Goal: Task Accomplishment & Management: Use online tool/utility

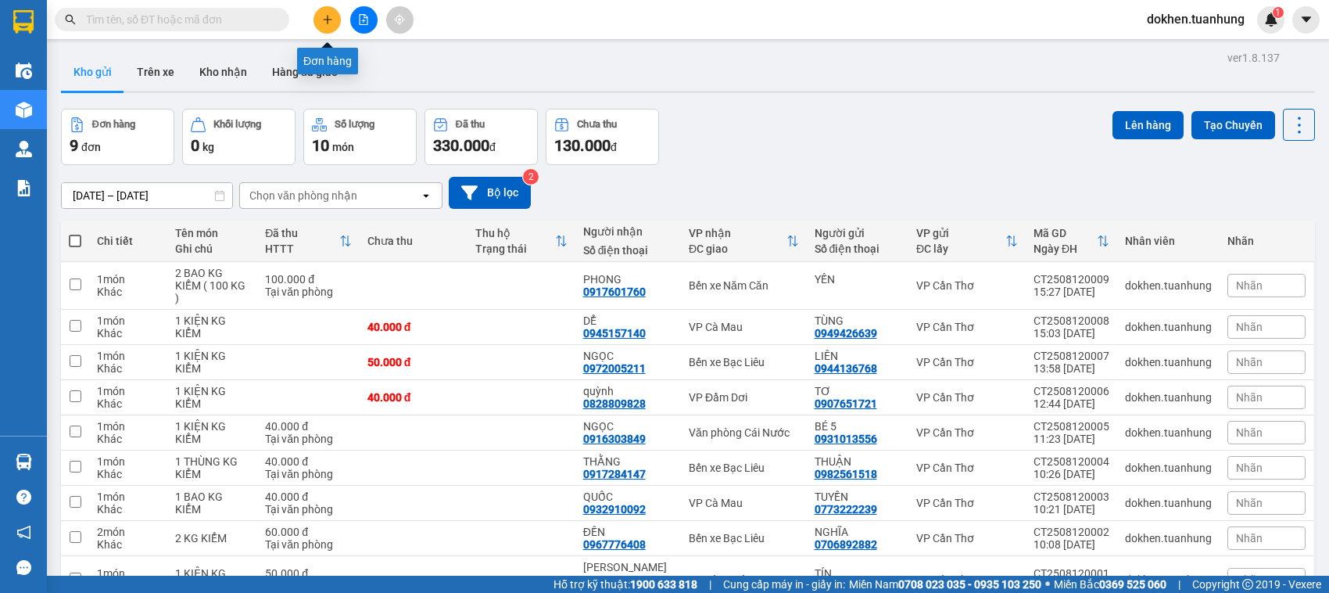
click at [327, 20] on icon "plus" at bounding box center [327, 19] width 1 height 9
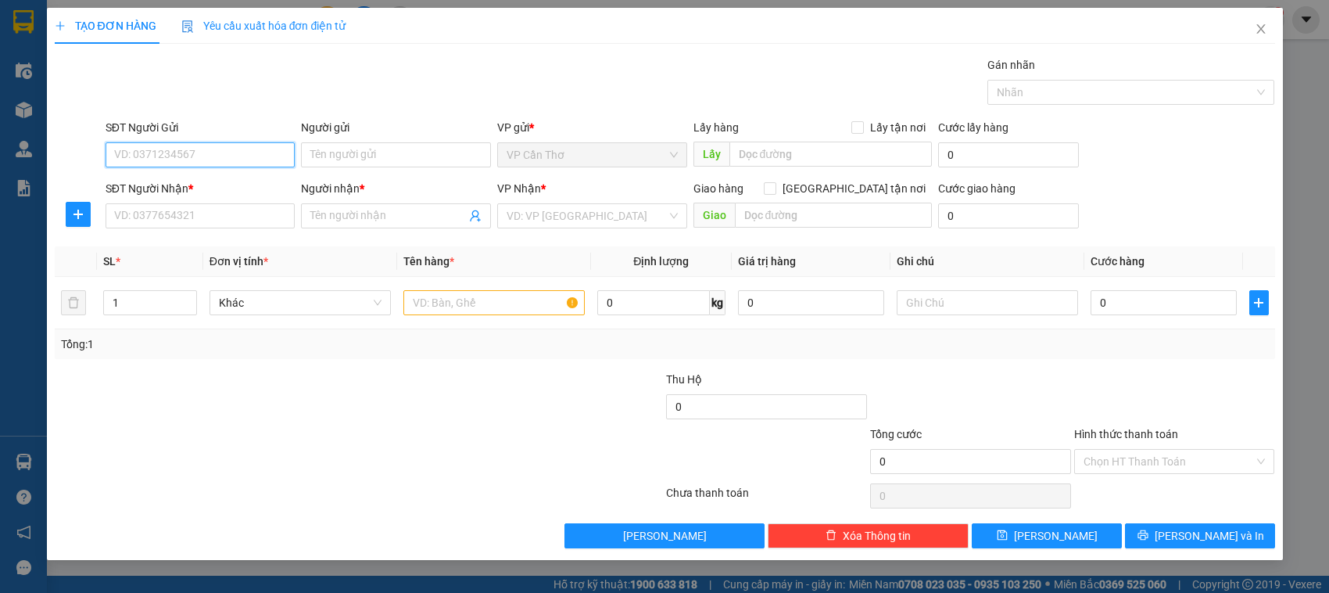
click at [224, 156] on input "SĐT Người Gửi" at bounding box center [201, 154] width 190 height 25
type input "0931427672"
click at [330, 158] on input "Người gửi" at bounding box center [396, 154] width 190 height 25
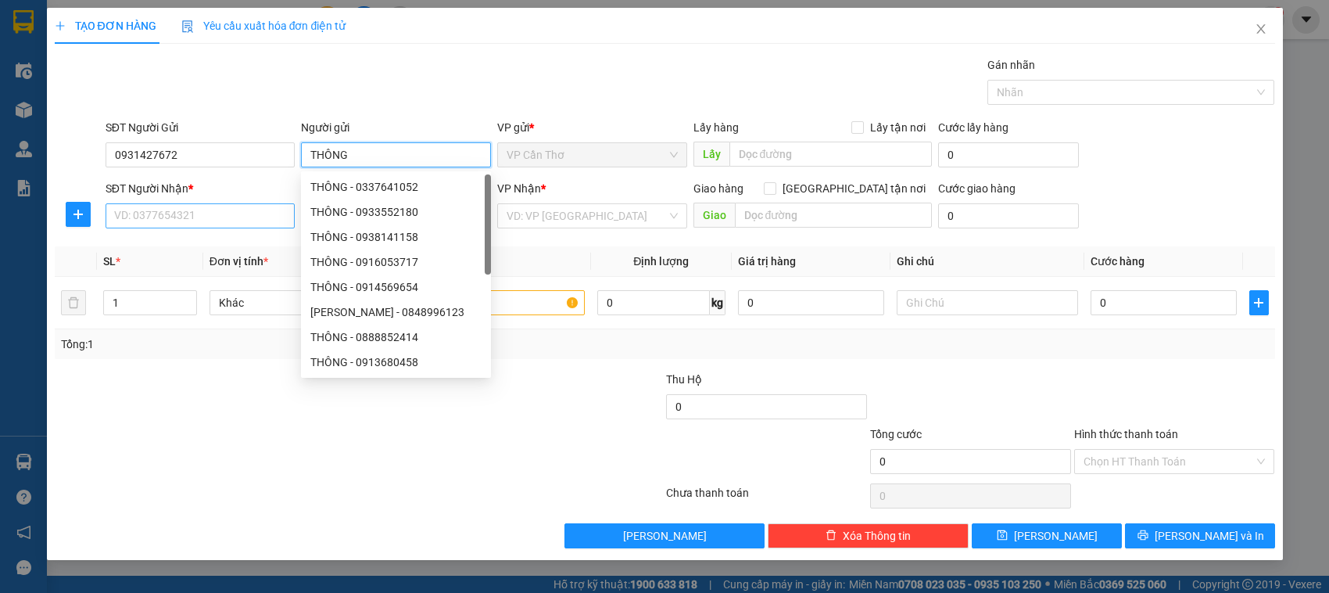
type input "THÔNG"
click at [233, 220] on input "SĐT Người Nhận *" at bounding box center [201, 215] width 190 height 25
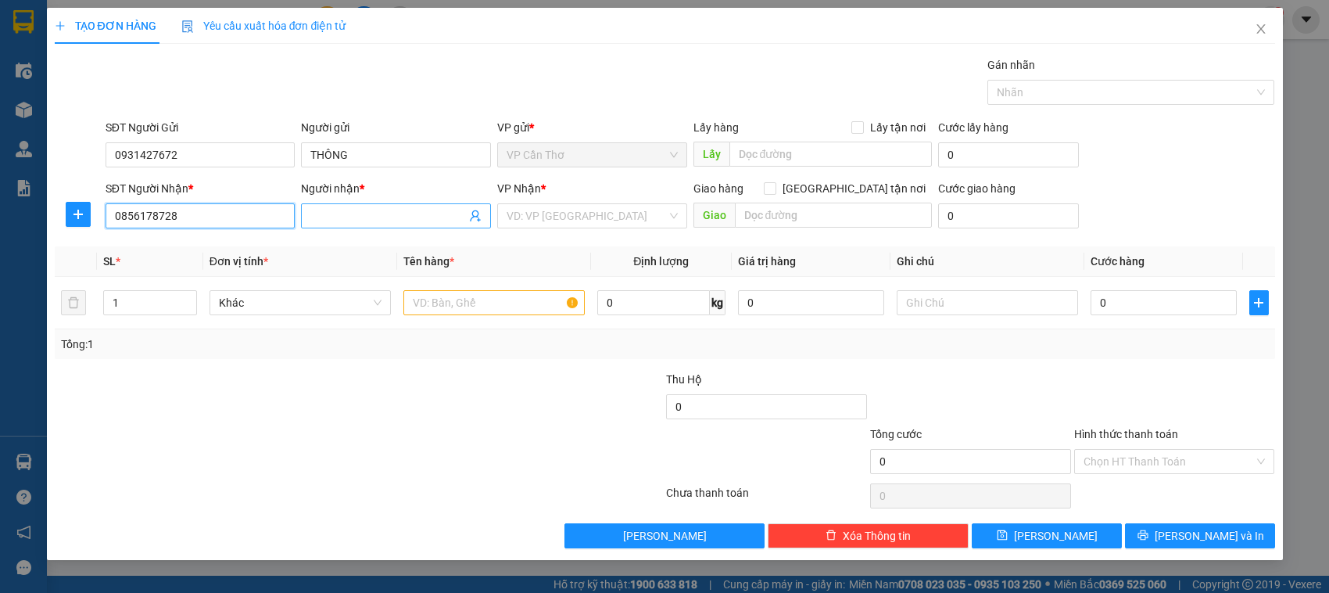
type input "0856178728"
click at [341, 223] on input "Người nhận *" at bounding box center [388, 215] width 156 height 17
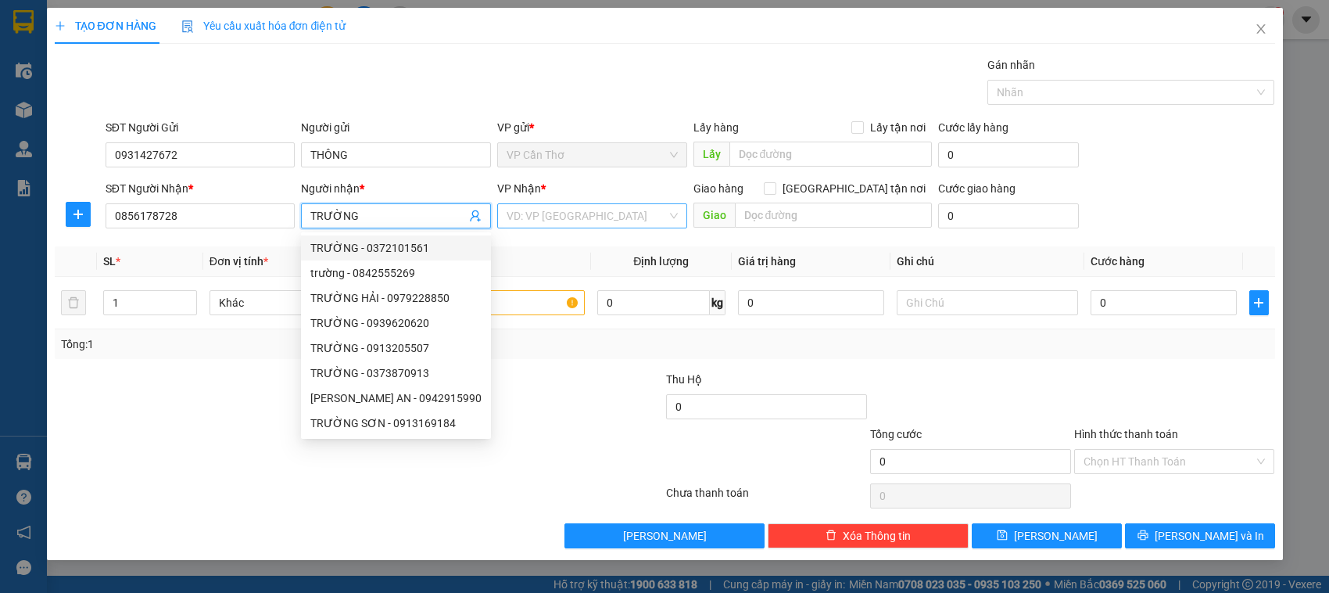
type input "TRƯỜNG"
click at [526, 220] on input "search" at bounding box center [587, 215] width 160 height 23
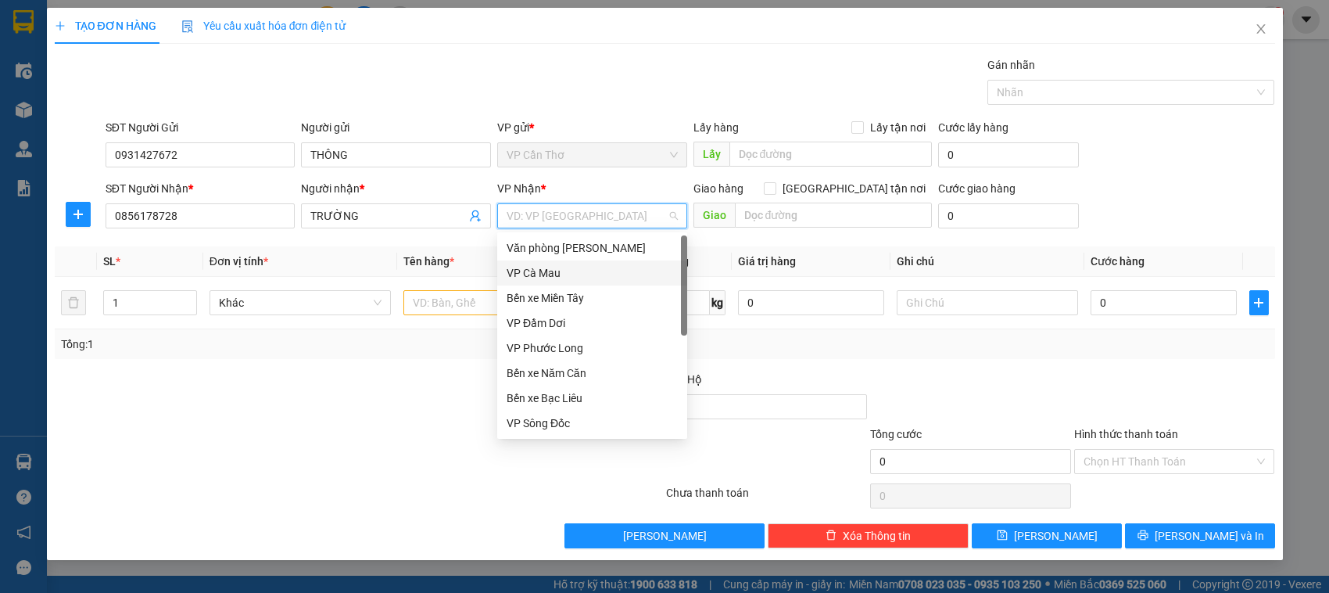
click at [541, 272] on div "VP Cà Mau" at bounding box center [592, 272] width 171 height 17
click at [541, 272] on th "Tên hàng *" at bounding box center [494, 261] width 194 height 30
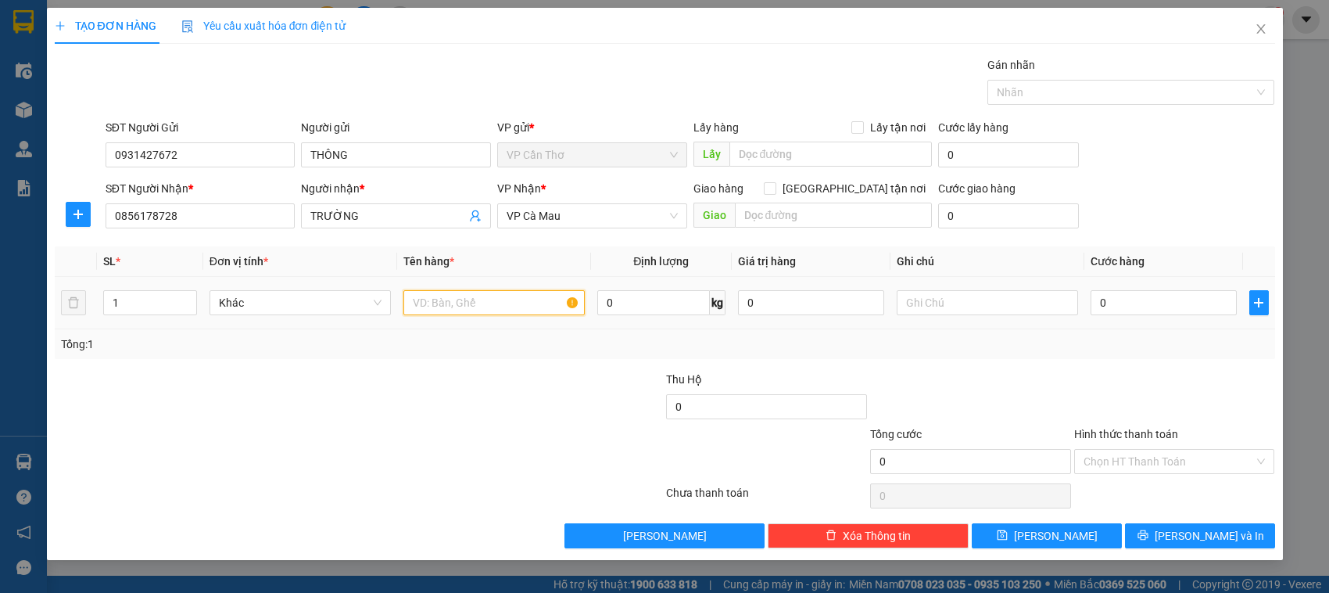
click at [455, 313] on input "text" at bounding box center [493, 302] width 181 height 25
type input "1 GÓI KG KIỂM"
click at [1108, 307] on input "0" at bounding box center [1164, 302] width 146 height 25
type input "3"
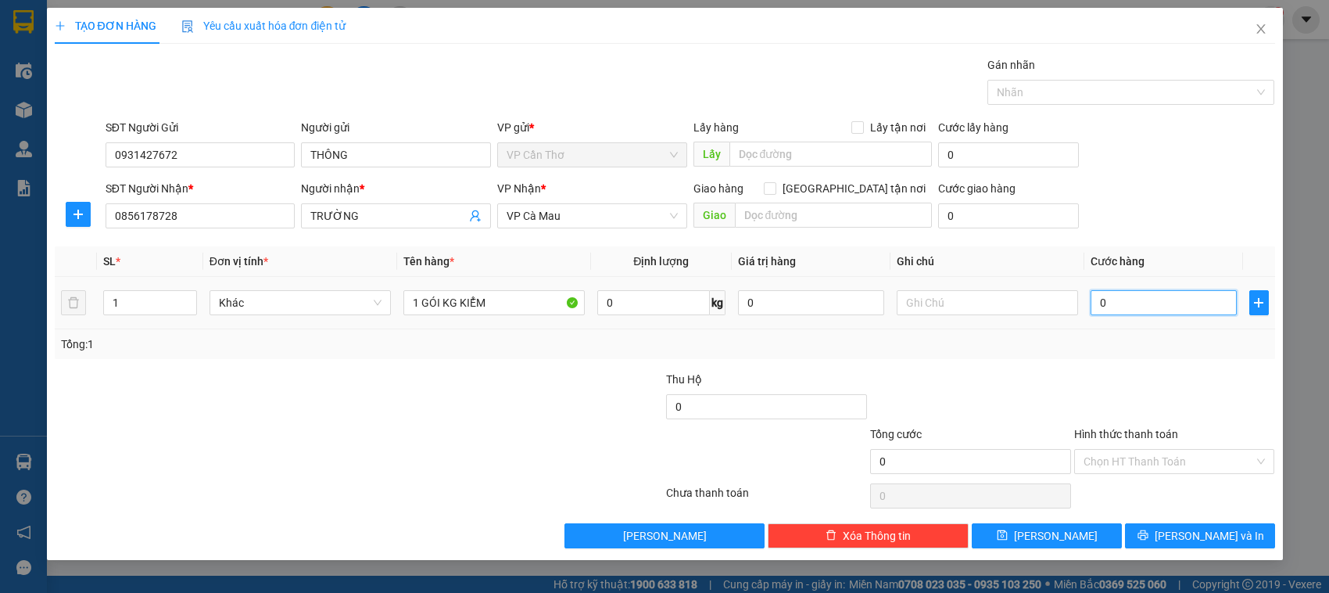
type input "3"
type input "30"
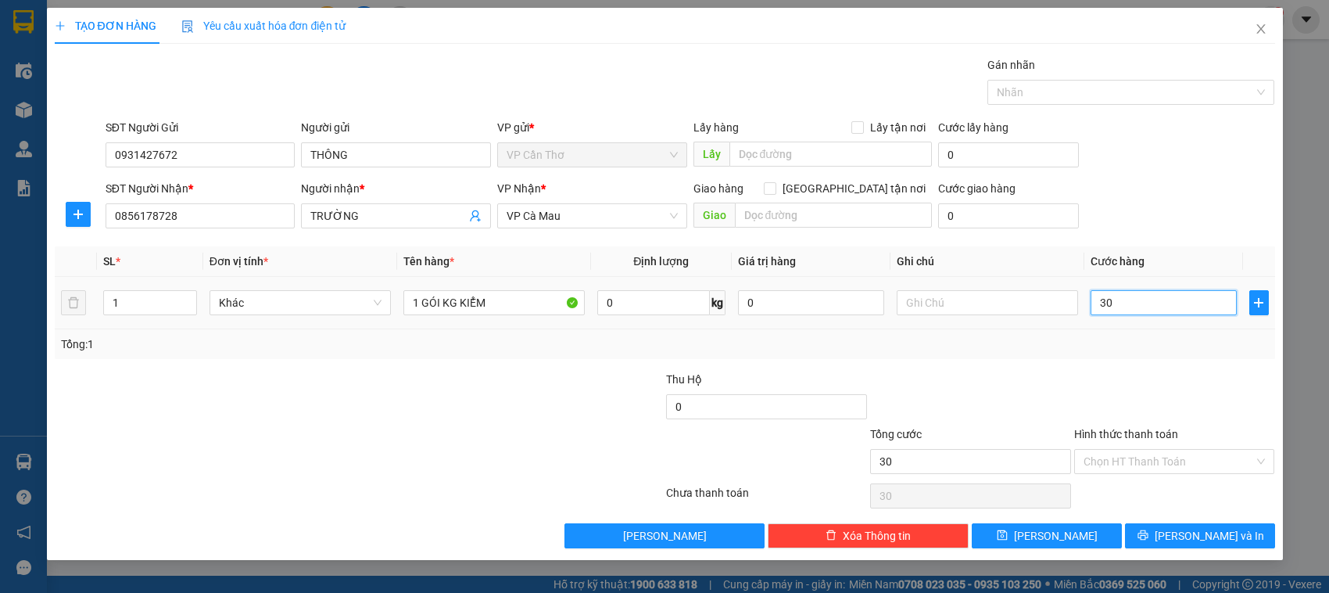
type input "300"
type input "3.000"
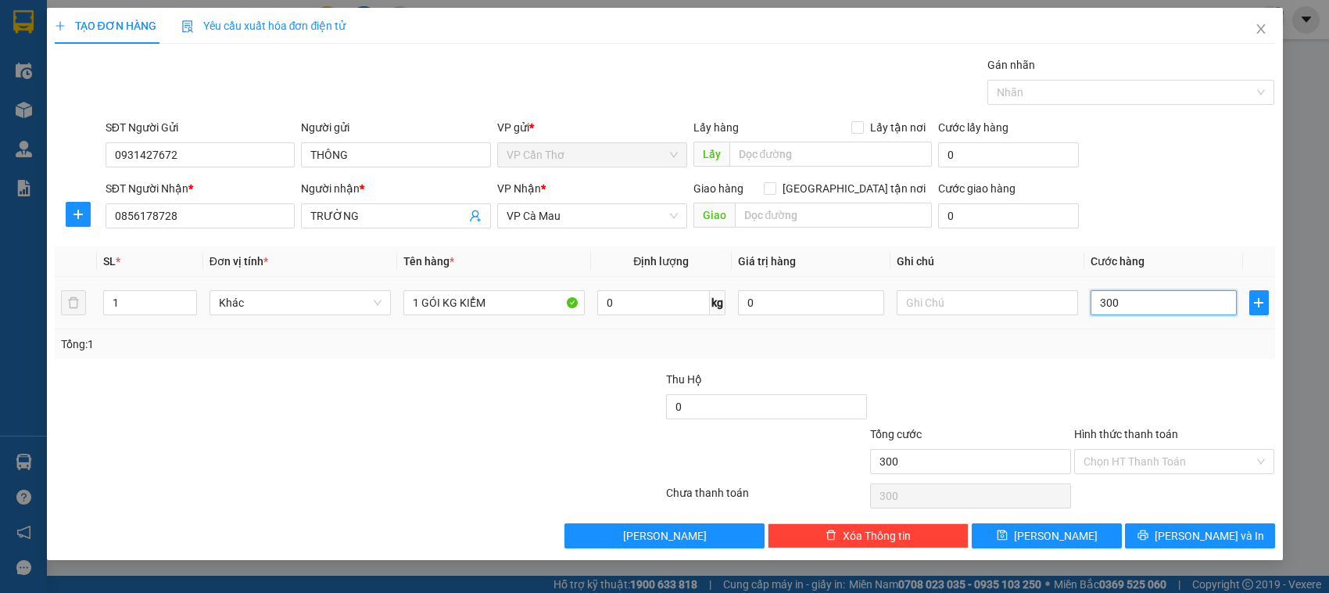
type input "3.000"
type input "30.000"
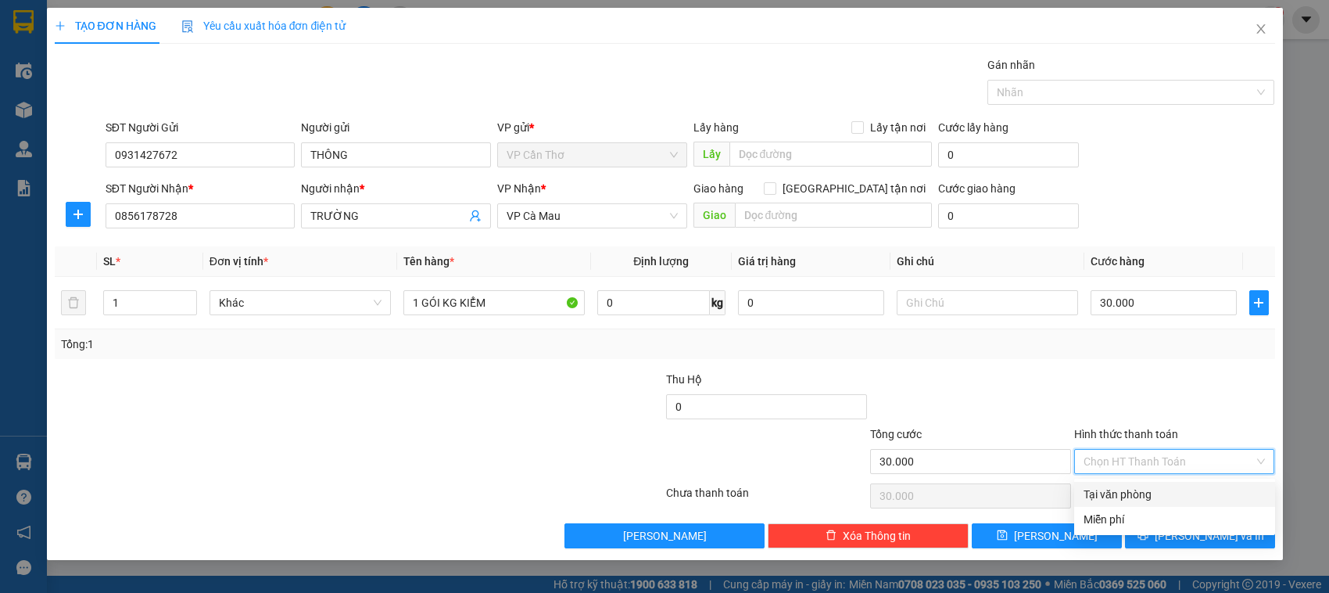
click at [1114, 461] on input "Hình thức thanh toán" at bounding box center [1169, 461] width 171 height 23
click at [1118, 493] on div "Tại văn phòng" at bounding box center [1175, 494] width 182 height 17
type input "0"
click at [1118, 493] on div "Chọn HT Thanh Toán" at bounding box center [1175, 495] width 204 height 31
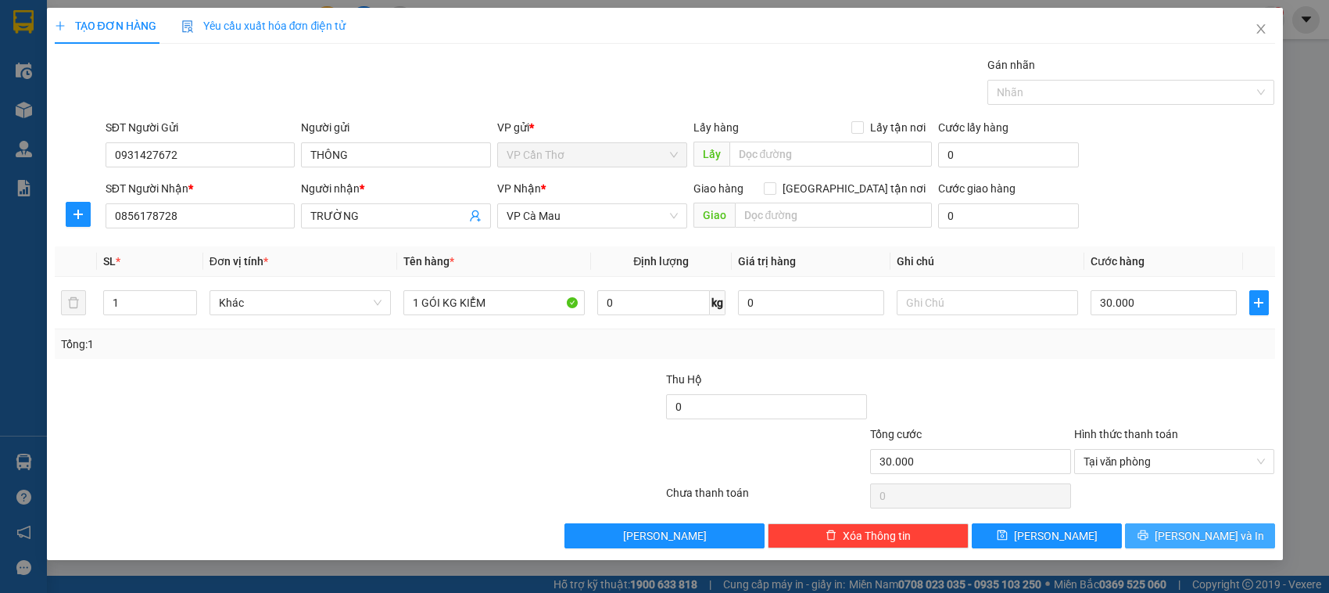
click at [1136, 537] on button "Lưu và In" at bounding box center [1200, 535] width 150 height 25
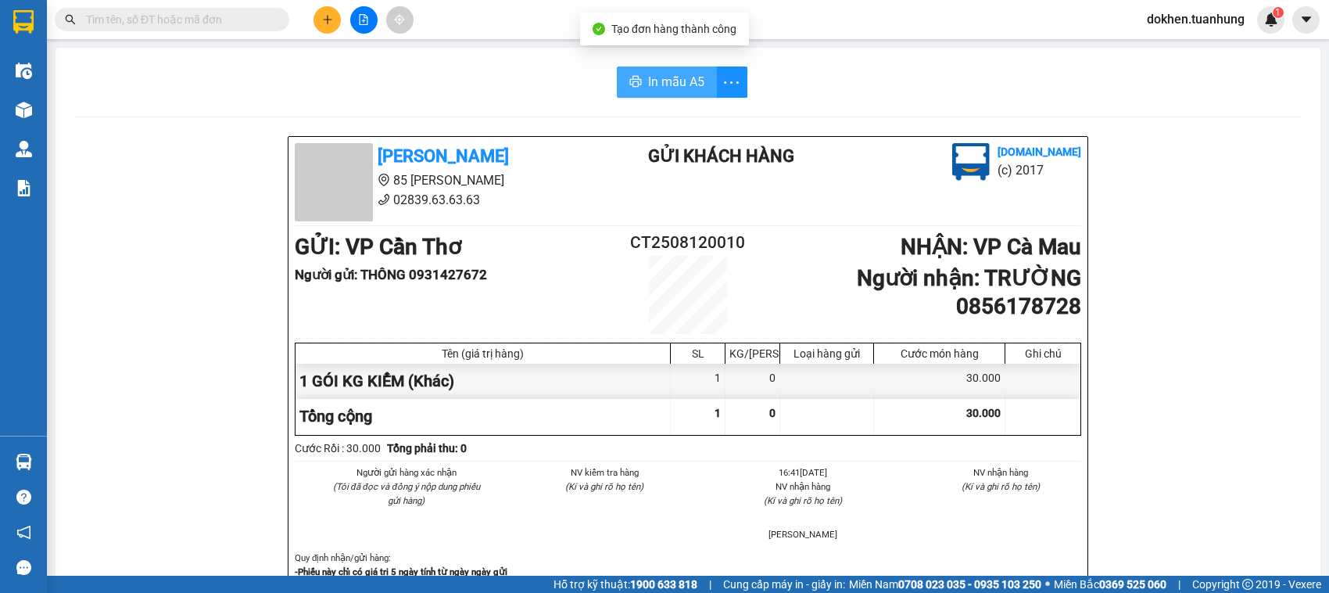
click at [657, 82] on span "In mẫu A5" at bounding box center [676, 82] width 56 height 20
click at [1009, 533] on div "Người gửi hàng xác nhận (Tôi đã đọc và đồng ý nộp dung phiếu gửi hàng) NV kiểm …" at bounding box center [688, 507] width 793 height 85
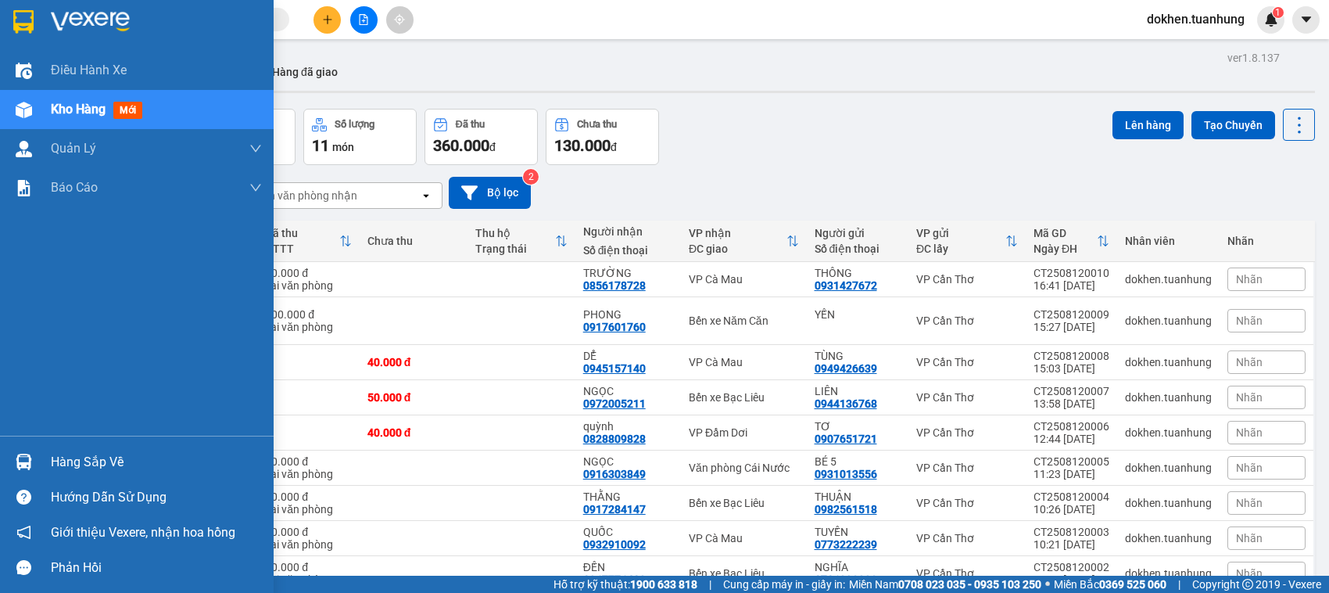
click at [64, 458] on div "Hàng sắp về" at bounding box center [156, 461] width 211 height 23
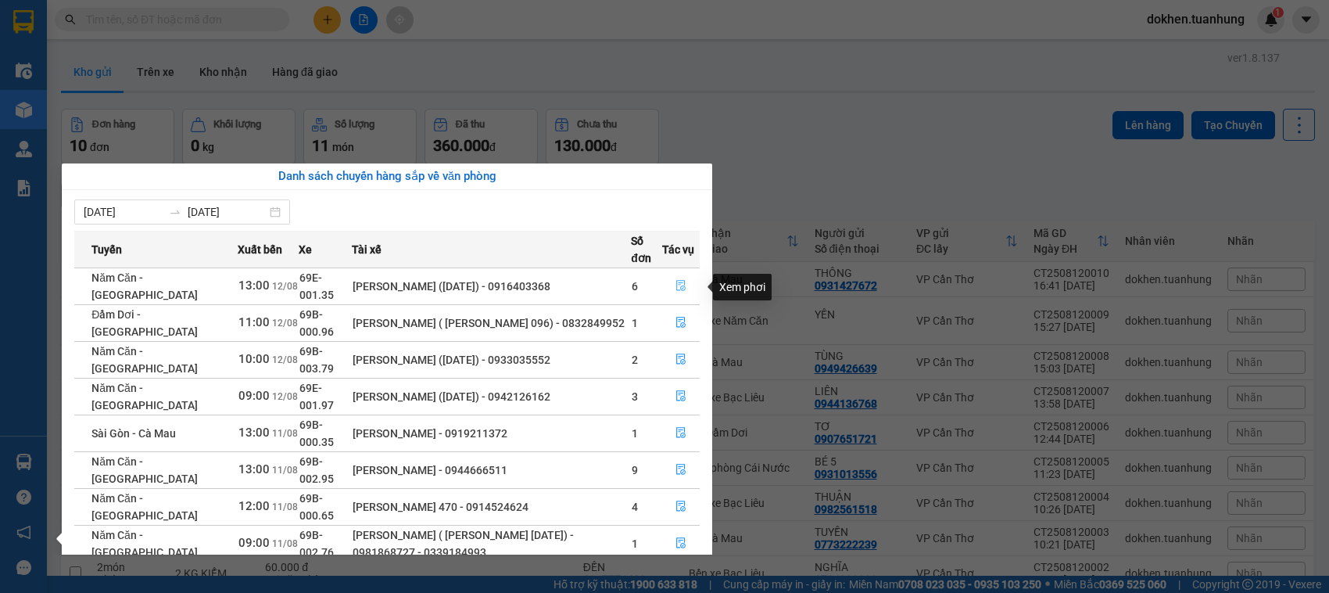
click at [679, 288] on icon "file-done" at bounding box center [681, 285] width 11 height 11
click at [679, 288] on main "ver 1.8.137 Kho gửi Trên xe Kho nhận Hàng đã giao Đơn hàng 10 đơn Khối lượng 0 …" at bounding box center [664, 287] width 1329 height 575
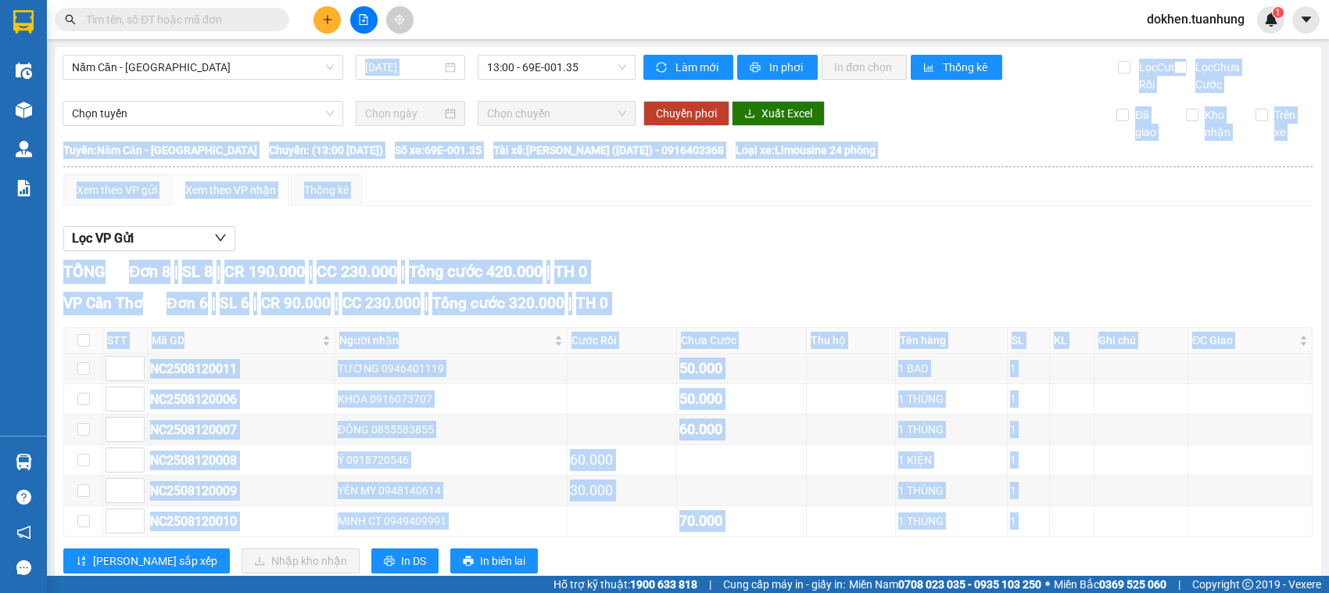
click at [719, 274] on div "Lọc VP Gửi TỔNG Đơn 8 | SL 8 | CR 190.000 | CC 230.000 | Tổng cước 420.000 | T…" at bounding box center [687, 495] width 1249 height 554
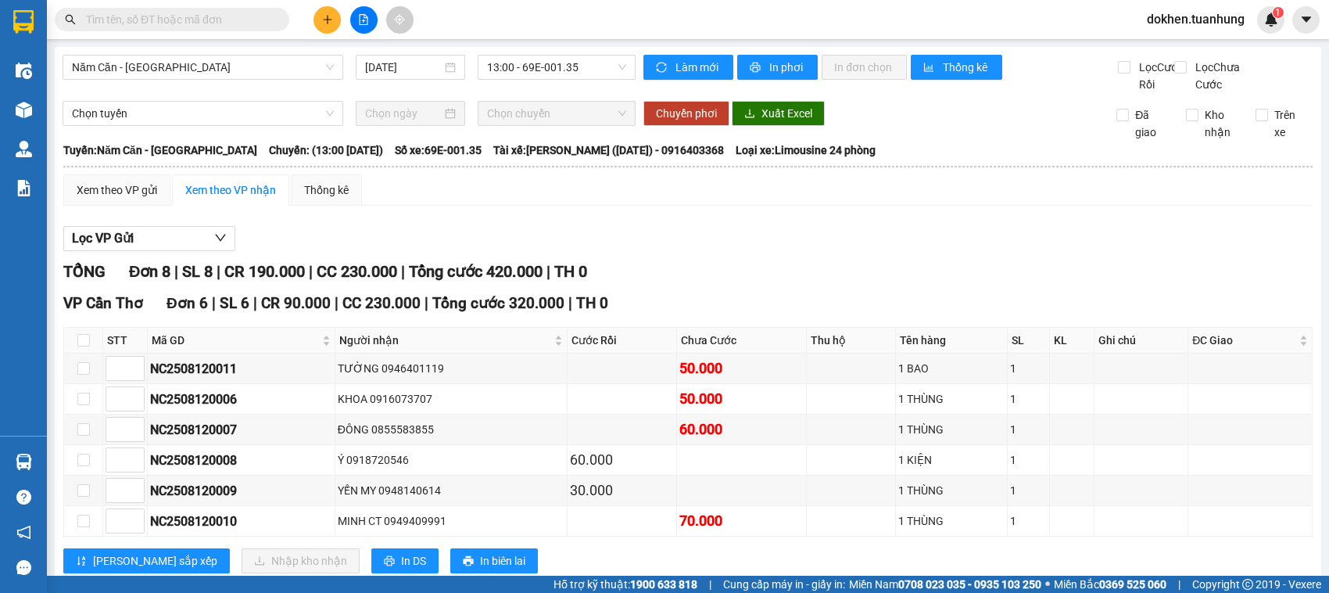
click at [719, 274] on div "Lọc VP Gửi TỔNG Đơn 8 | SL 8 | CR 190.000 | CC 230.000 | Tổng cước 420.000 | T…" at bounding box center [687, 495] width 1249 height 554
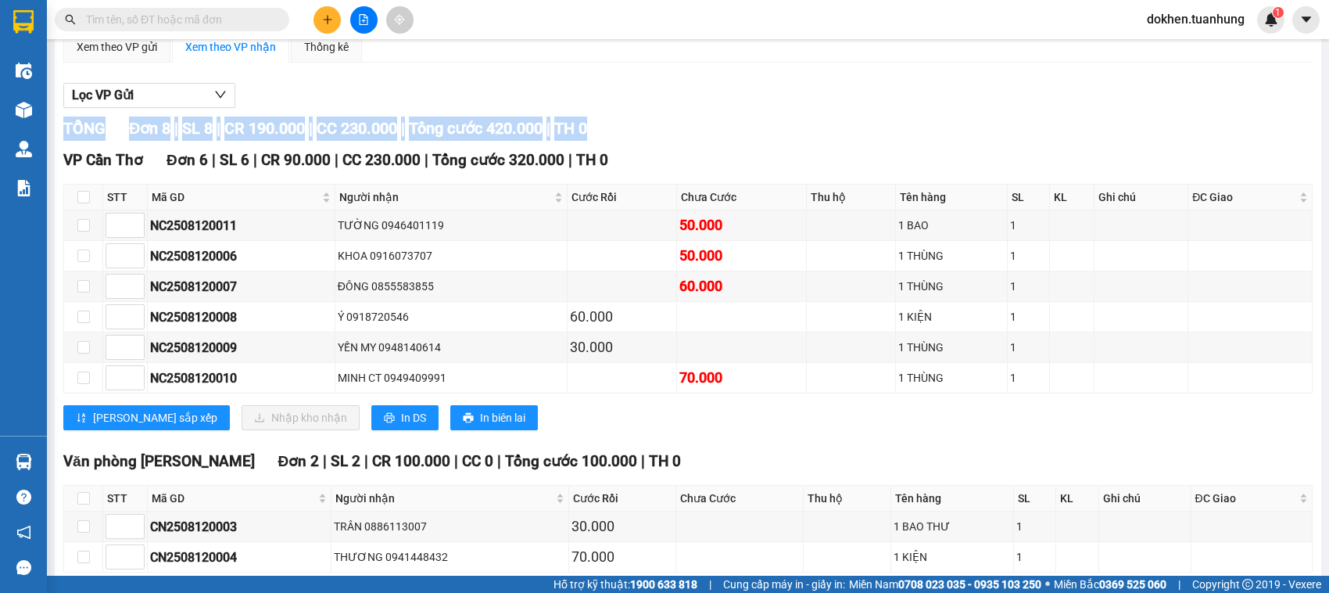
scroll to position [244, 0]
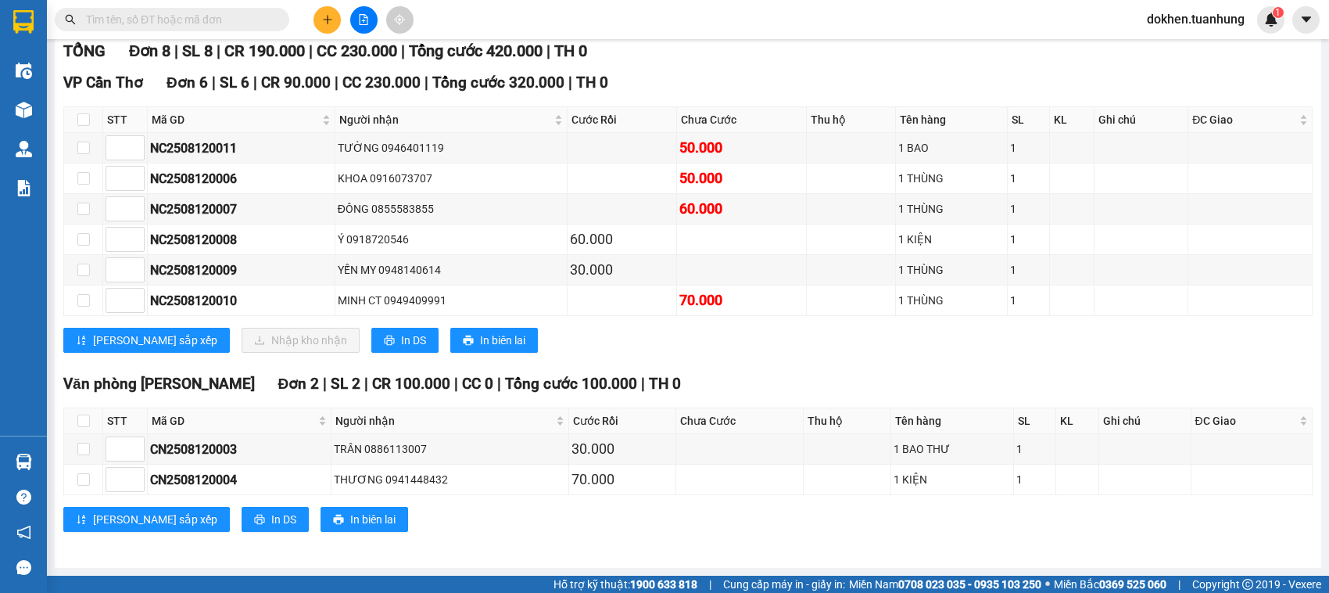
click at [787, 342] on div "[PERSON_NAME] sắp xếp Nhập kho nhận In DS In biên lai" at bounding box center [687, 340] width 1249 height 25
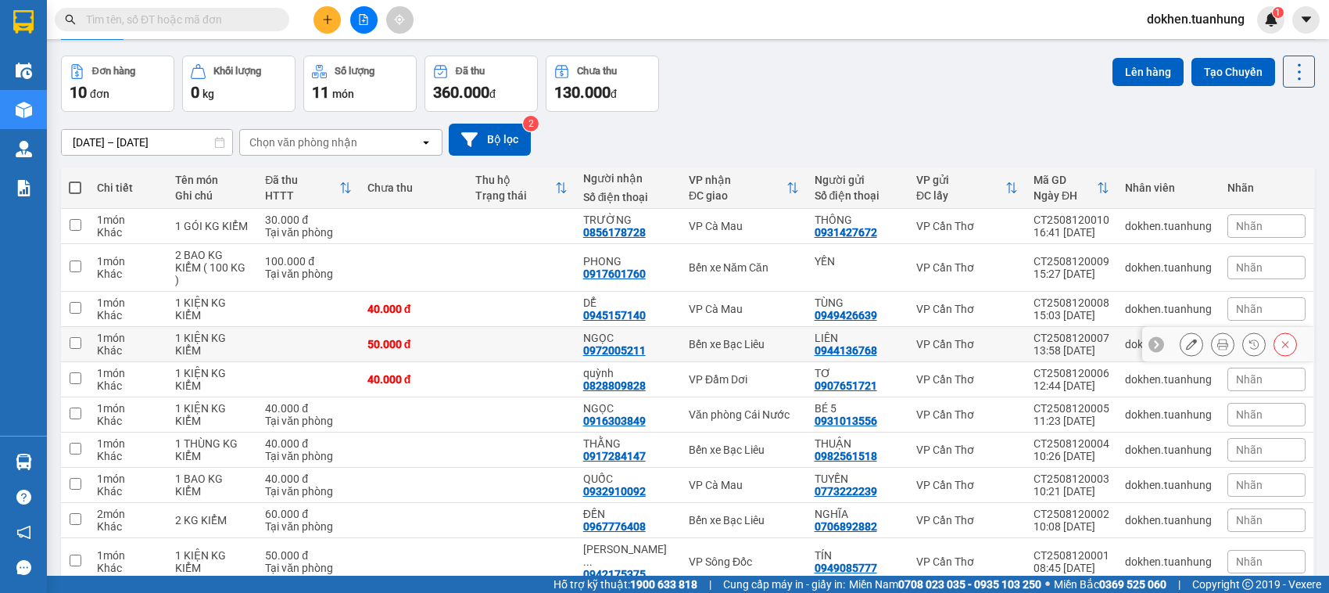
scroll to position [104, 0]
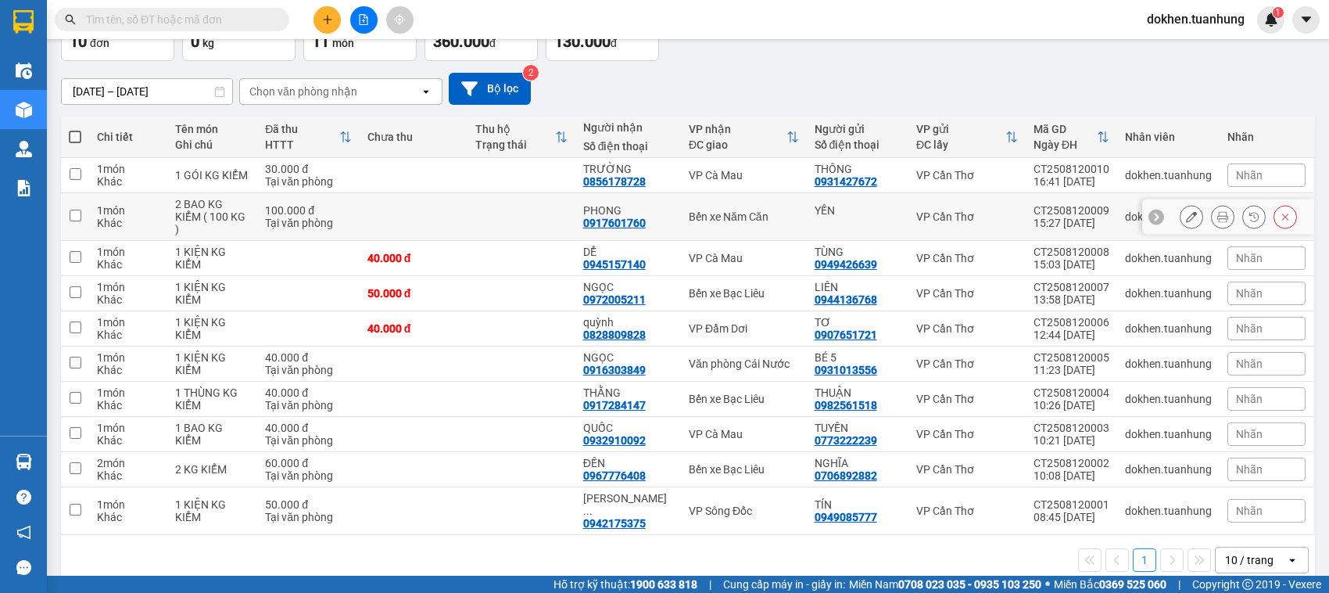
click at [73, 212] on input "checkbox" at bounding box center [76, 216] width 12 height 12
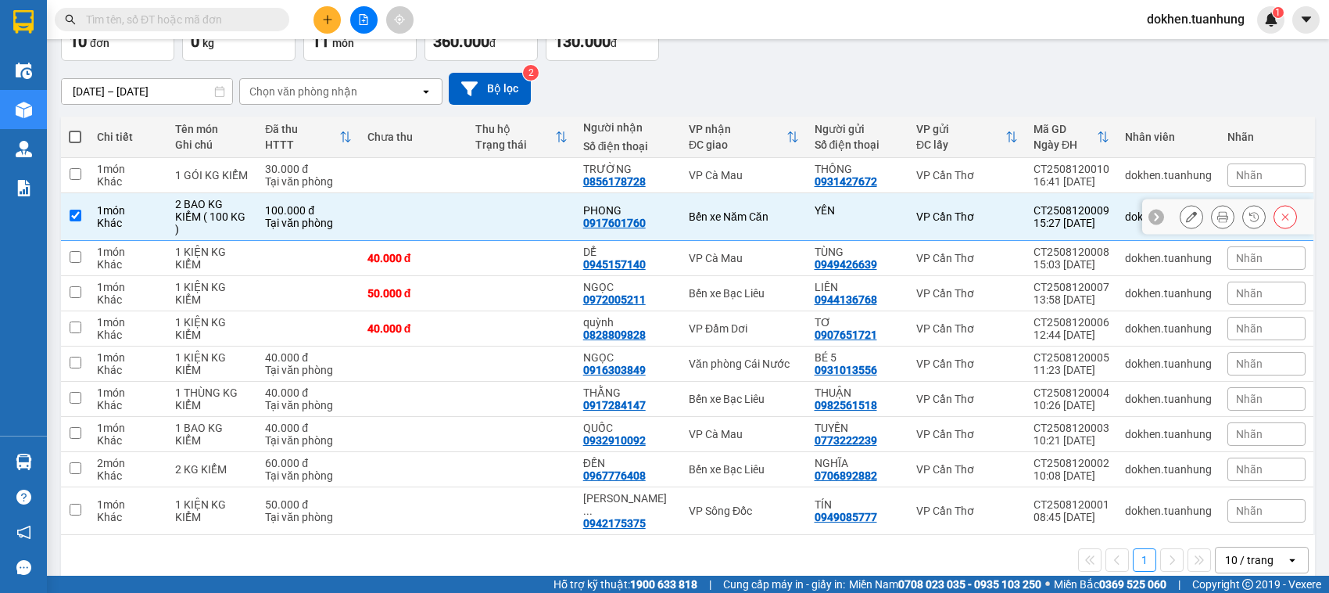
click at [73, 212] on input "checkbox" at bounding box center [76, 216] width 12 height 12
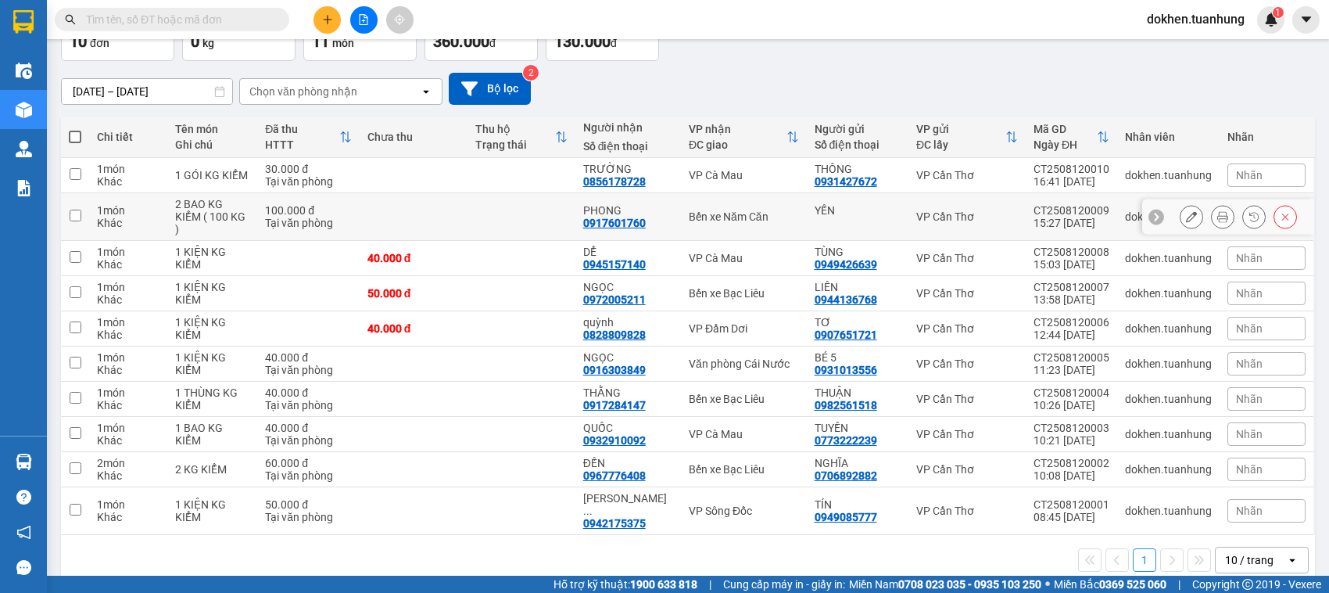
click at [73, 212] on input "checkbox" at bounding box center [76, 216] width 12 height 12
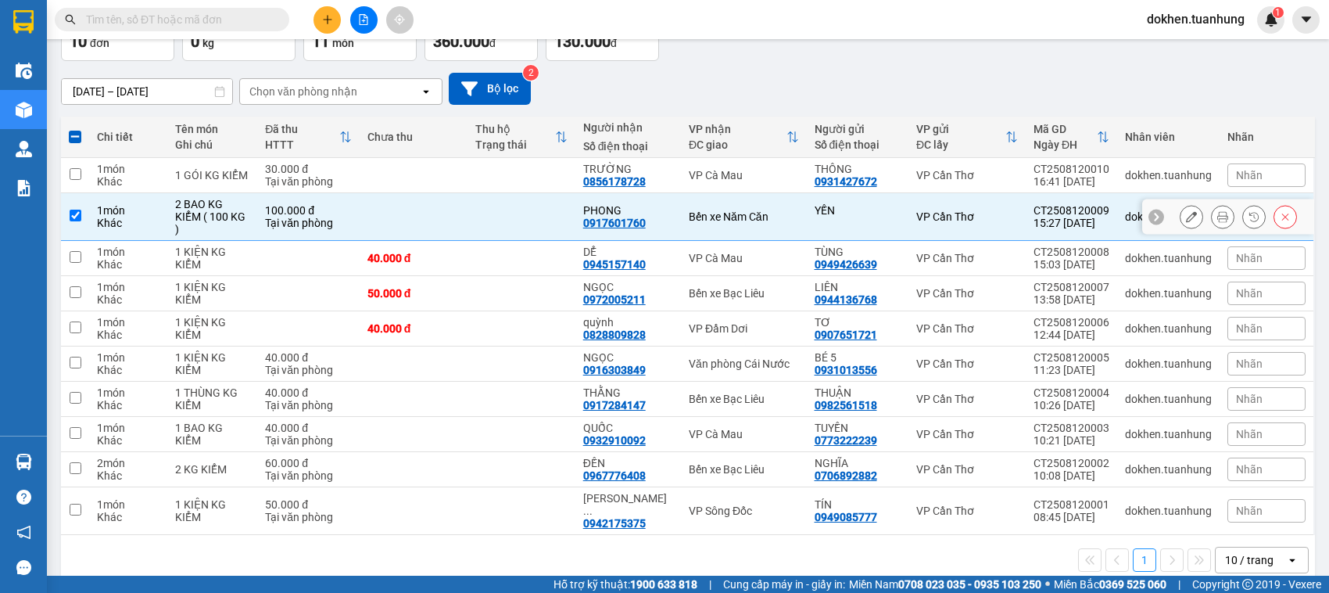
click at [77, 210] on input "checkbox" at bounding box center [76, 216] width 12 height 12
checkbox input "false"
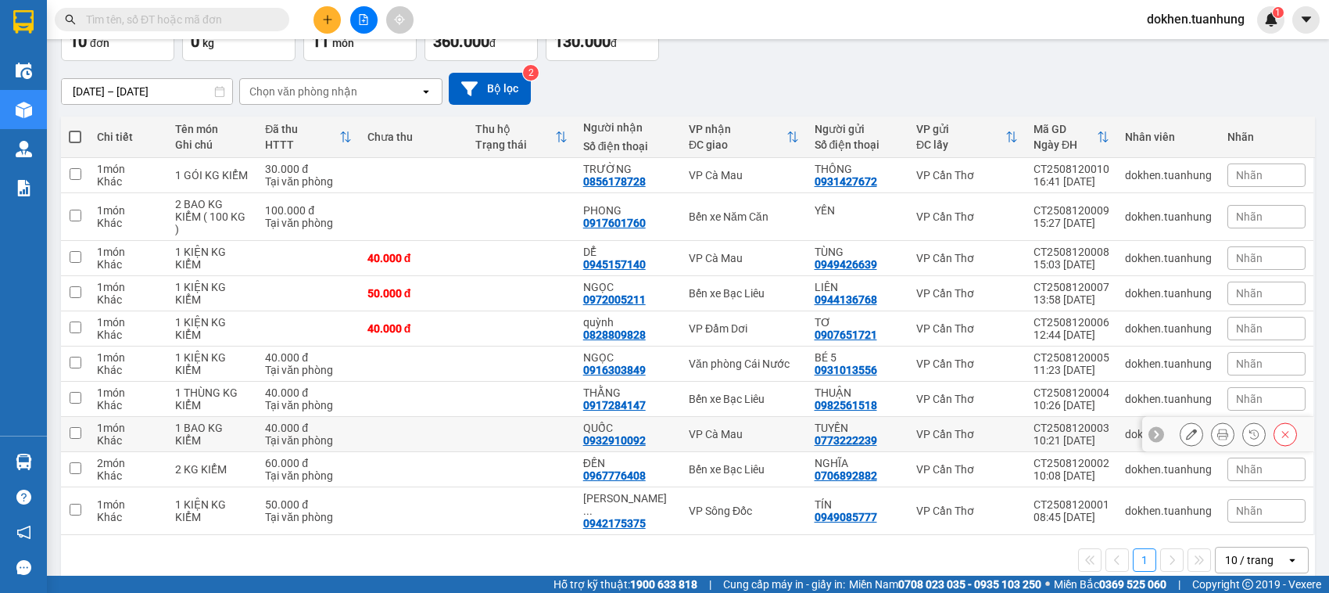
click at [73, 427] on input "checkbox" at bounding box center [76, 433] width 12 height 12
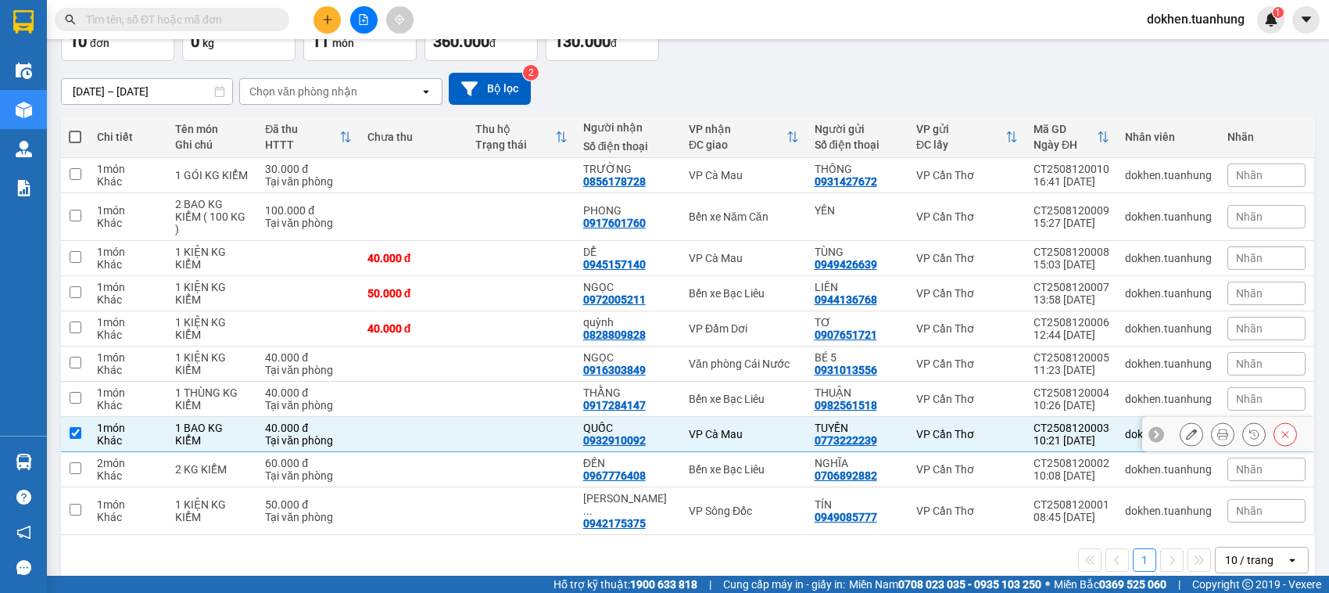
click at [73, 427] on input "checkbox" at bounding box center [76, 433] width 12 height 12
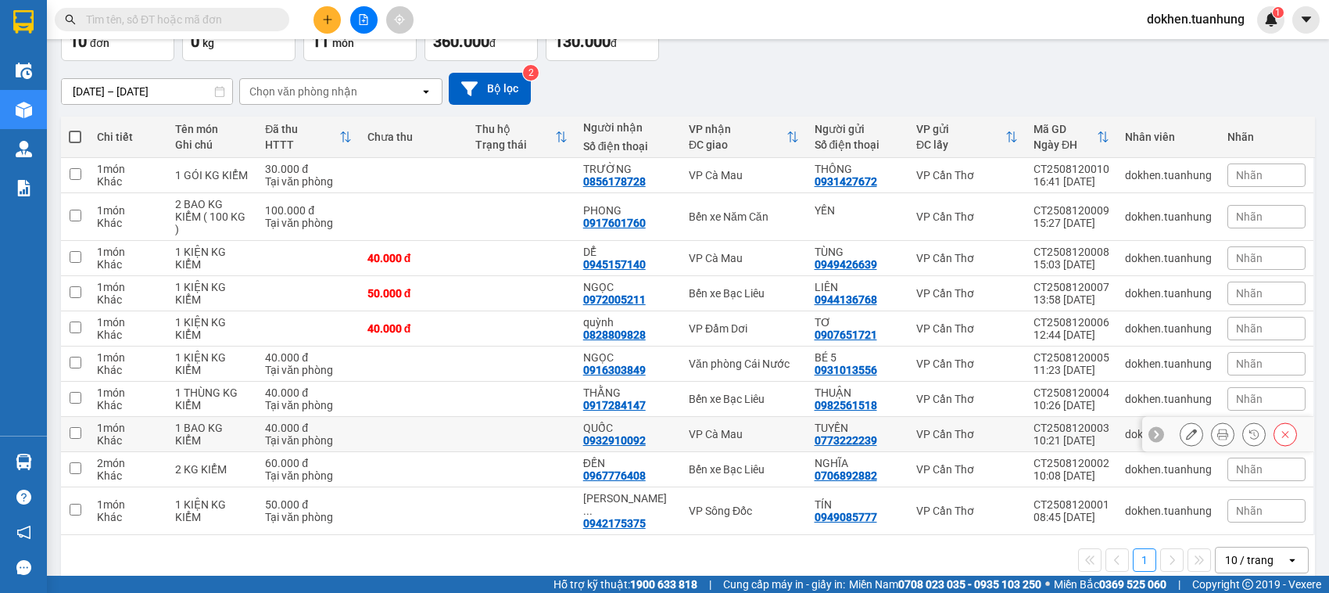
click at [73, 427] on input "checkbox" at bounding box center [76, 433] width 12 height 12
checkbox input "true"
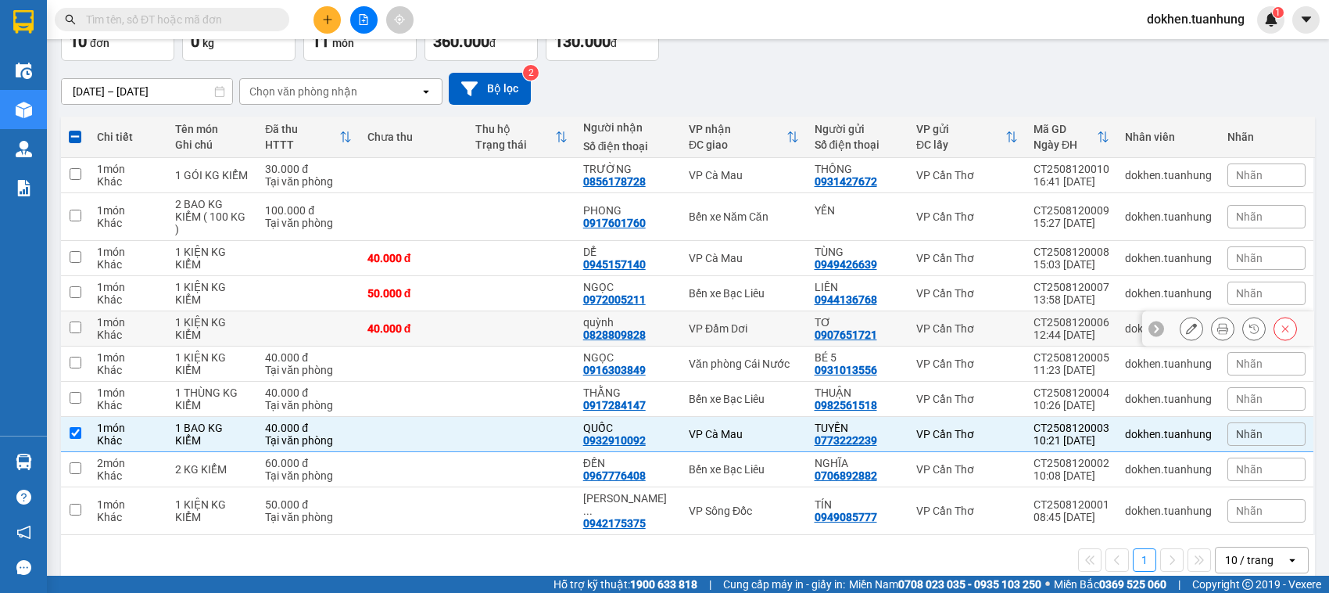
click at [74, 321] on input "checkbox" at bounding box center [76, 327] width 12 height 12
checkbox input "true"
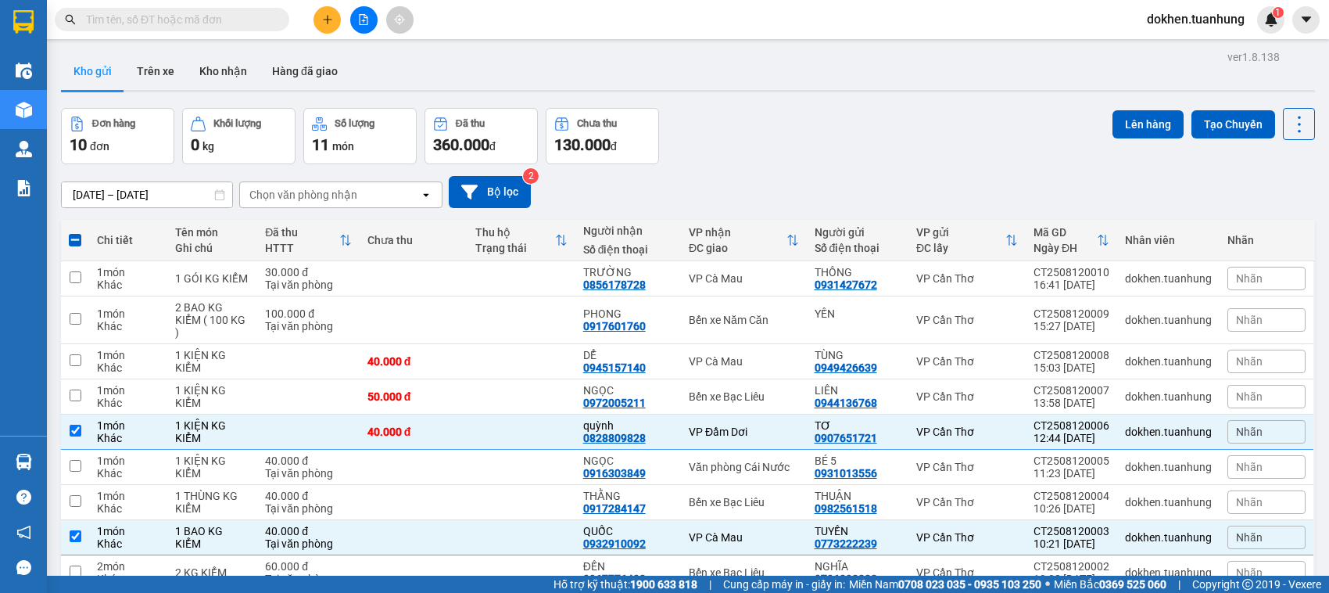
scroll to position [0, 0]
click at [1128, 117] on button "Lên hàng" at bounding box center [1148, 125] width 71 height 28
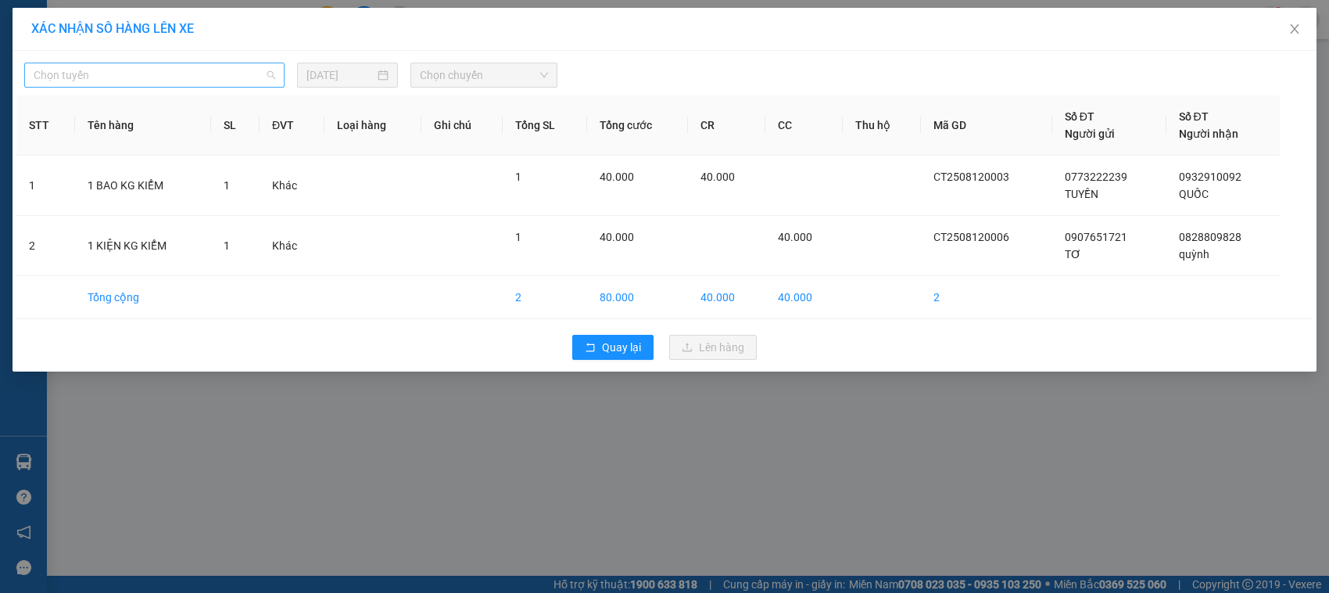
click at [271, 71] on span "Chọn tuyến" at bounding box center [155, 74] width 242 height 23
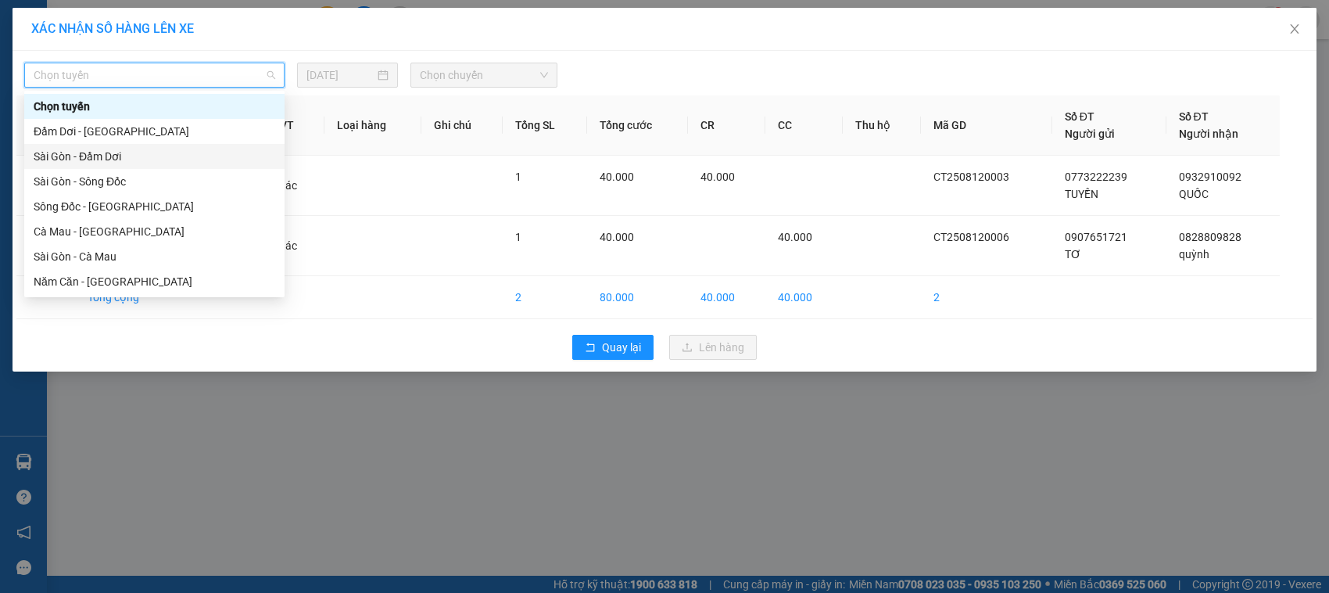
click at [120, 156] on div "Sài Gòn - Đầm Dơi" at bounding box center [155, 156] width 242 height 17
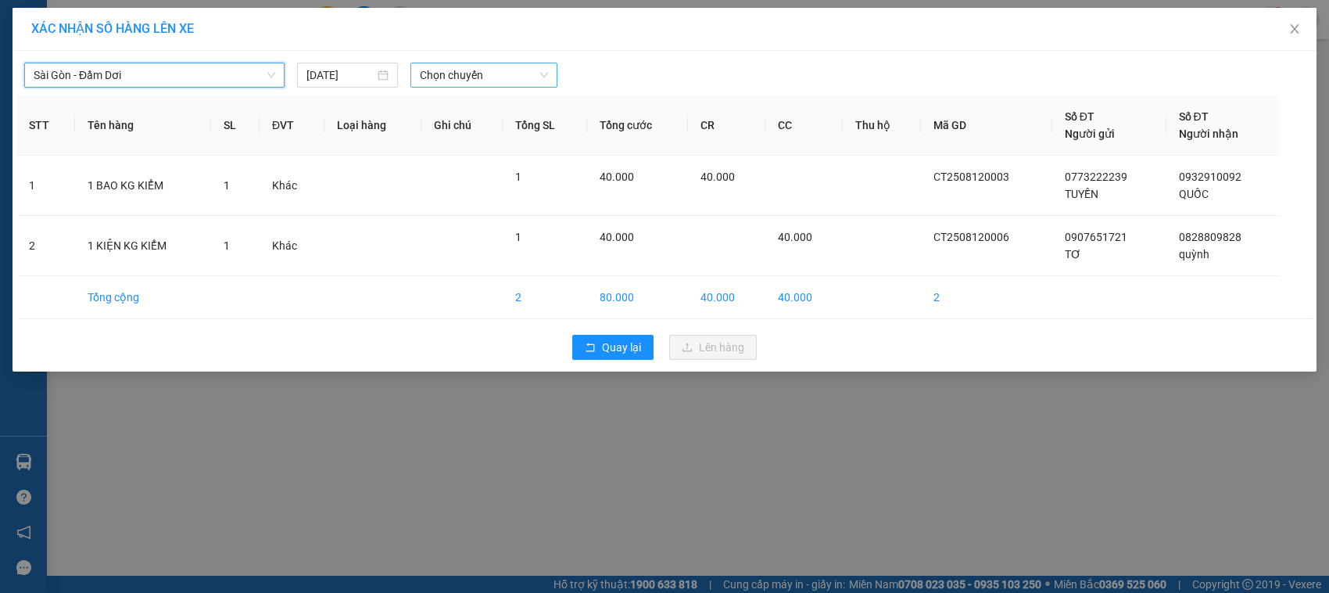
click at [541, 78] on span "Chọn chuyến" at bounding box center [483, 74] width 127 height 23
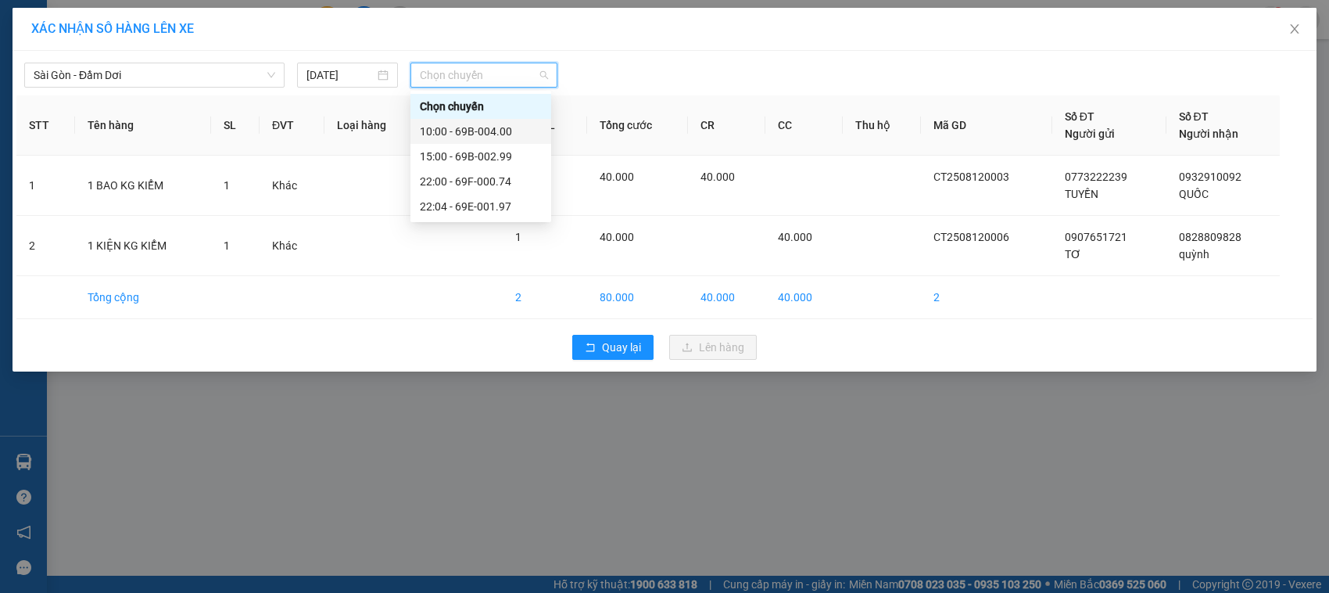
click at [506, 133] on div "10:00 - 69B-004.00" at bounding box center [481, 131] width 122 height 17
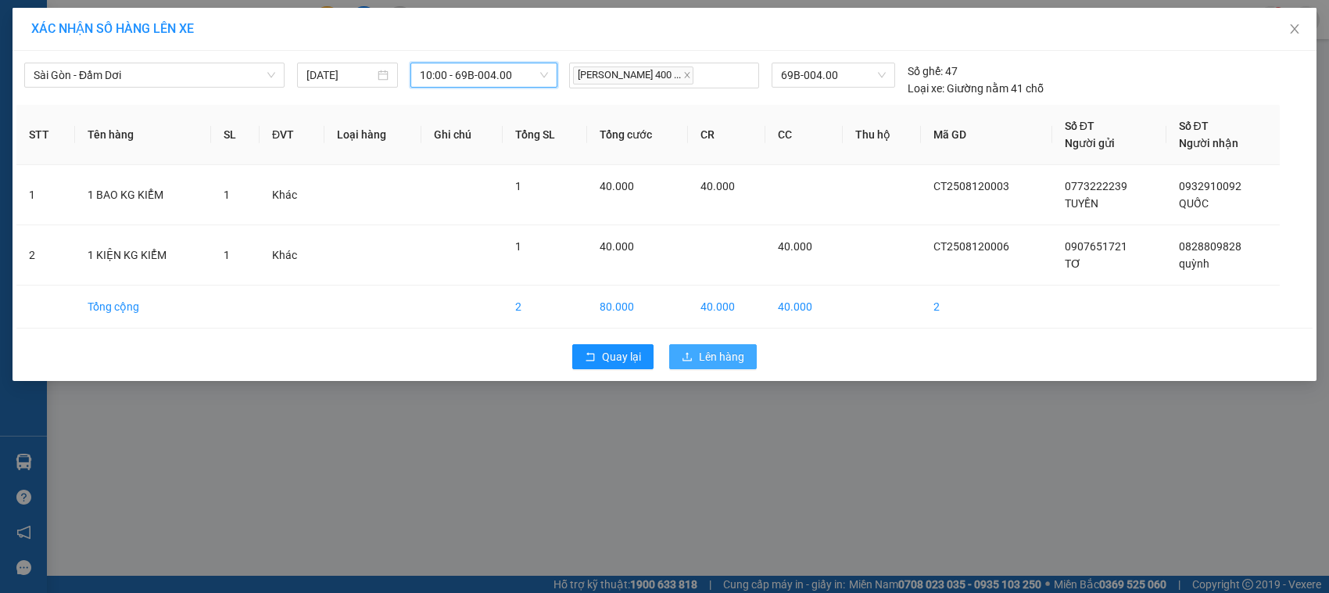
click at [708, 360] on span "Lên hàng" at bounding box center [721, 356] width 45 height 17
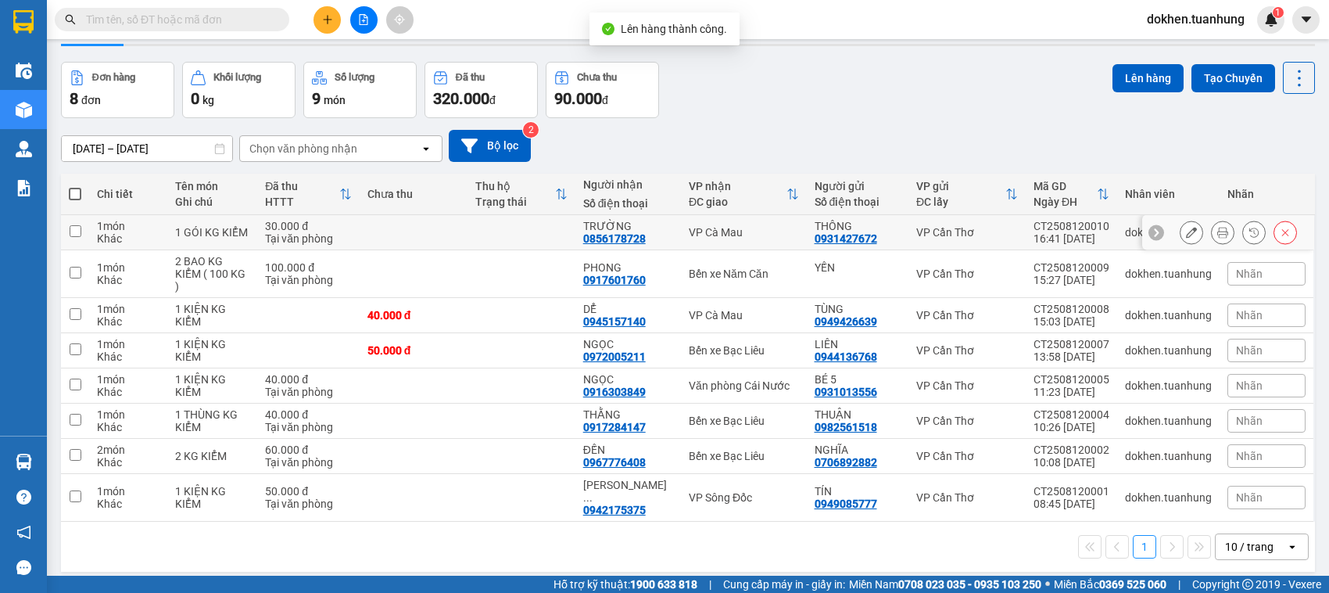
scroll to position [72, 0]
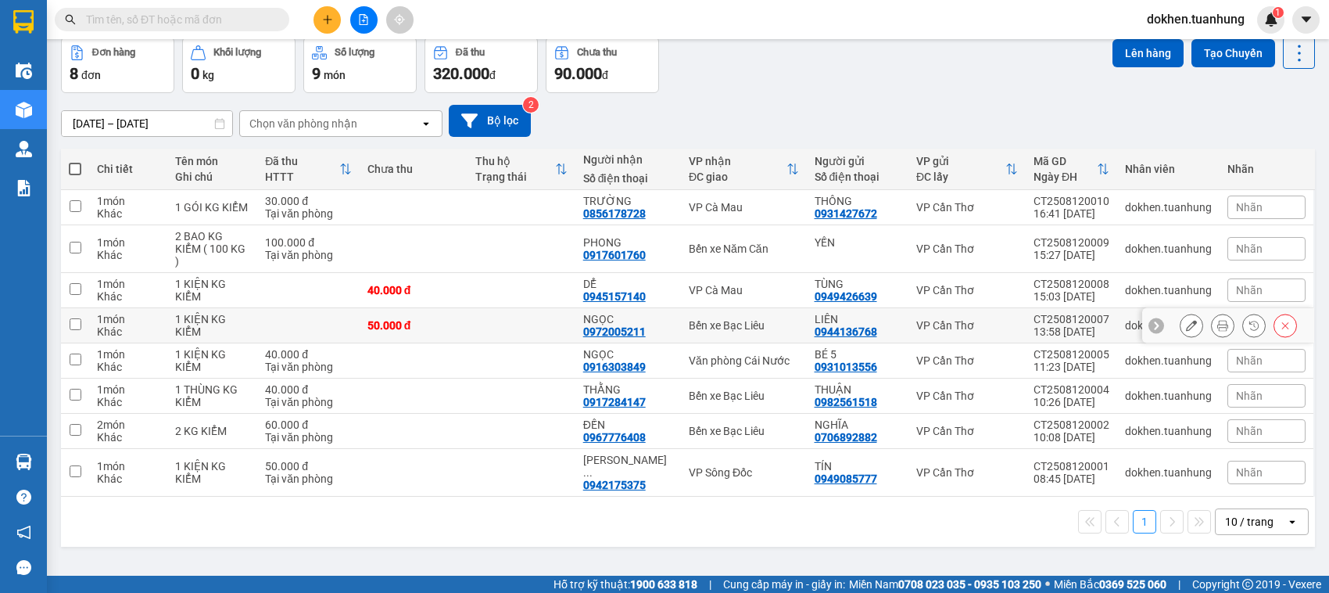
click at [75, 318] on input "checkbox" at bounding box center [76, 324] width 12 height 12
checkbox input "true"
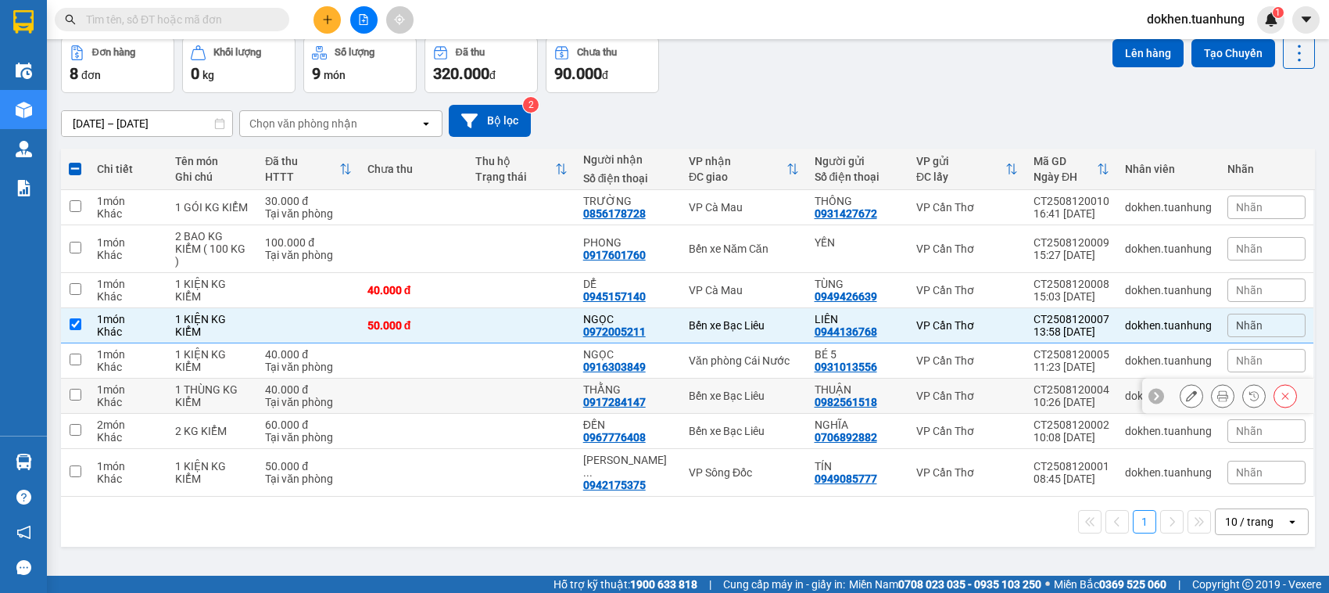
click at [73, 389] on input "checkbox" at bounding box center [76, 395] width 12 height 12
checkbox input "true"
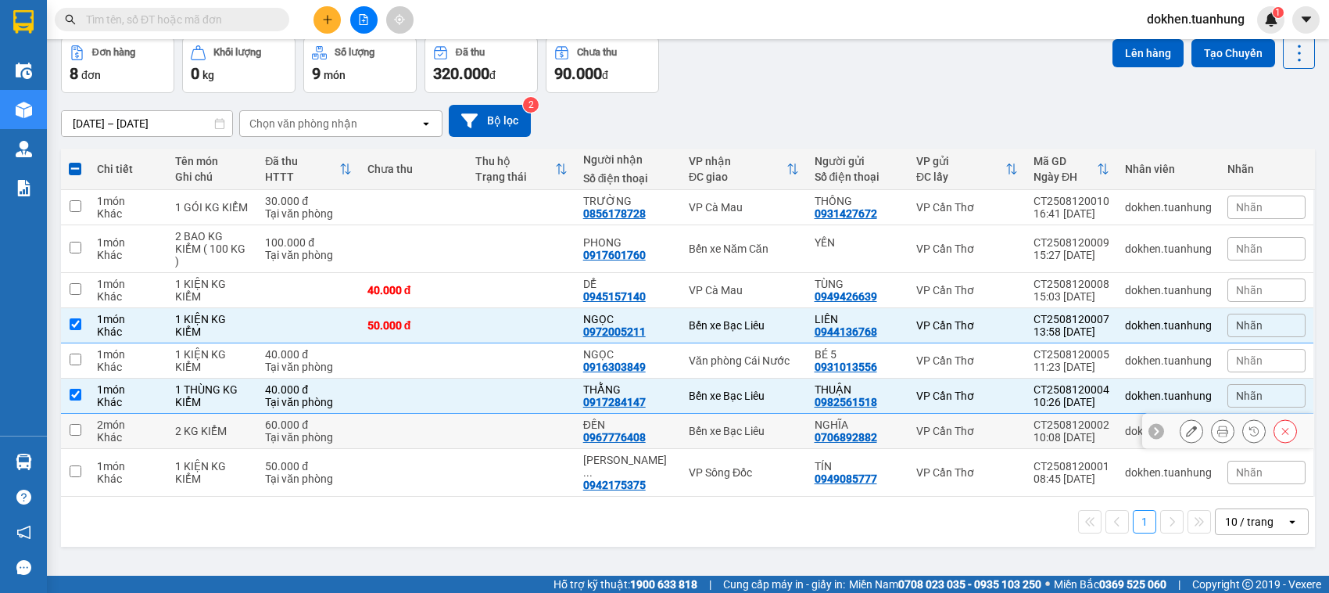
click at [73, 424] on input "checkbox" at bounding box center [76, 430] width 12 height 12
checkbox input "true"
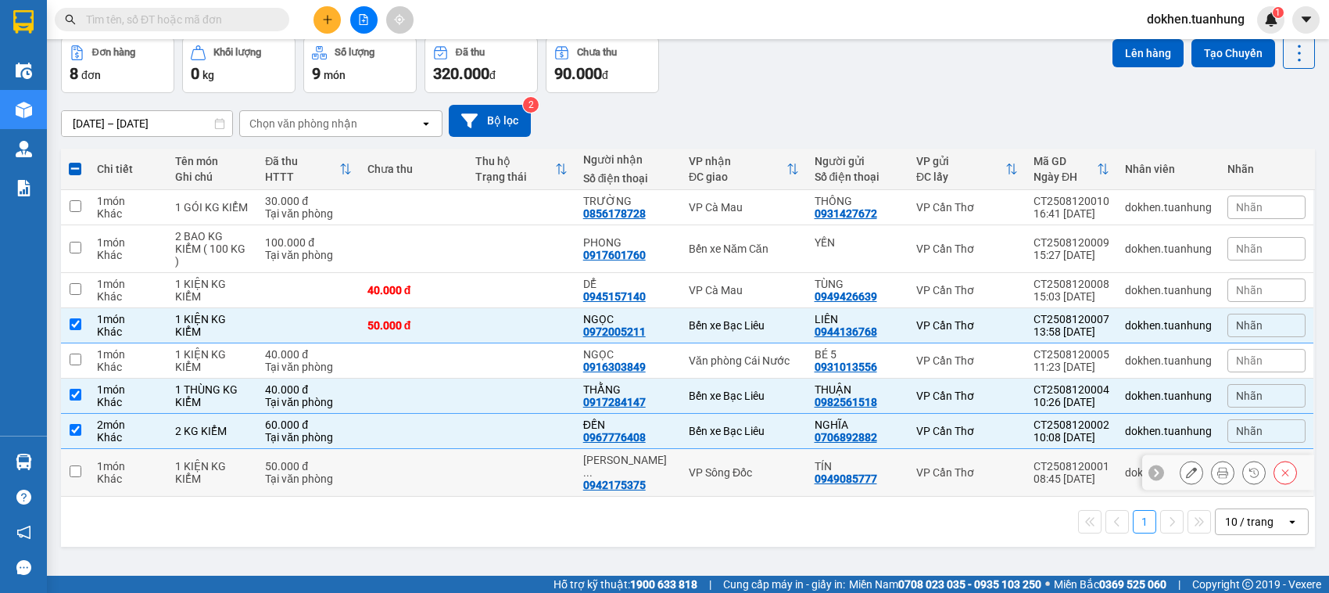
click at [73, 465] on input "checkbox" at bounding box center [76, 471] width 12 height 12
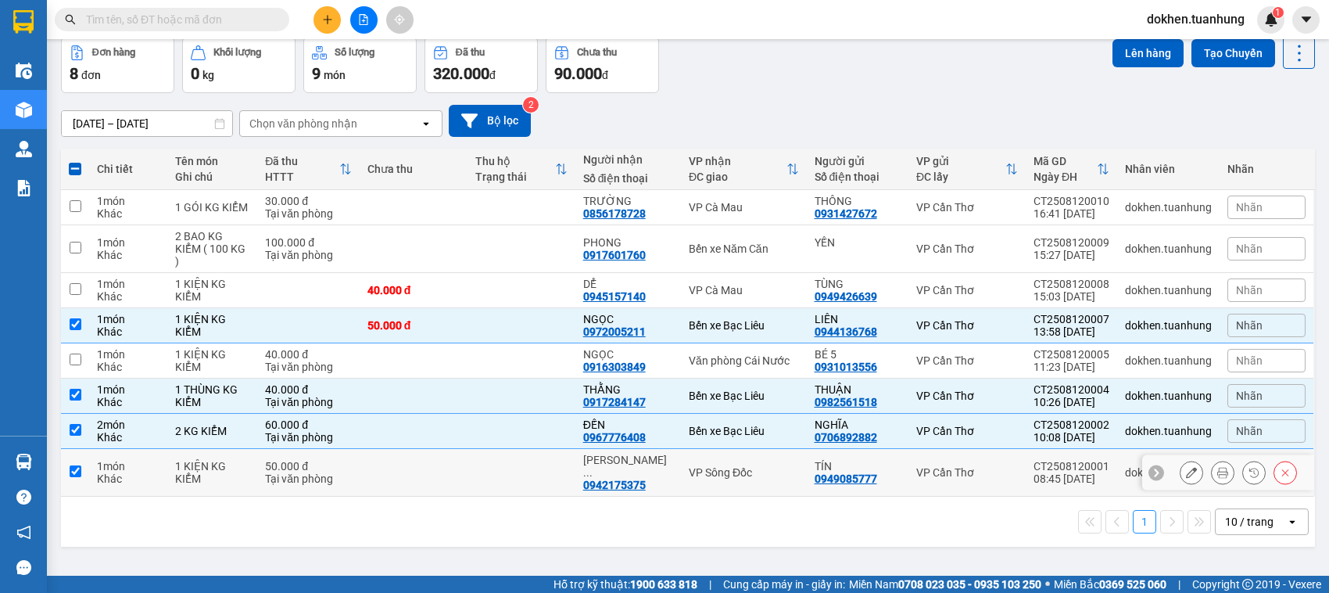
checkbox input "true"
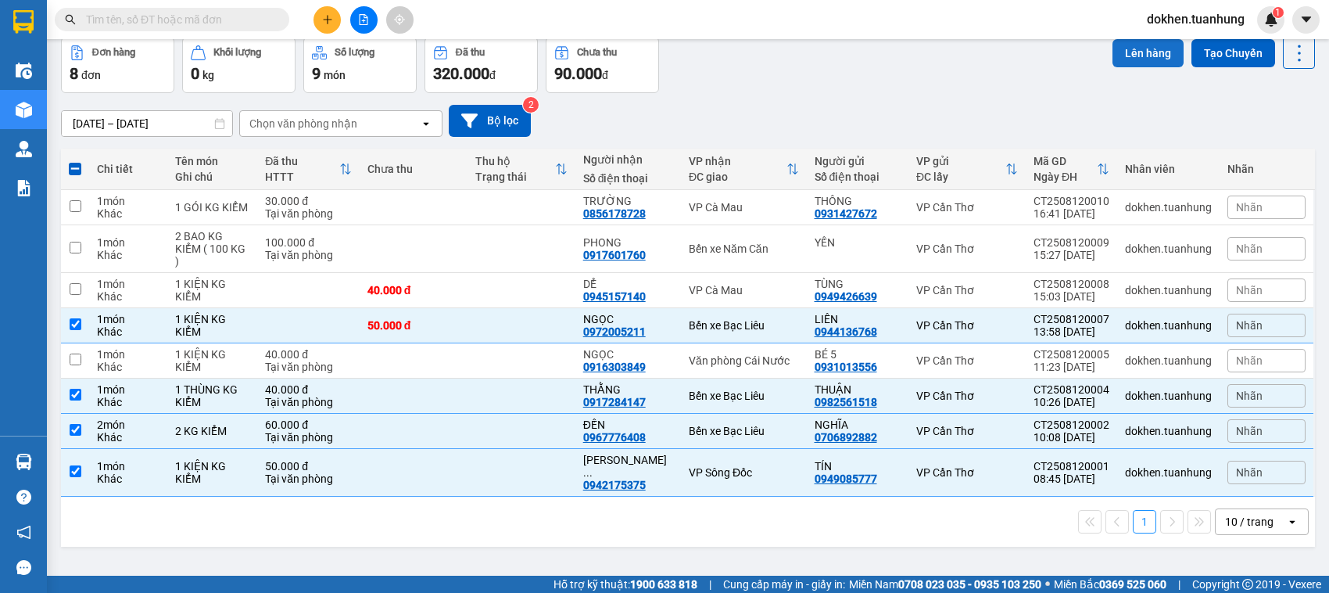
click at [1138, 52] on button "Lên hàng" at bounding box center [1148, 53] width 71 height 28
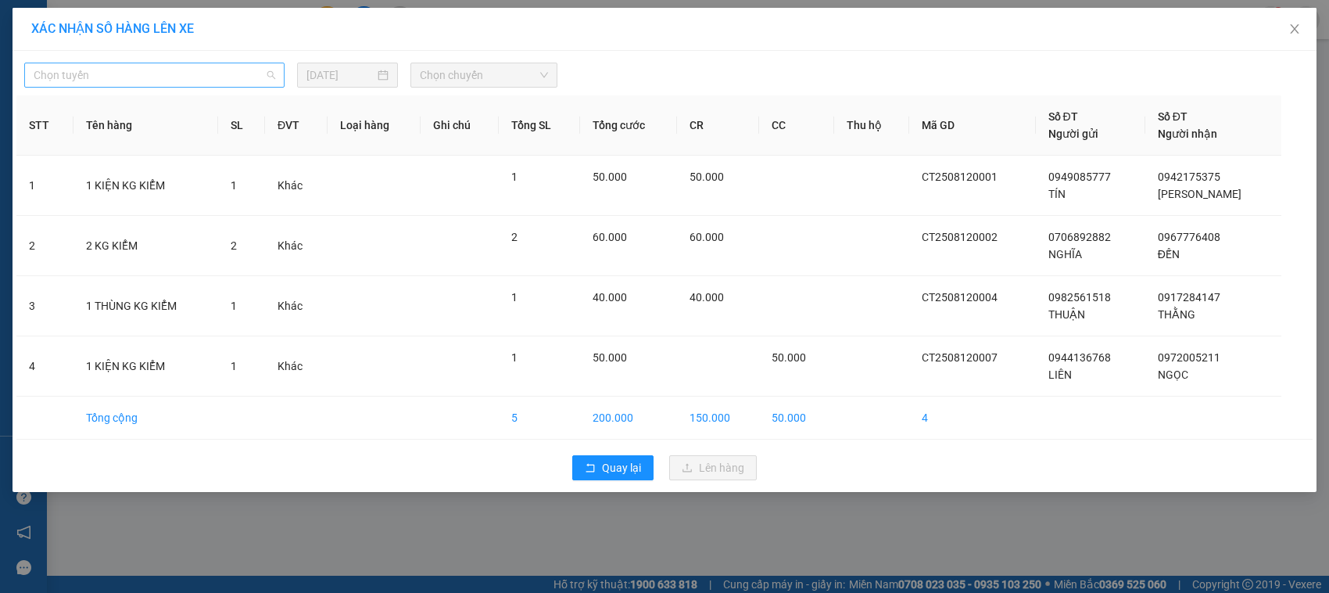
click at [267, 69] on span "Chọn tuyến" at bounding box center [155, 74] width 242 height 23
click at [271, 71] on span "Chọn tuyến" at bounding box center [155, 74] width 242 height 23
click at [271, 72] on span "Chọn tuyến" at bounding box center [155, 74] width 242 height 23
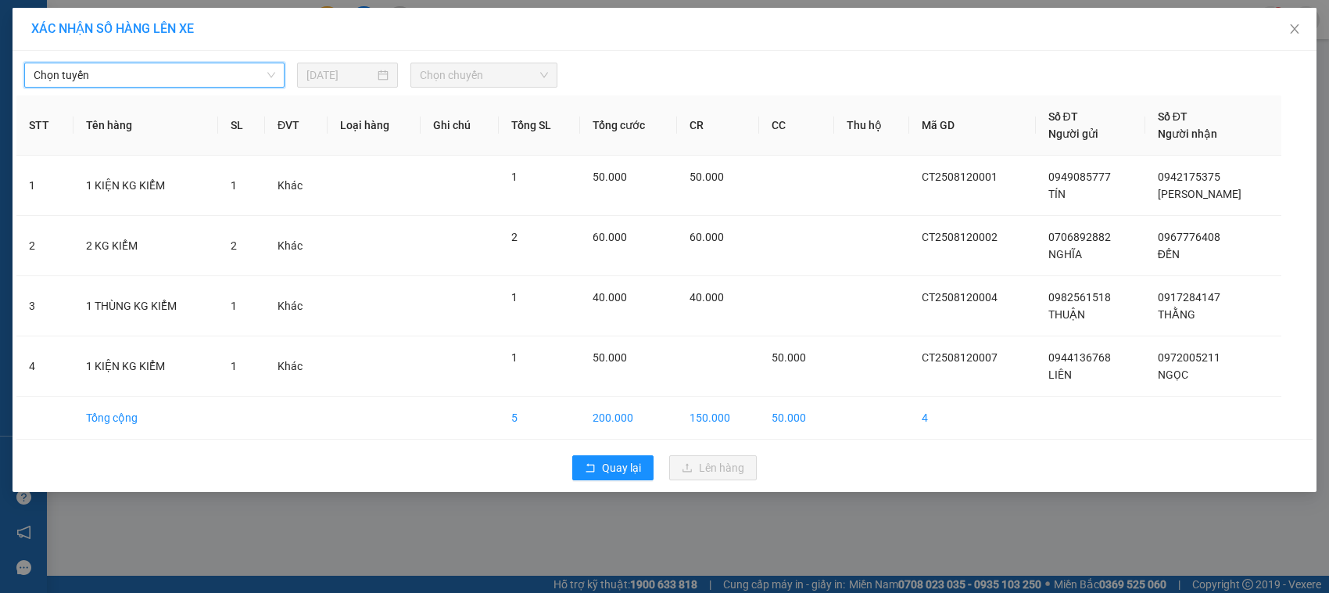
click at [271, 72] on span "Chọn tuyến" at bounding box center [155, 74] width 242 height 23
click at [272, 71] on span "Chọn tuyến" at bounding box center [155, 74] width 242 height 23
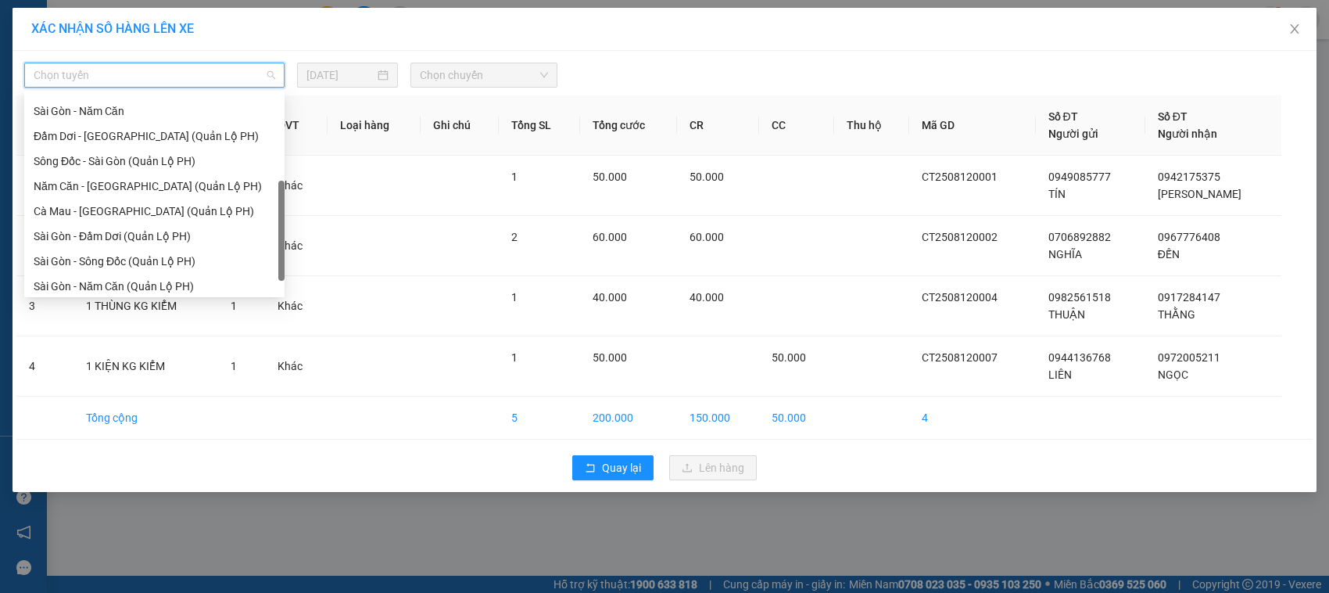
scroll to position [224, 0]
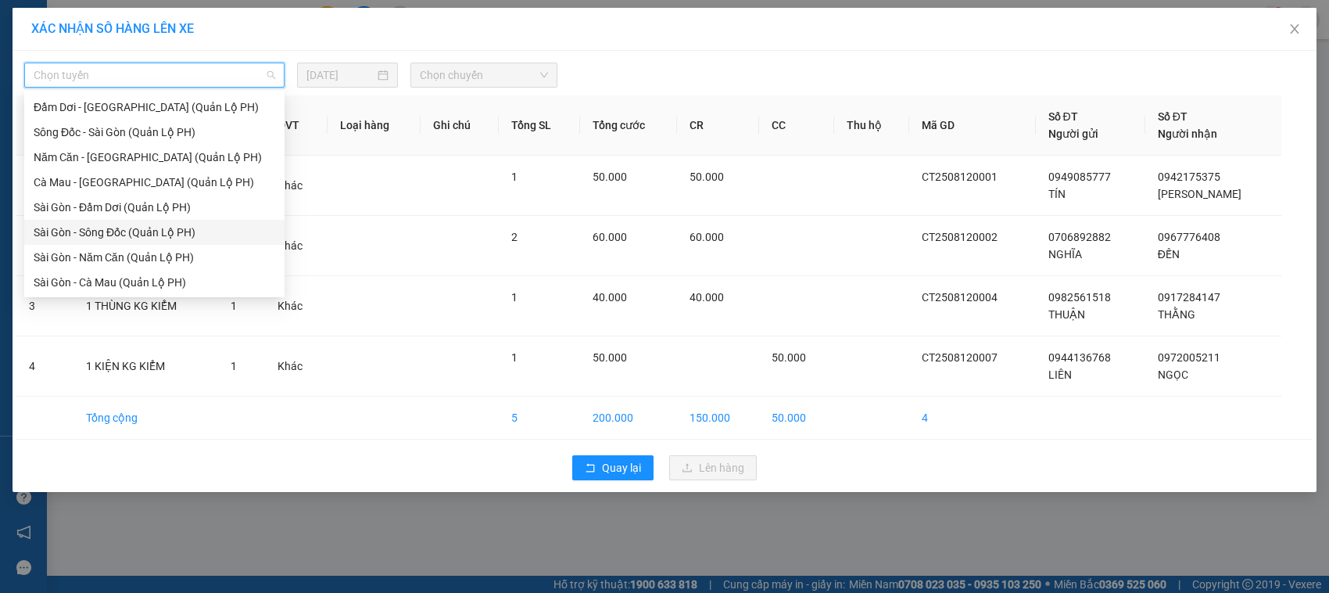
click at [154, 231] on div "Sài Gòn - Sông Đốc (Quản Lộ PH)" at bounding box center [155, 232] width 242 height 17
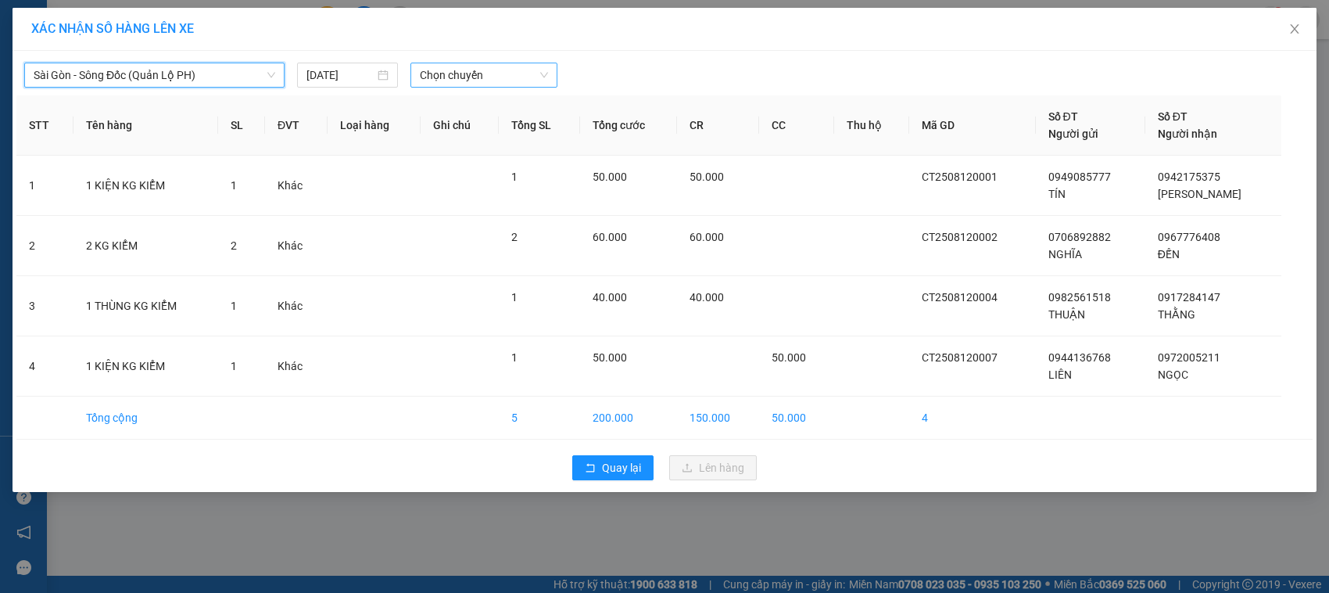
click at [549, 76] on div "Chọn chuyến" at bounding box center [483, 75] width 146 height 25
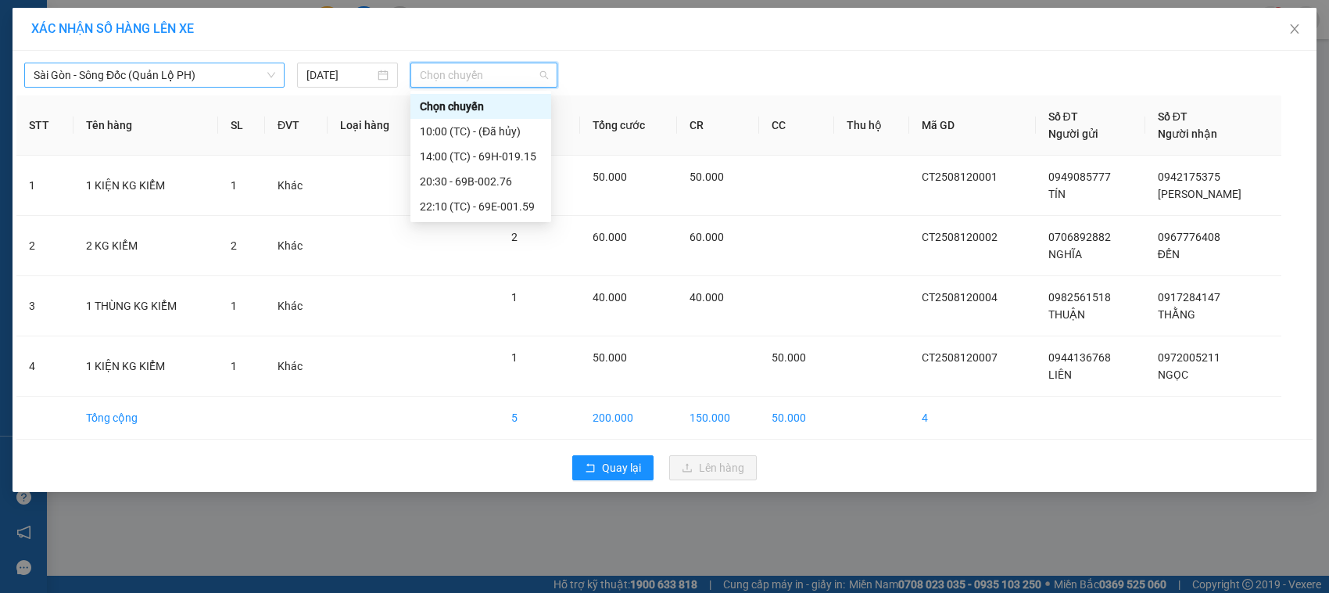
click at [274, 69] on span "Sài Gòn - Sông Đốc (Quản Lộ PH)" at bounding box center [155, 74] width 242 height 23
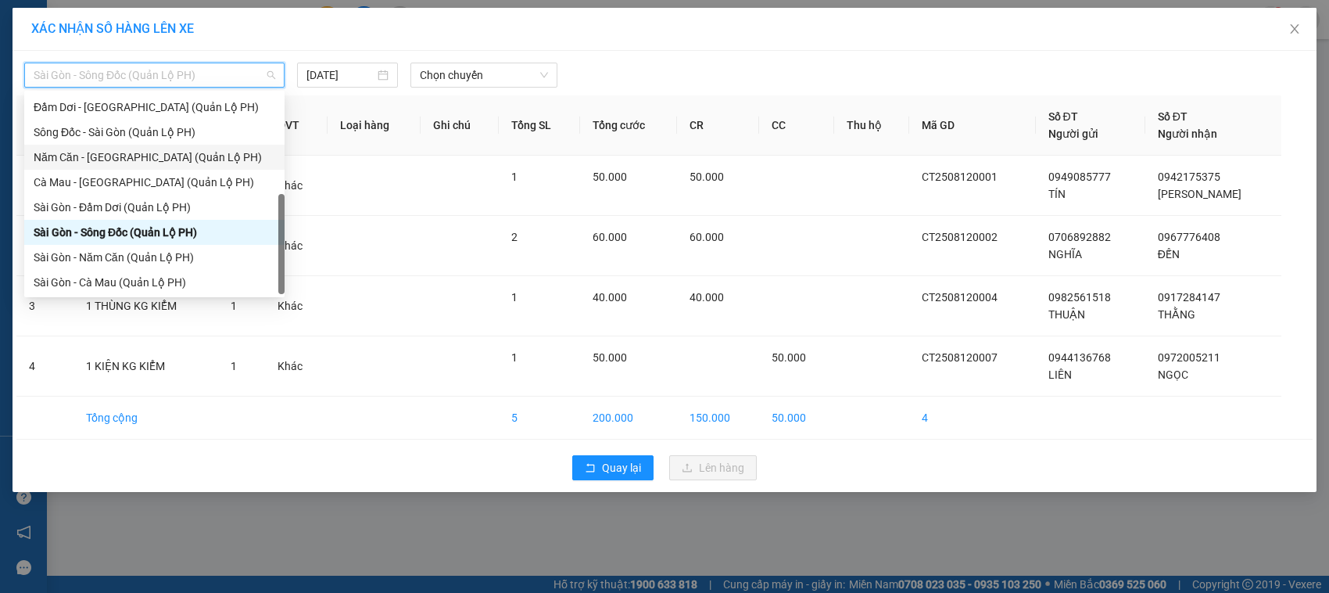
scroll to position [29, 0]
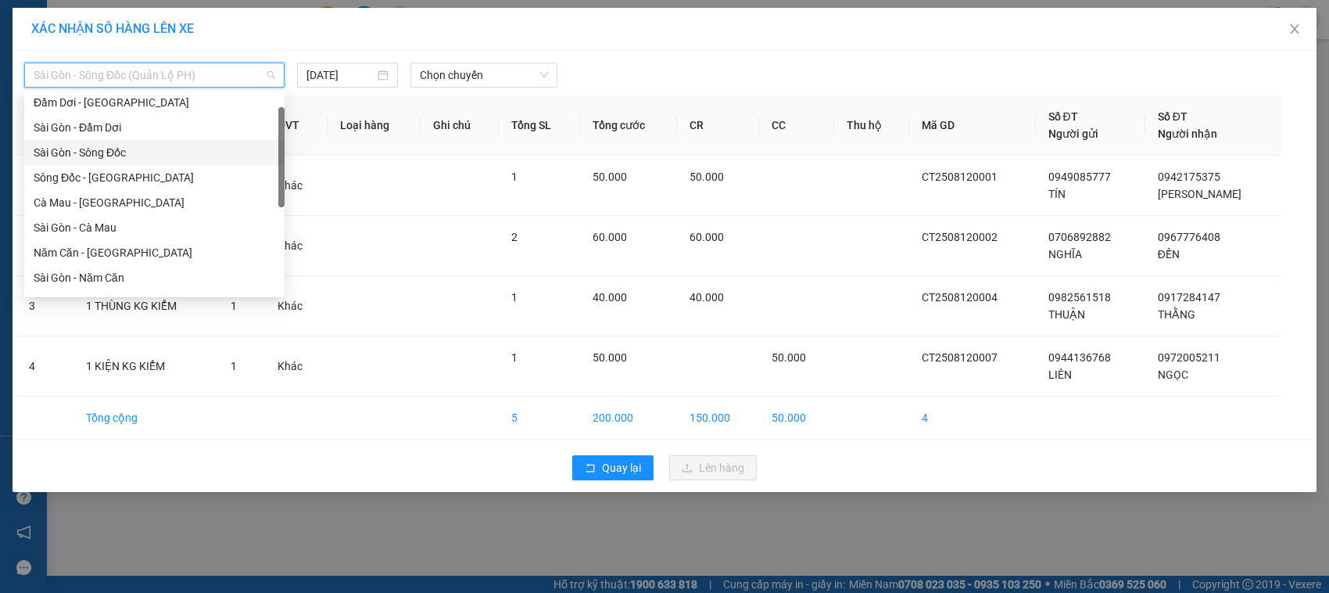
click at [151, 150] on div "Sài Gòn - Sông Đốc" at bounding box center [155, 152] width 242 height 17
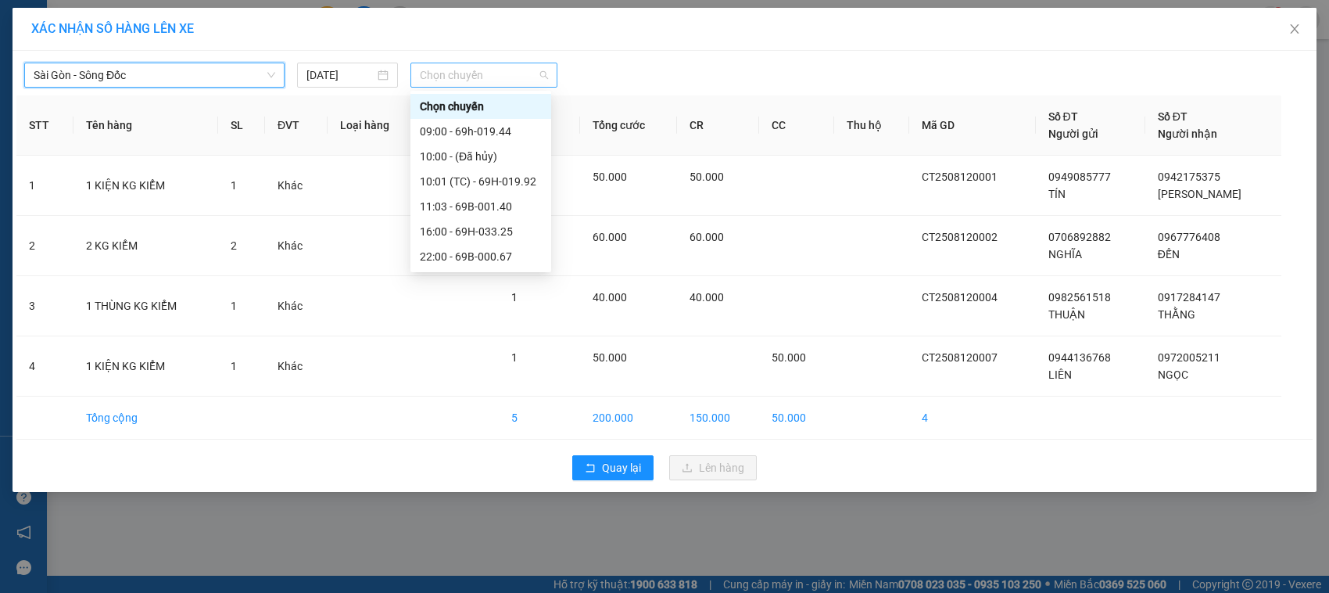
click at [547, 74] on span "Chọn chuyến" at bounding box center [483, 74] width 127 height 23
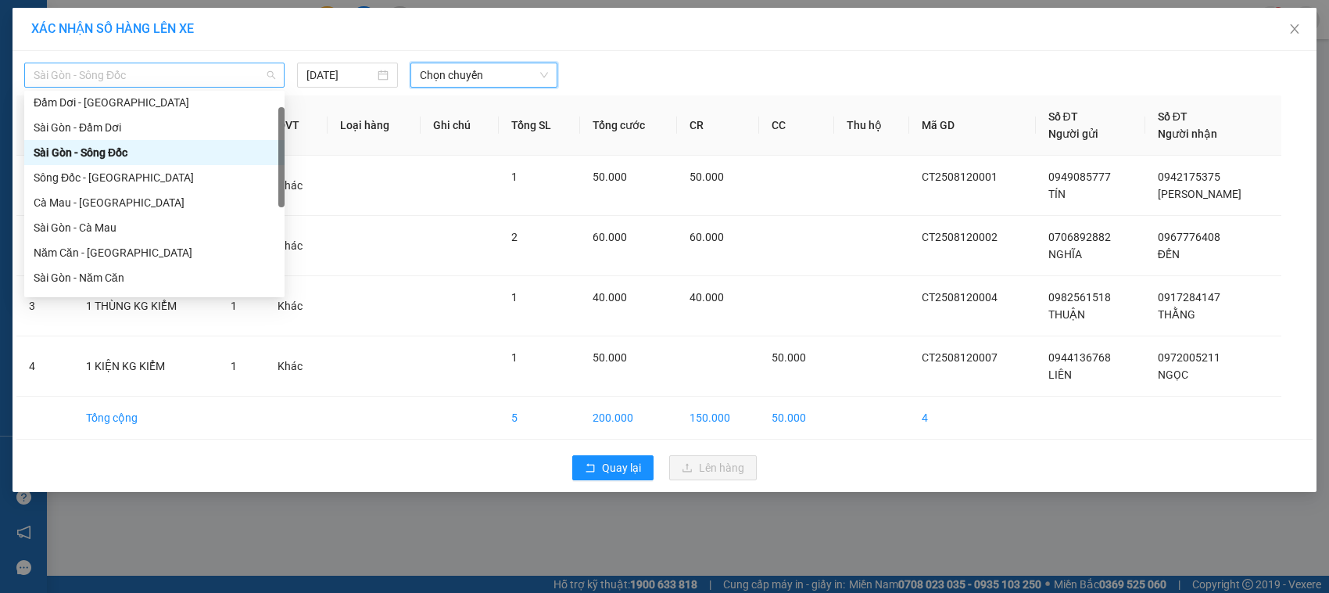
click at [274, 70] on span "Sài Gòn - Sông Đốc" at bounding box center [155, 74] width 242 height 23
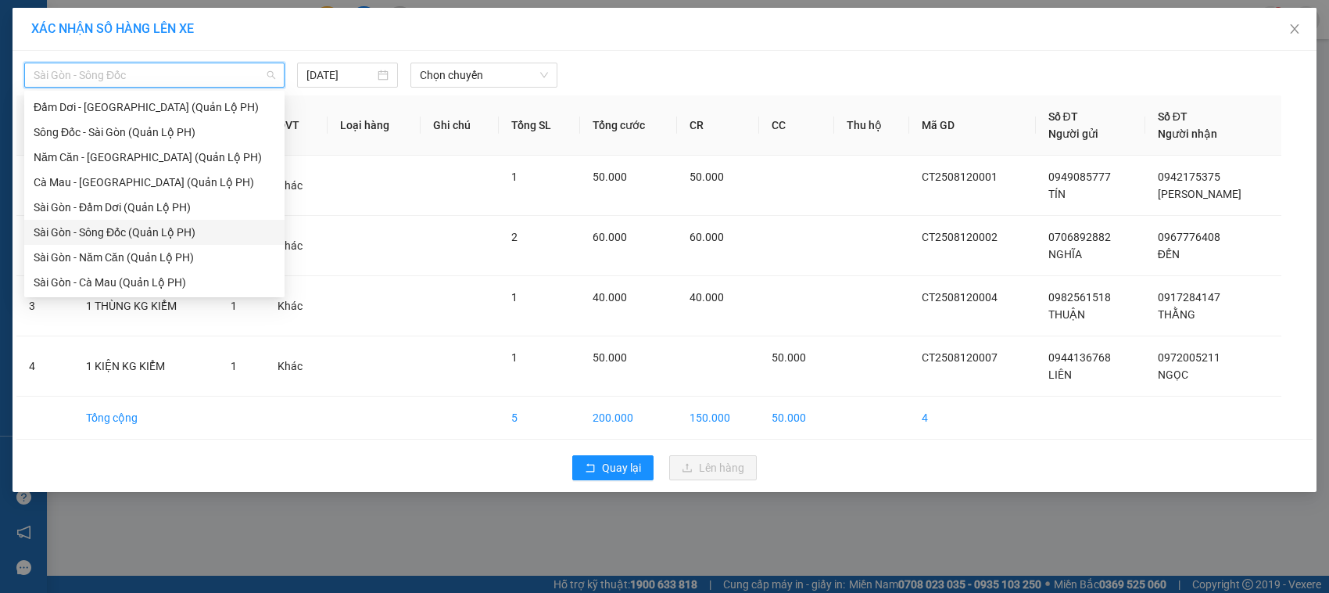
click at [154, 229] on div "Sài Gòn - Sông Đốc (Quản Lộ PH)" at bounding box center [155, 232] width 242 height 17
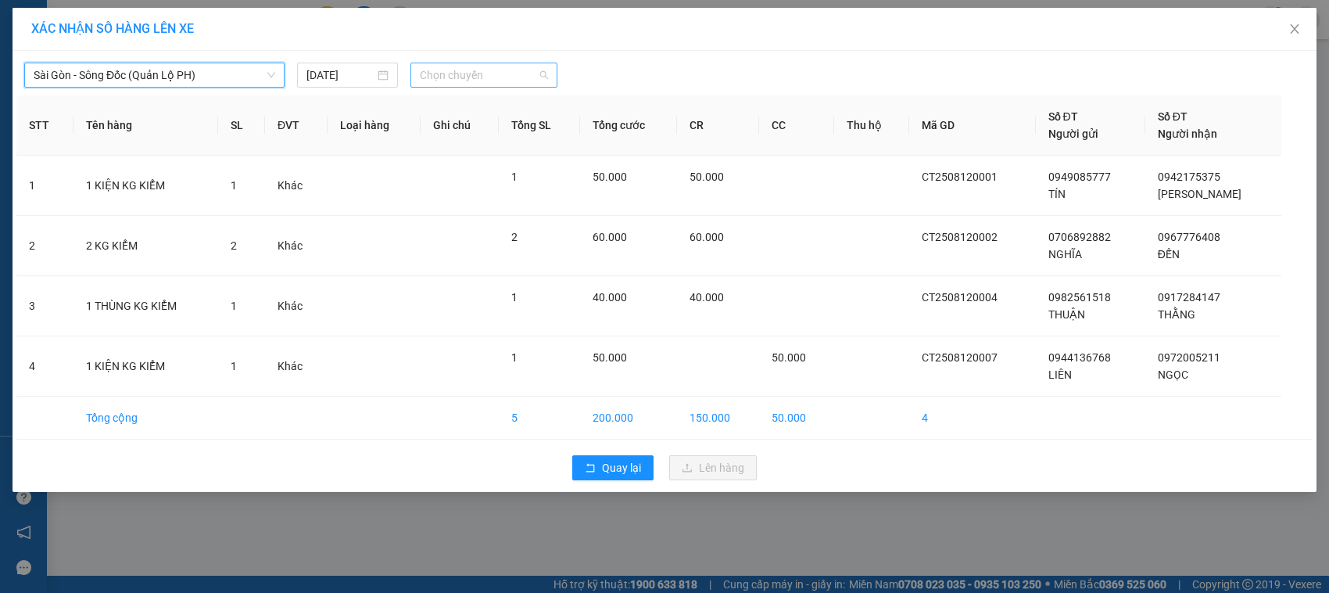
click at [548, 73] on div "Chọn chuyến" at bounding box center [483, 75] width 146 height 25
click at [418, 522] on div "XÁC NHẬN SỐ HÀNG LÊN XE Sài Gòn - Sông Đốc (Quản Lộ PH) 12/08/2025 Chọn chuyến …" at bounding box center [664, 296] width 1329 height 593
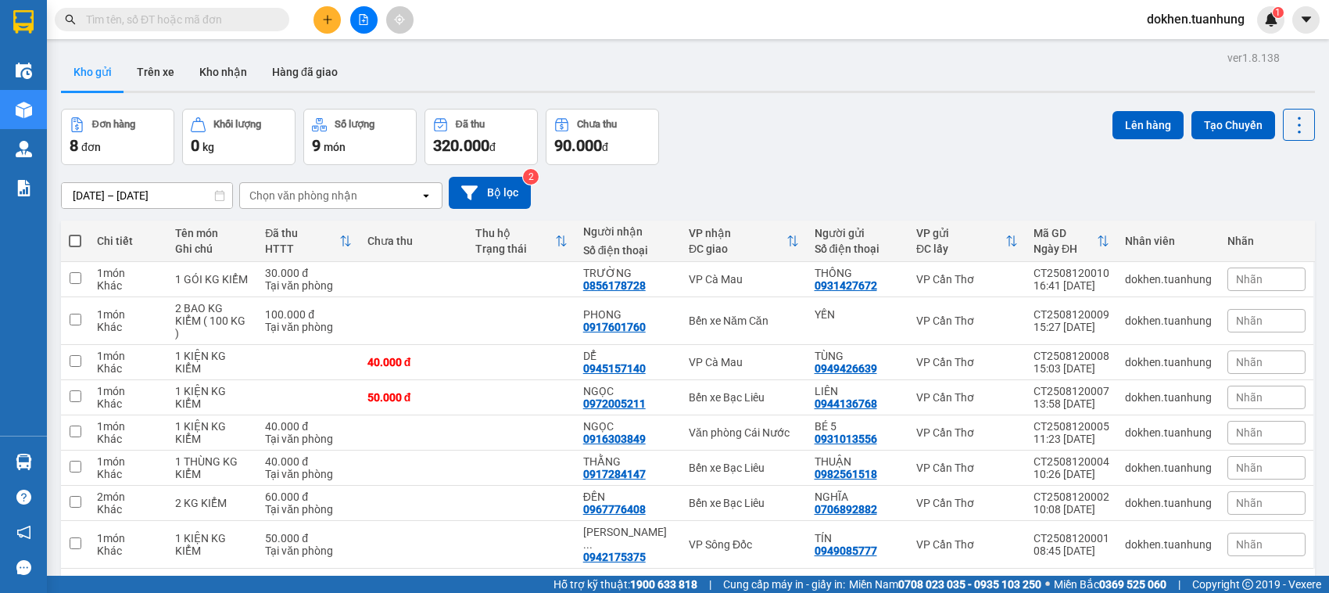
scroll to position [72, 0]
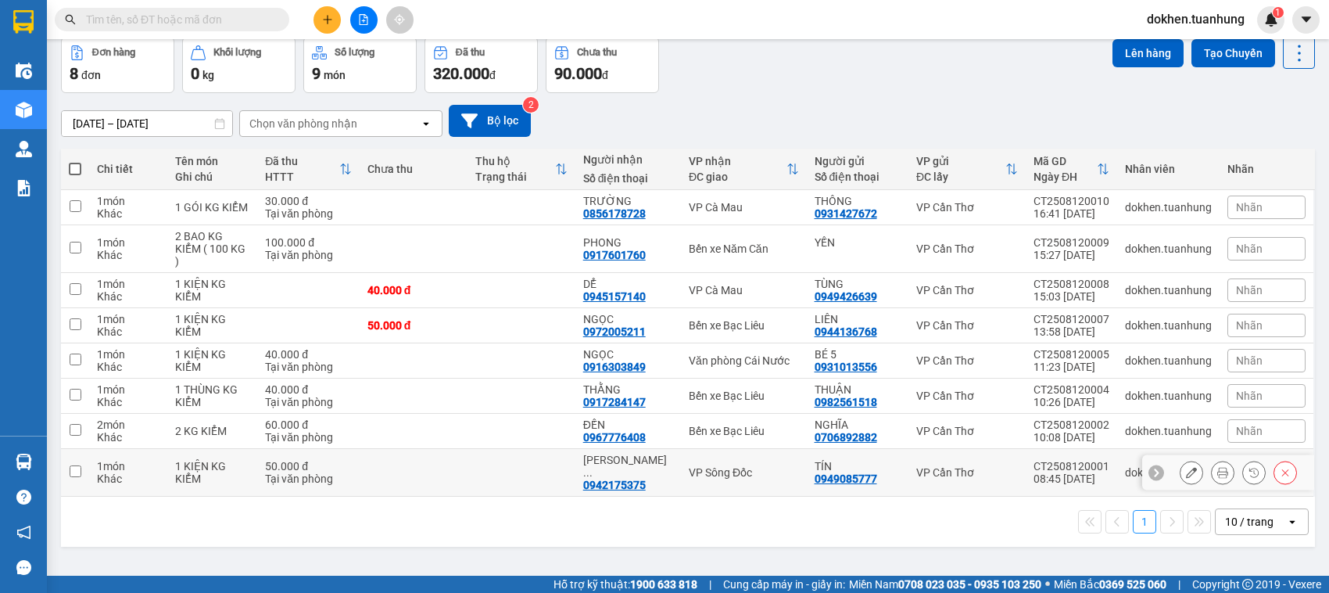
click at [73, 465] on input "checkbox" at bounding box center [76, 471] width 12 height 12
checkbox input "true"
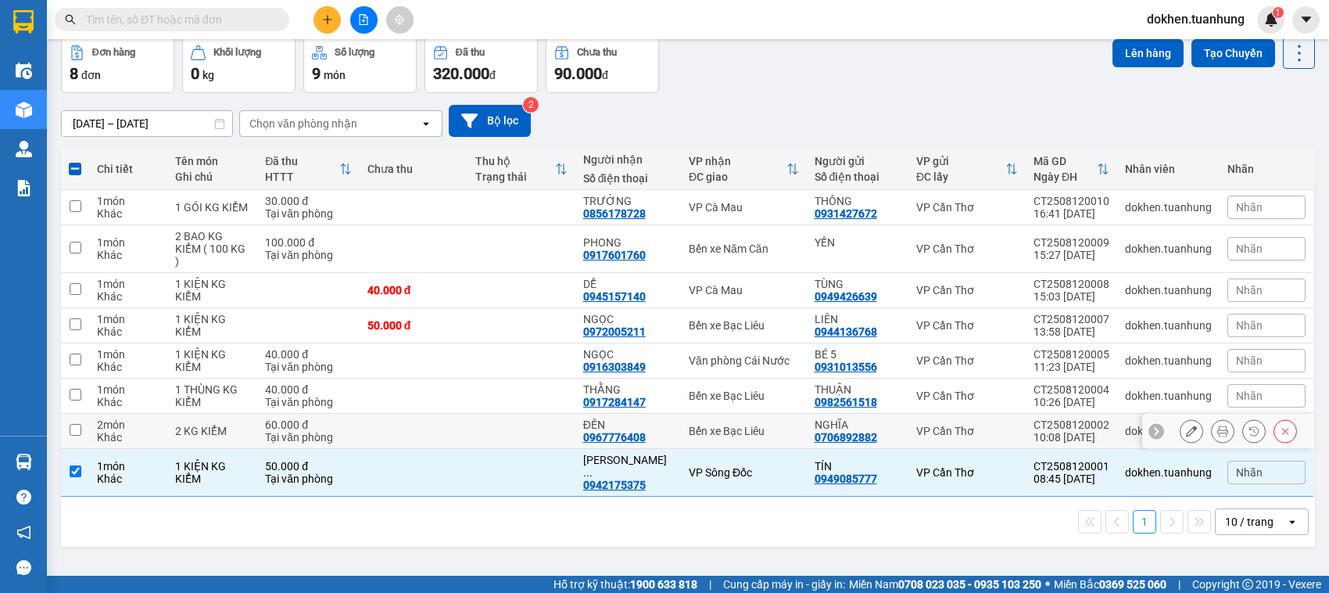
click at [72, 424] on input "checkbox" at bounding box center [76, 430] width 12 height 12
checkbox input "true"
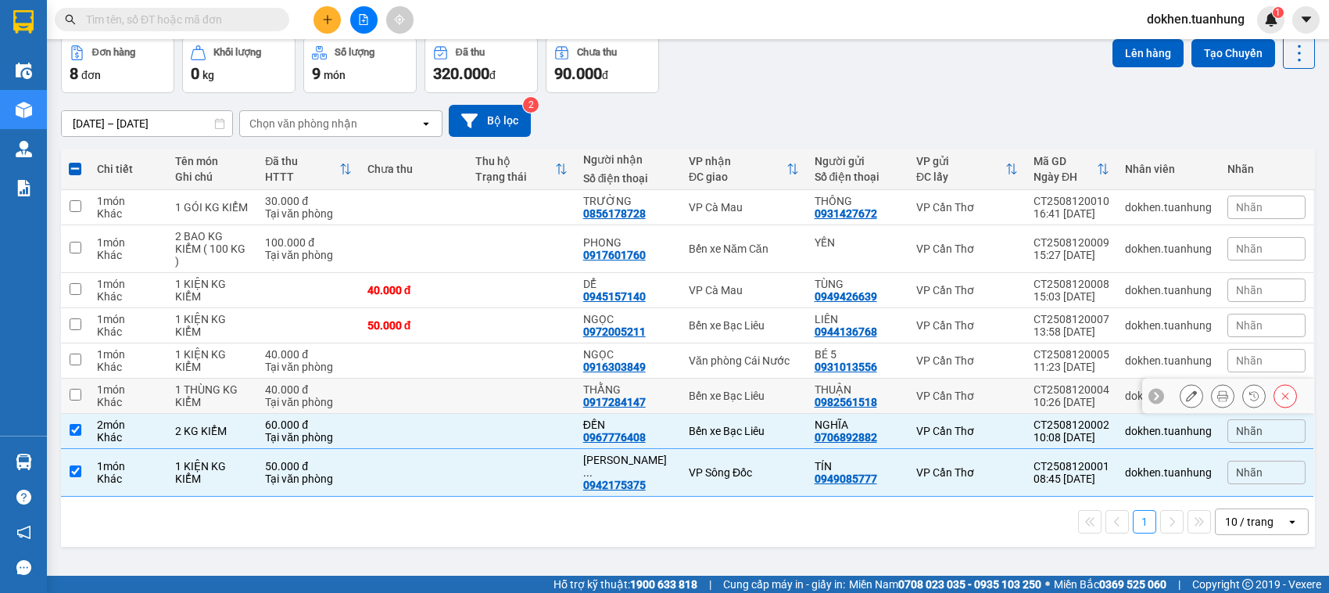
click at [75, 389] on input "checkbox" at bounding box center [76, 395] width 12 height 12
checkbox input "true"
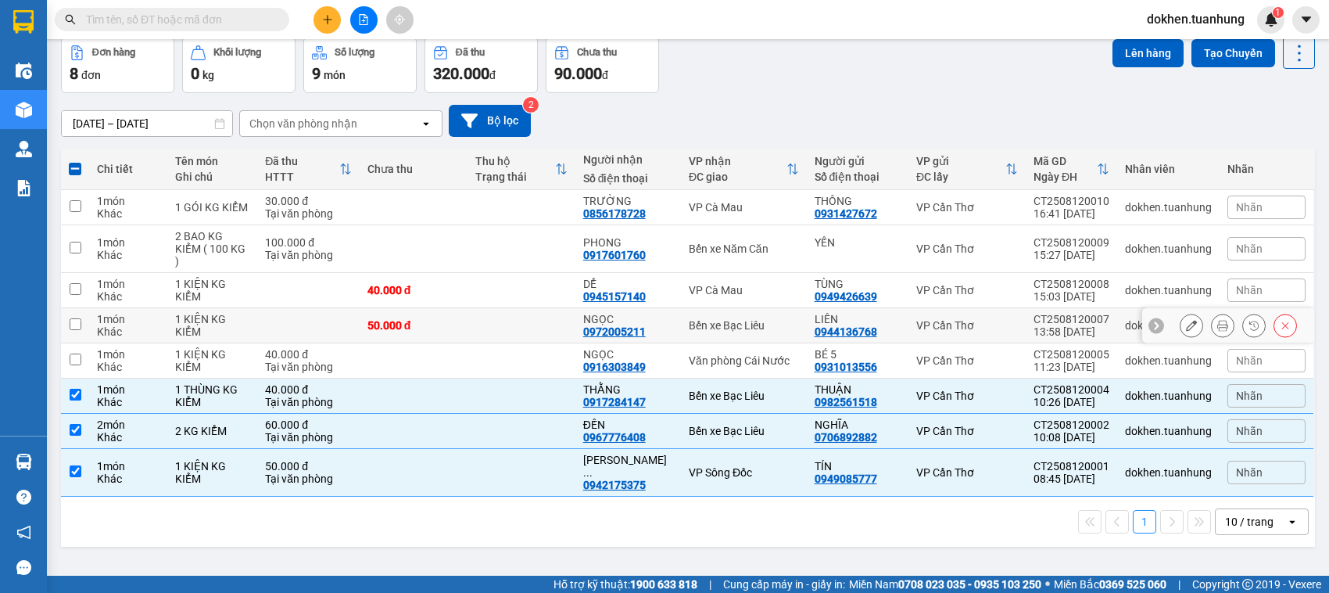
click at [70, 318] on input "checkbox" at bounding box center [76, 324] width 12 height 12
checkbox input "false"
click at [1127, 52] on button "Lên hàng" at bounding box center [1148, 53] width 71 height 28
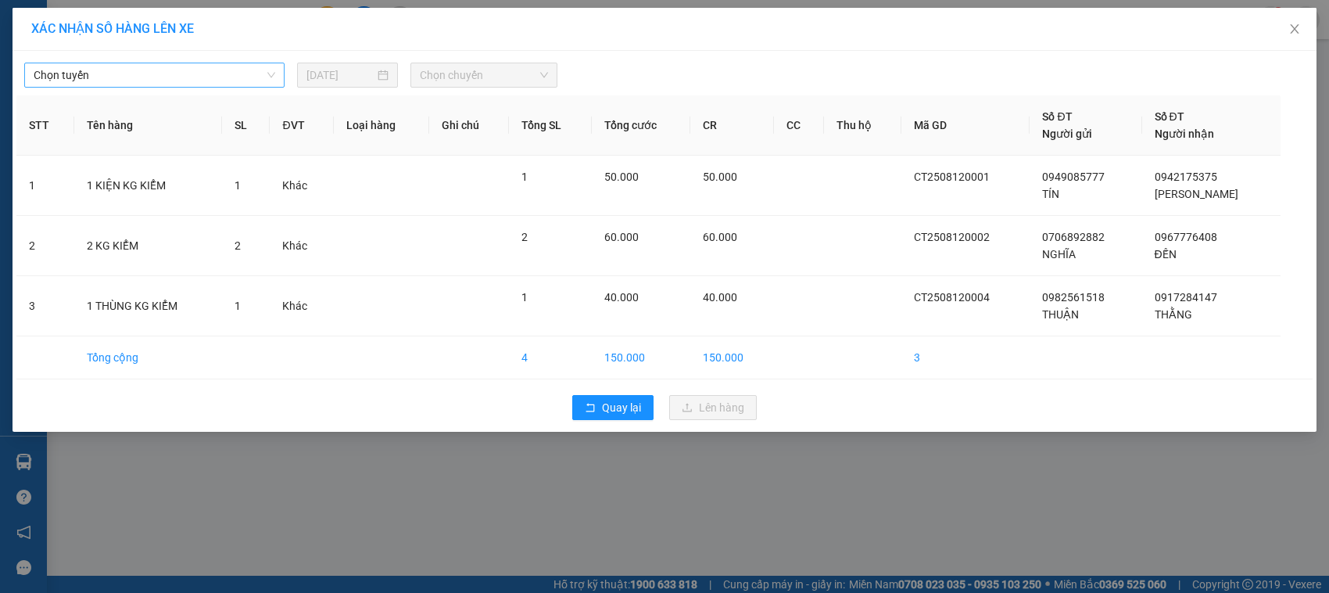
click at [270, 76] on span "Chọn tuyến" at bounding box center [155, 74] width 242 height 23
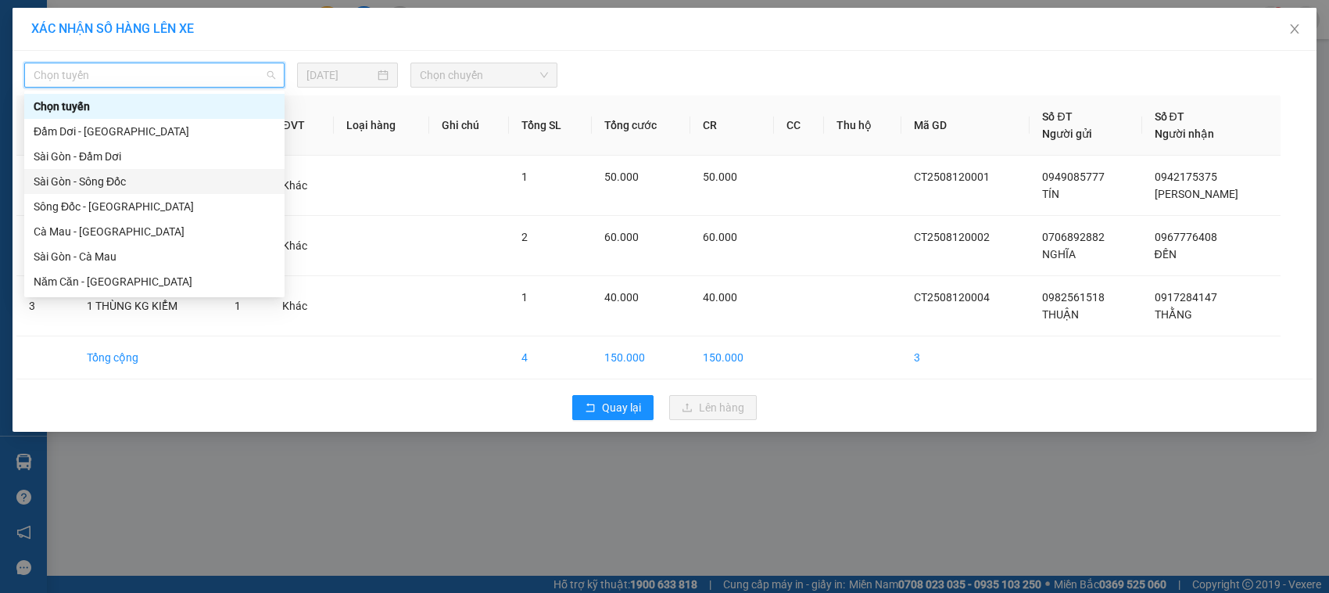
click at [118, 181] on div "Sài Gòn - Sông Đốc" at bounding box center [155, 181] width 242 height 17
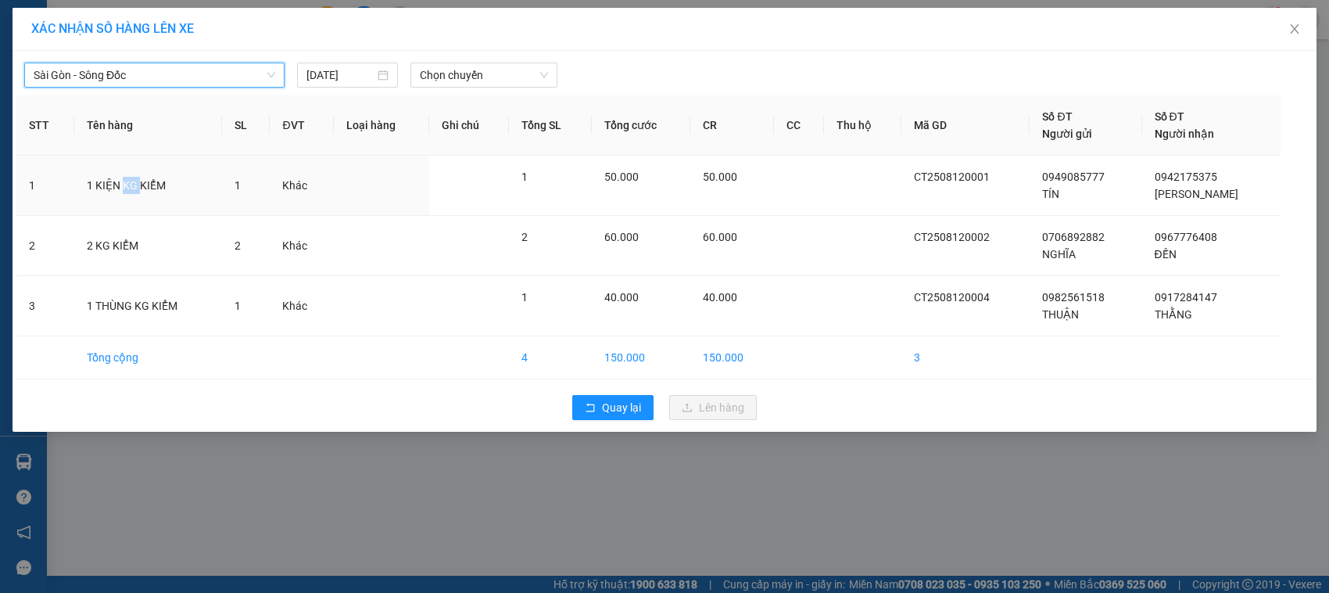
click at [118, 181] on td "1 KIỆN KG KIỂM" at bounding box center [148, 186] width 148 height 60
click at [541, 74] on span "Chọn chuyến" at bounding box center [483, 74] width 127 height 23
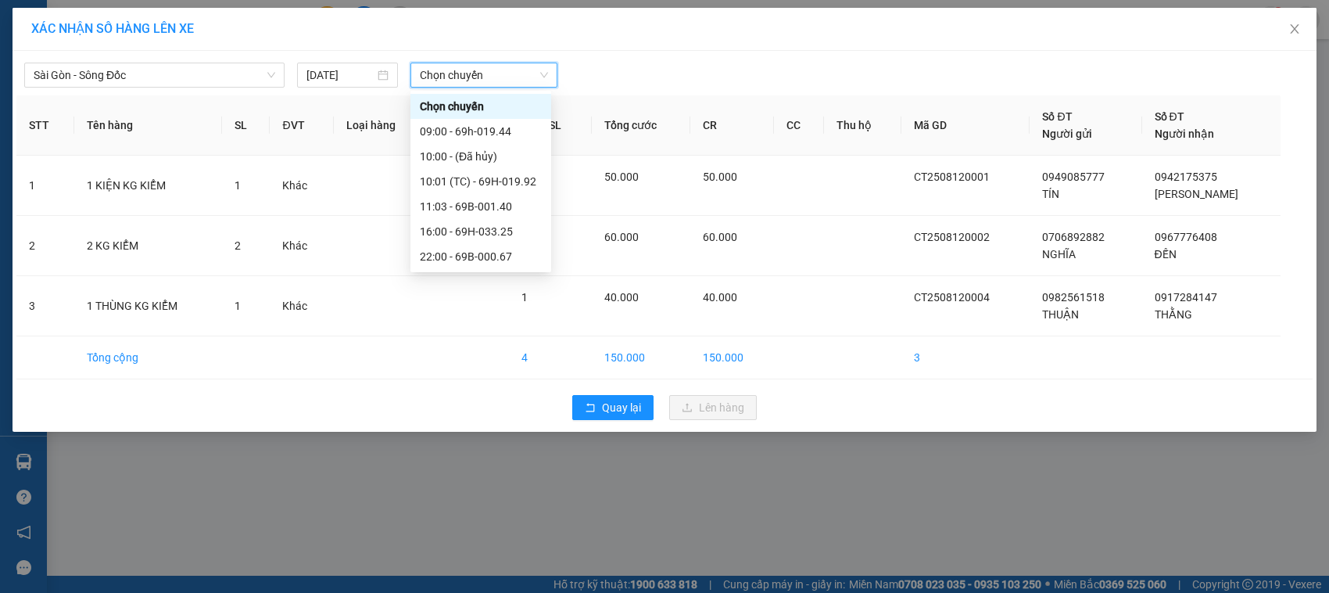
click at [541, 74] on span "Chọn chuyến" at bounding box center [483, 74] width 127 height 23
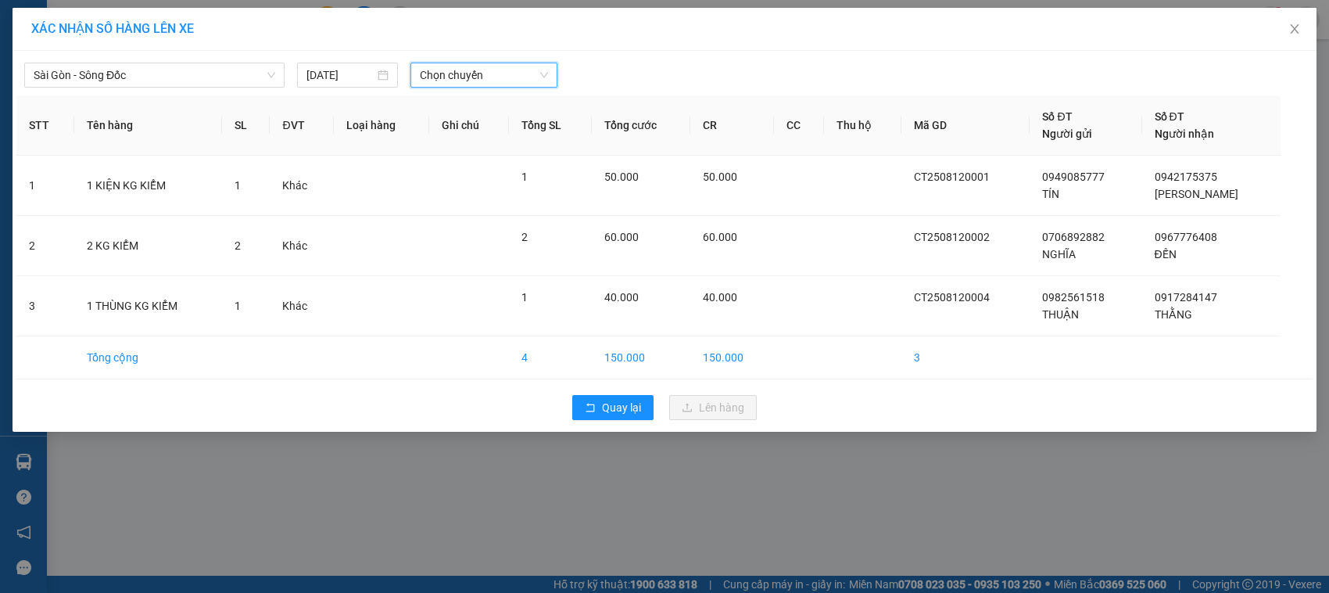
click at [541, 74] on span "Chọn chuyến" at bounding box center [483, 74] width 127 height 23
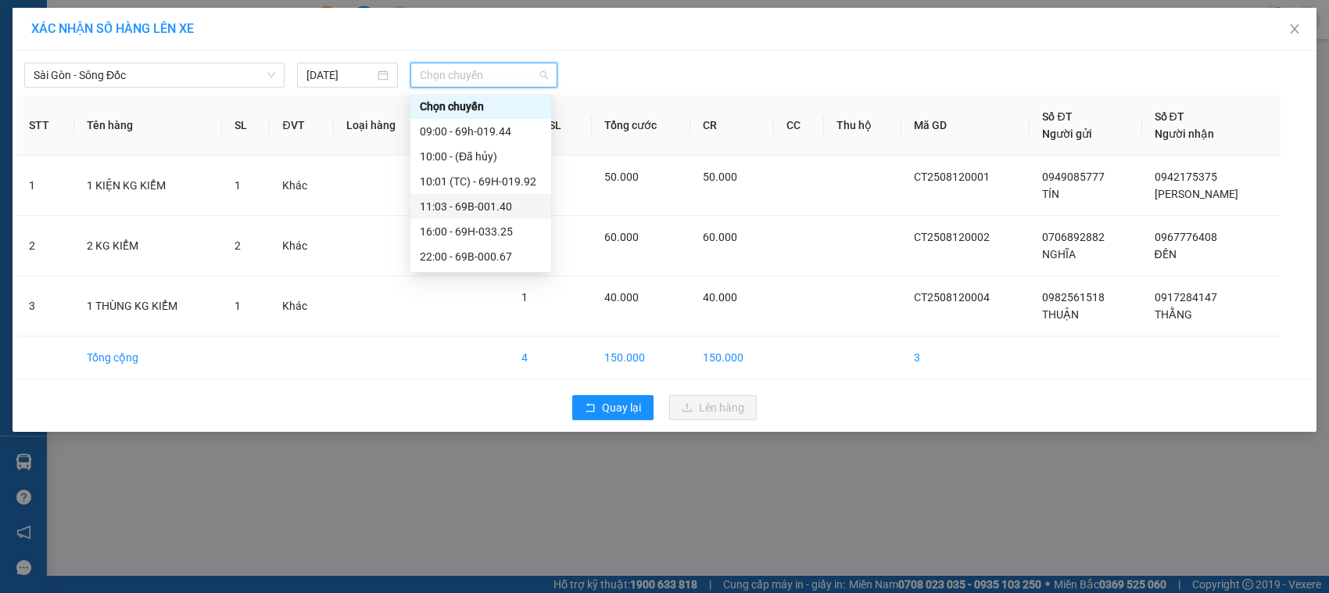
click at [498, 206] on div "11:03 - 69B-001.40" at bounding box center [481, 206] width 122 height 17
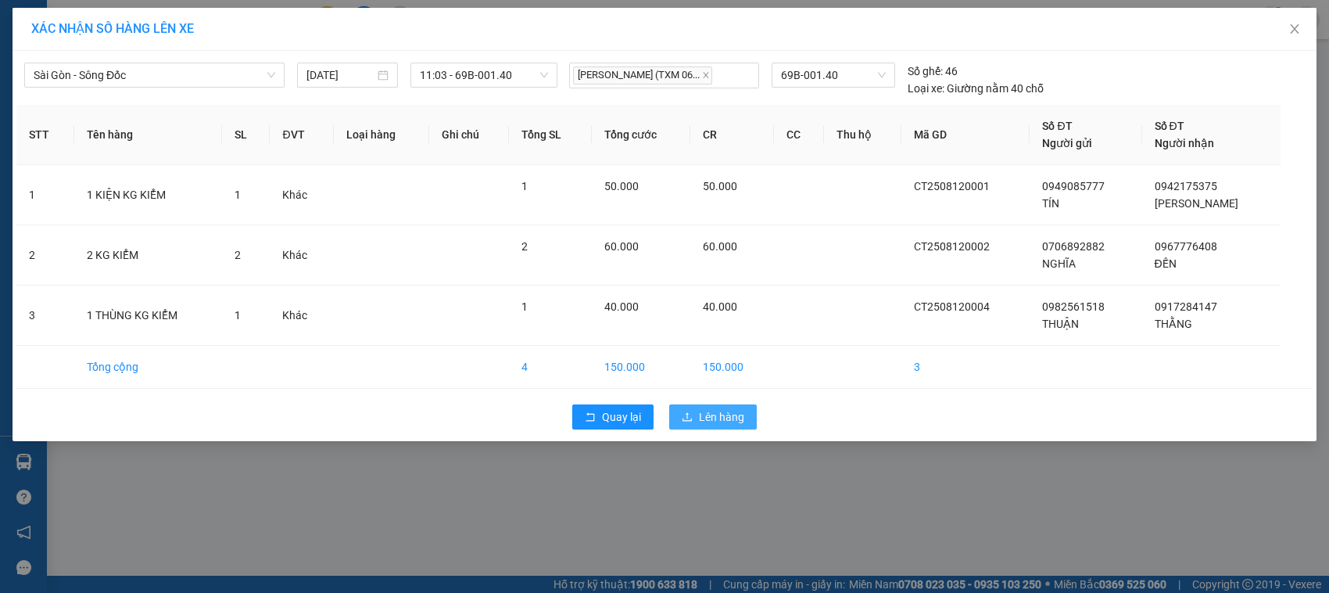
click at [717, 418] on span "Lên hàng" at bounding box center [721, 416] width 45 height 17
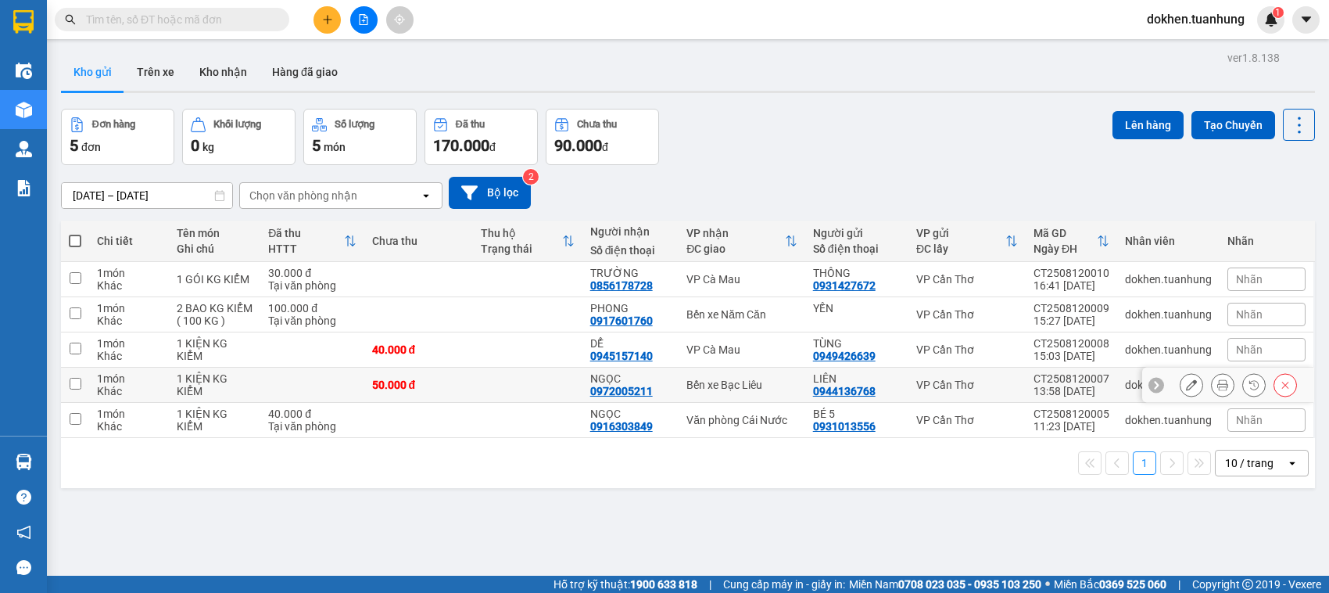
click at [73, 380] on input "checkbox" at bounding box center [76, 384] width 12 height 12
checkbox input "true"
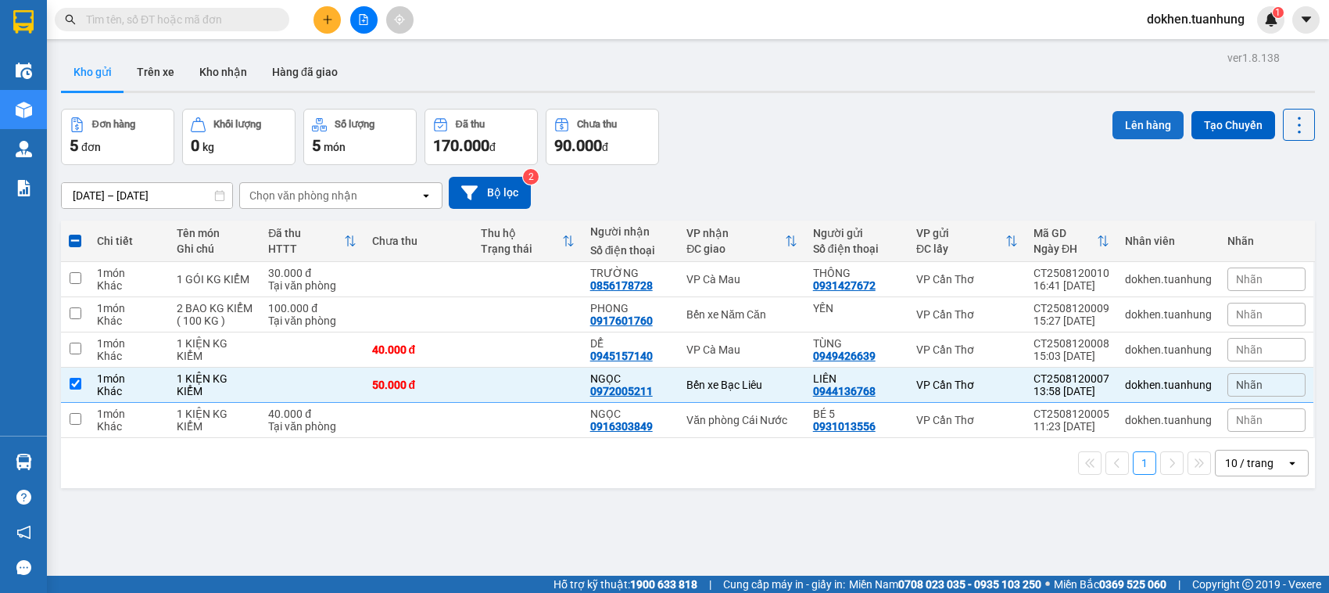
click at [1127, 121] on button "Lên hàng" at bounding box center [1148, 125] width 71 height 28
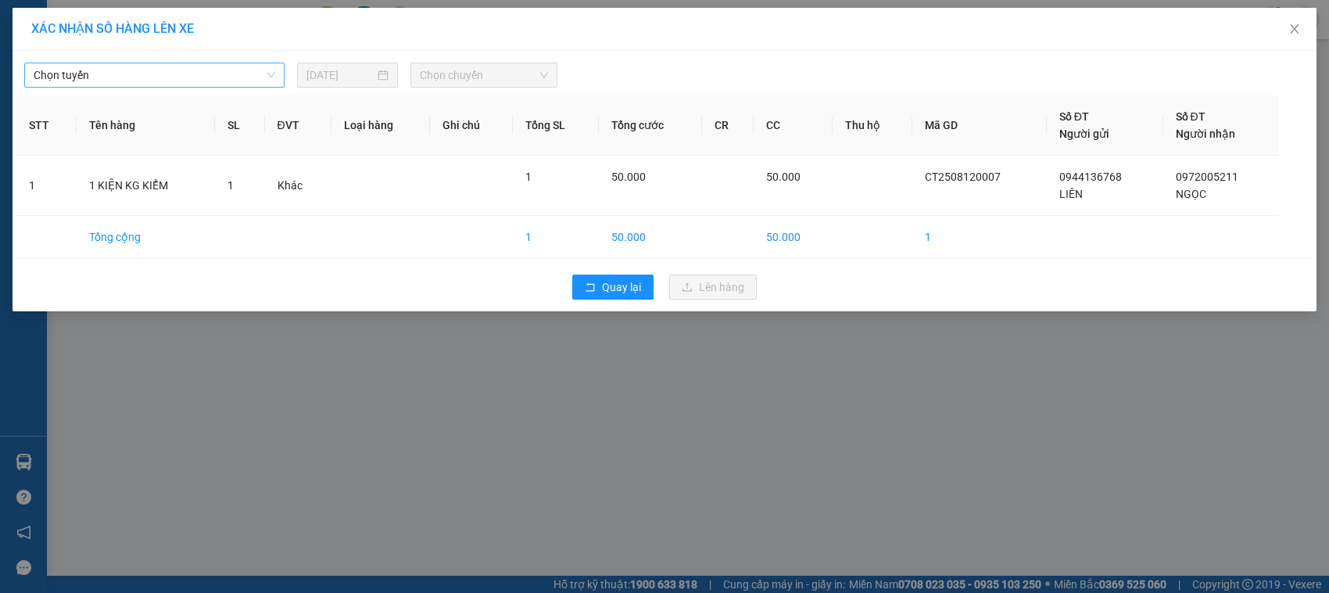
click at [271, 69] on span "Chọn tuyến" at bounding box center [155, 74] width 242 height 23
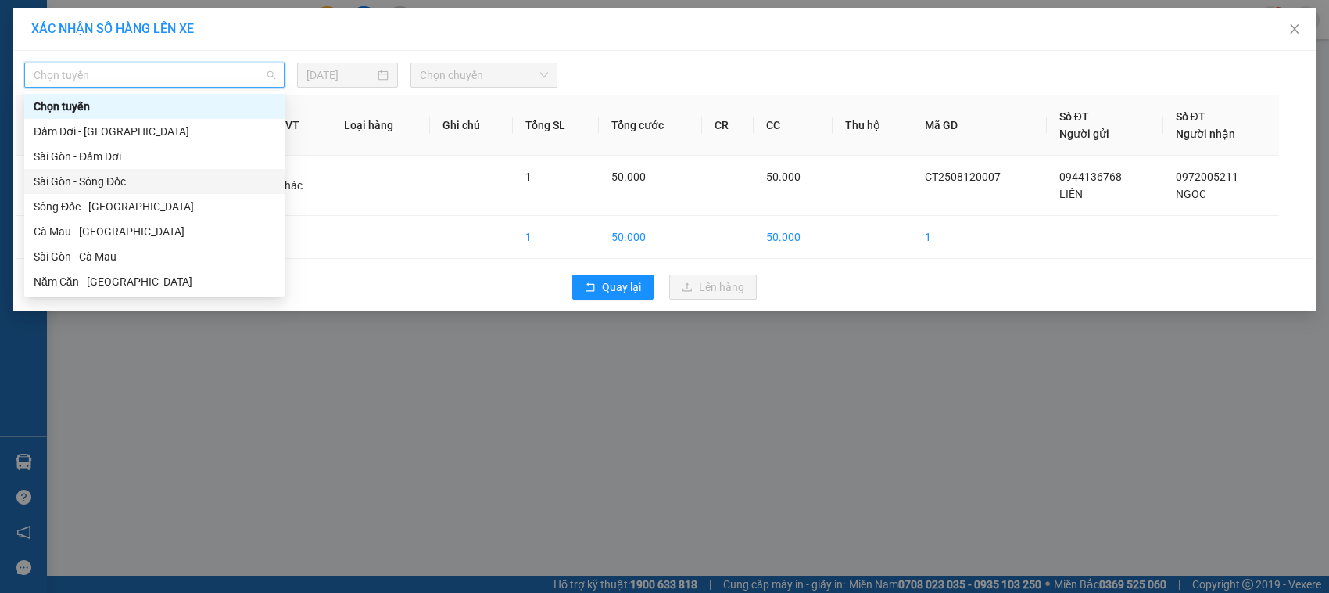
click at [174, 180] on div "Sài Gòn - Sông Đốc" at bounding box center [155, 181] width 242 height 17
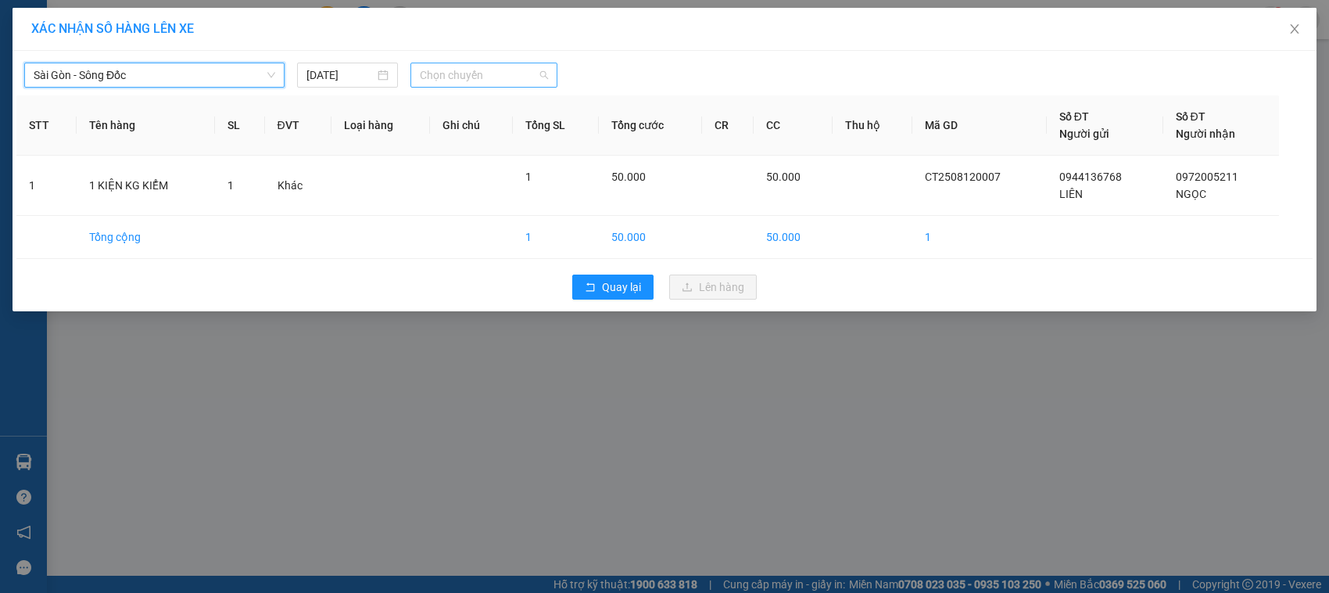
click at [540, 72] on span "Chọn chuyến" at bounding box center [483, 74] width 127 height 23
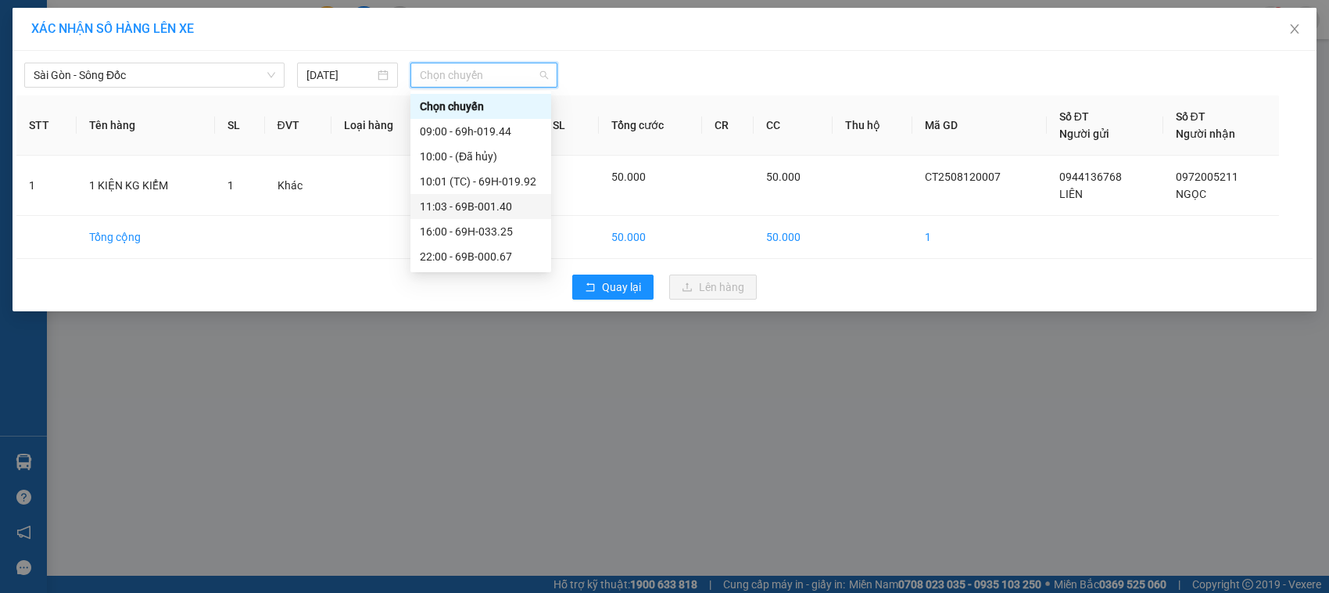
click at [499, 204] on div "11:03 - 69B-001.40" at bounding box center [481, 206] width 122 height 17
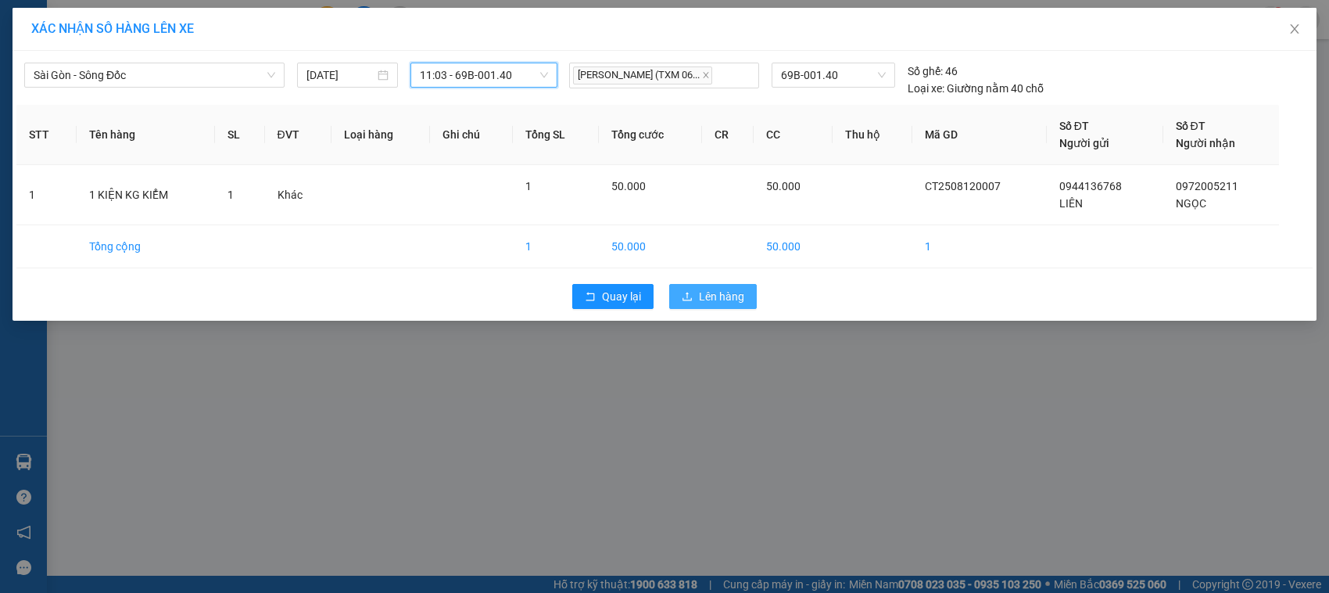
click at [723, 292] on span "Lên hàng" at bounding box center [721, 296] width 45 height 17
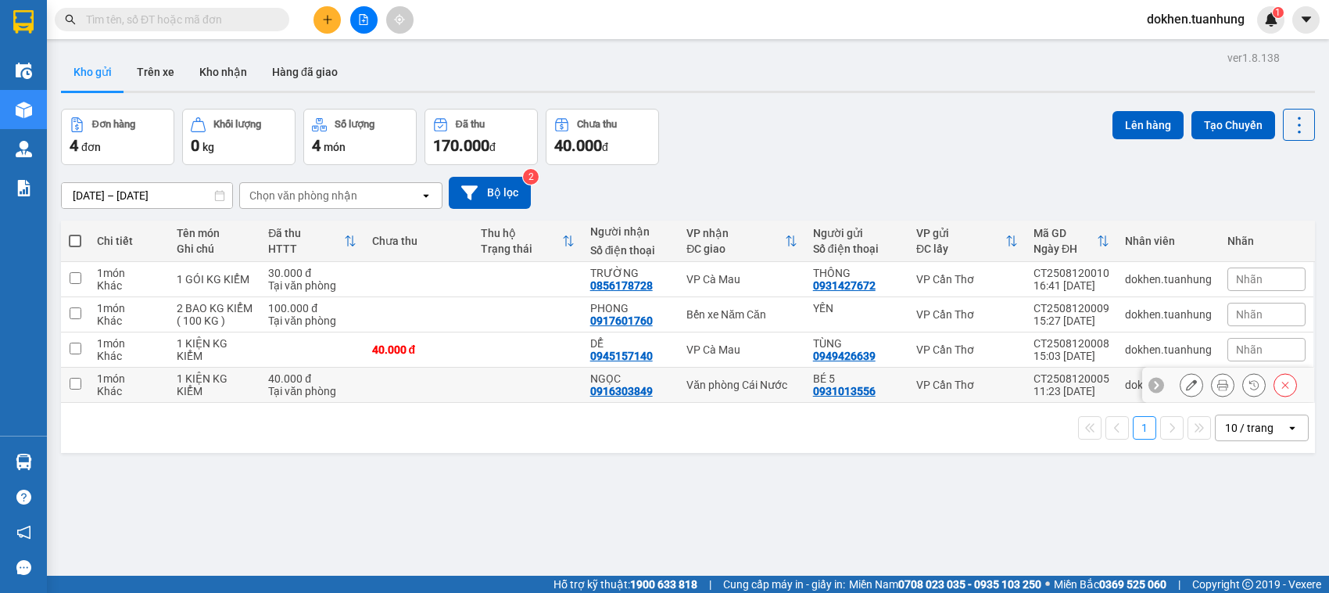
click at [72, 382] on input "checkbox" at bounding box center [76, 384] width 12 height 12
checkbox input "true"
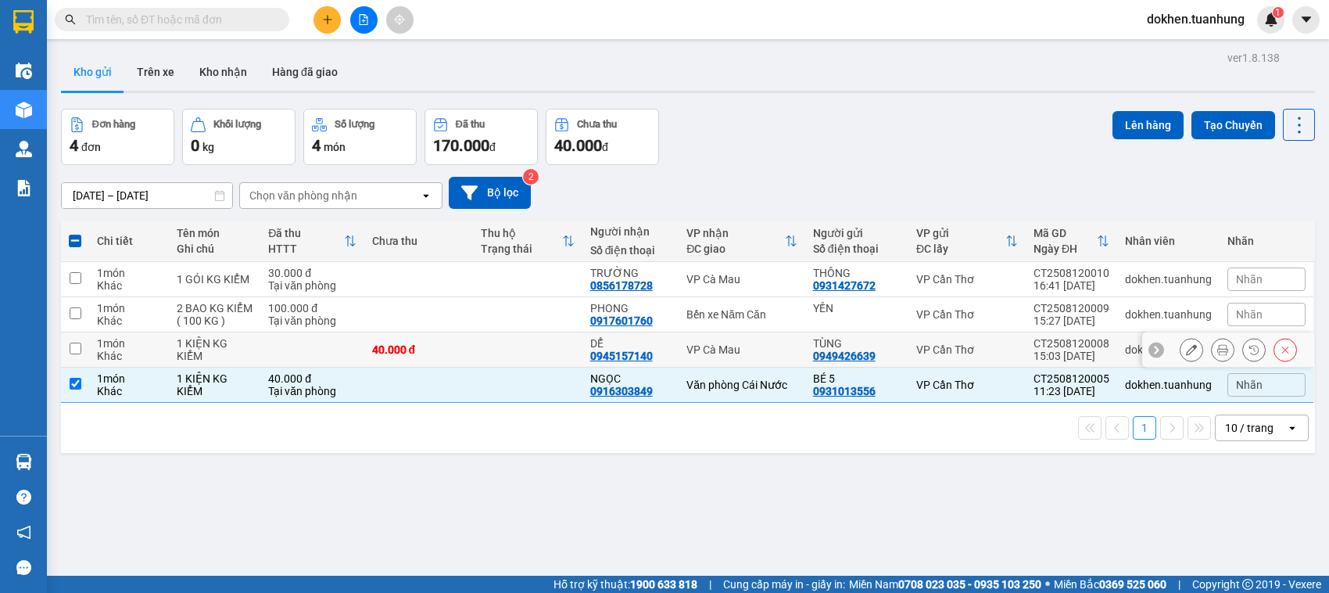
click at [74, 349] on input "checkbox" at bounding box center [76, 348] width 12 height 12
checkbox input "true"
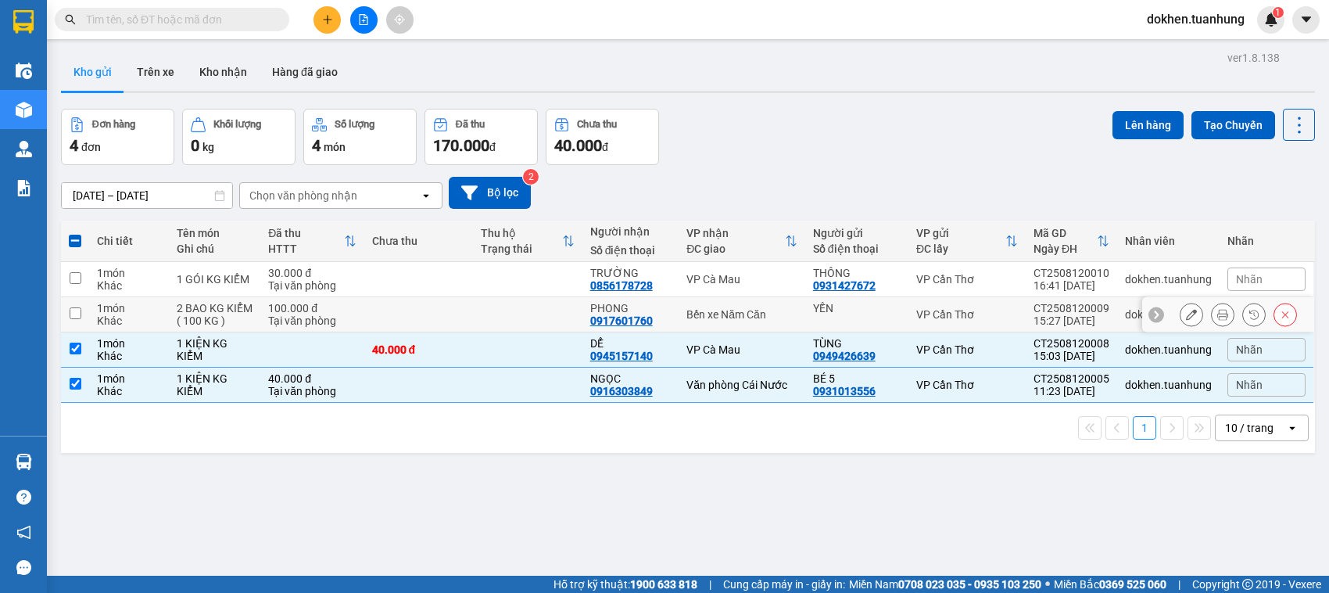
click at [76, 315] on input "checkbox" at bounding box center [76, 313] width 12 height 12
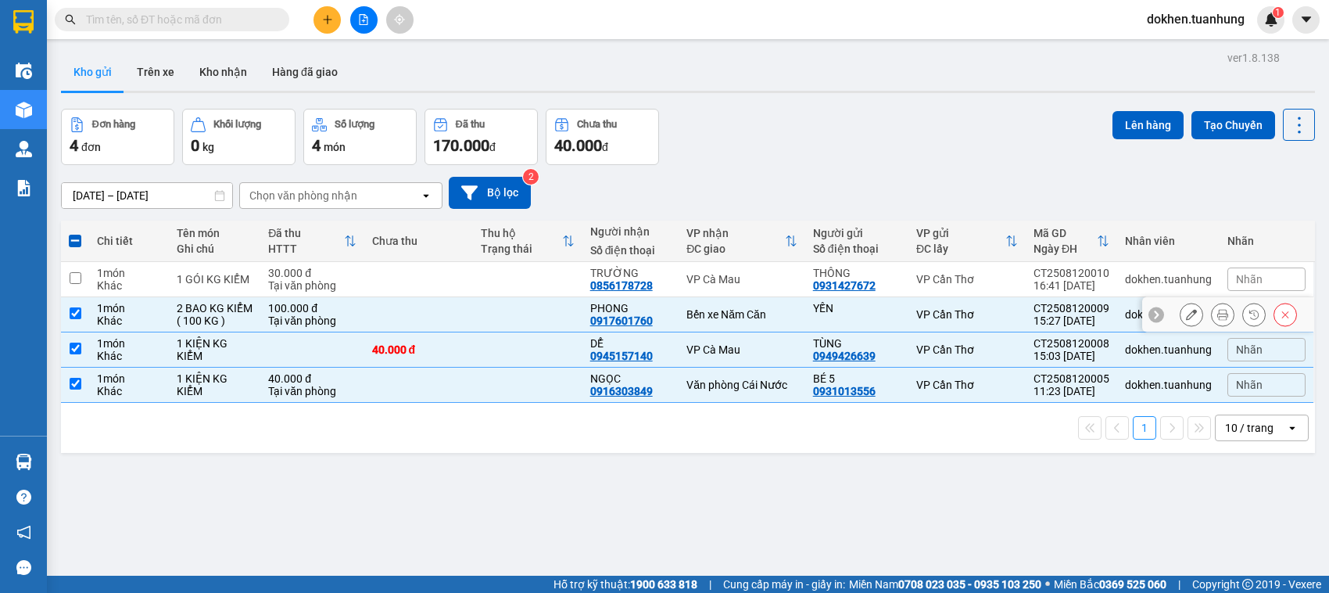
click at [76, 315] on input "checkbox" at bounding box center [76, 313] width 12 height 12
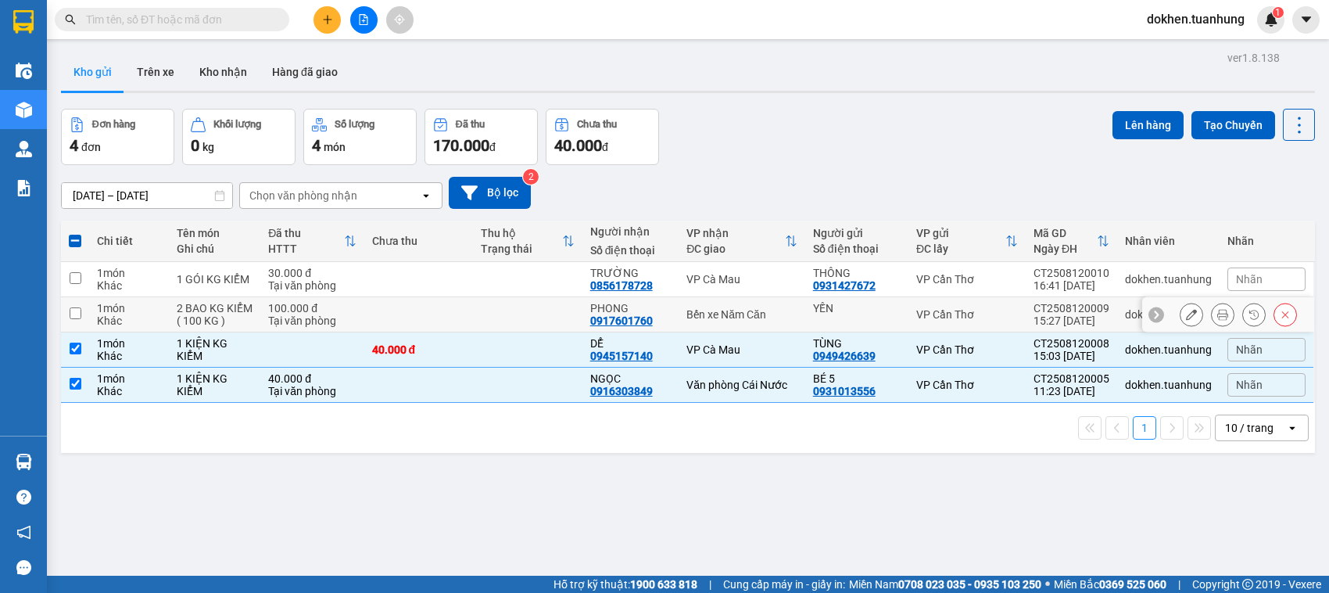
click at [76, 315] on input "checkbox" at bounding box center [76, 313] width 12 height 12
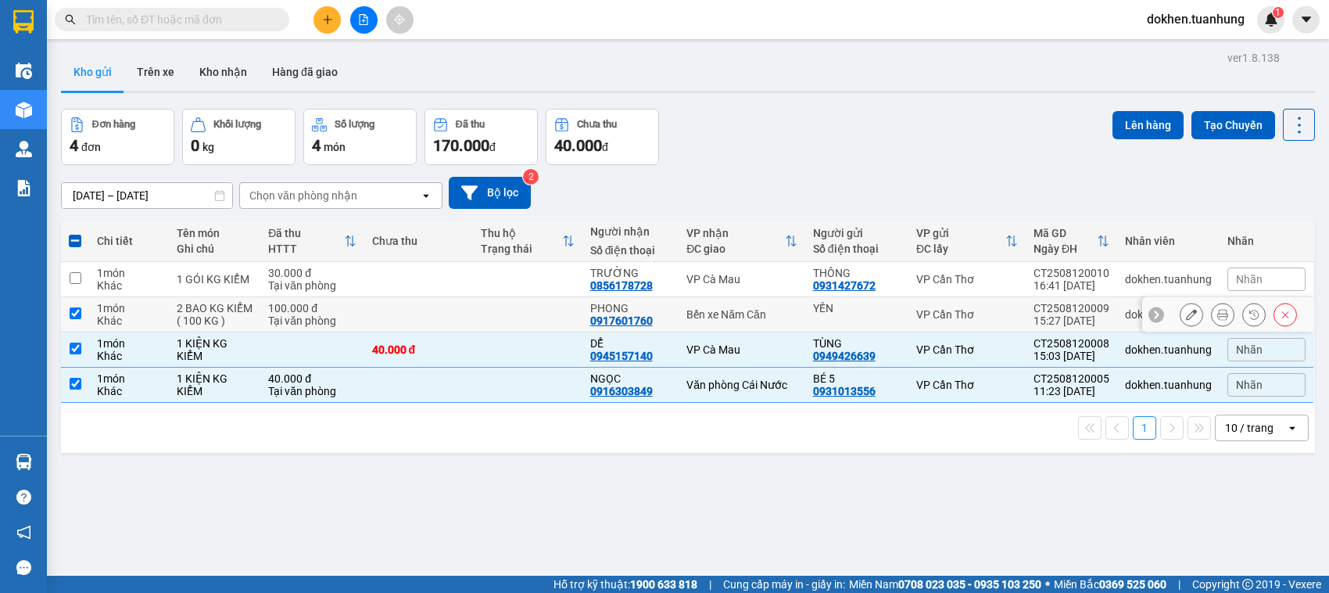
click at [76, 315] on input "checkbox" at bounding box center [76, 313] width 12 height 12
checkbox input "true"
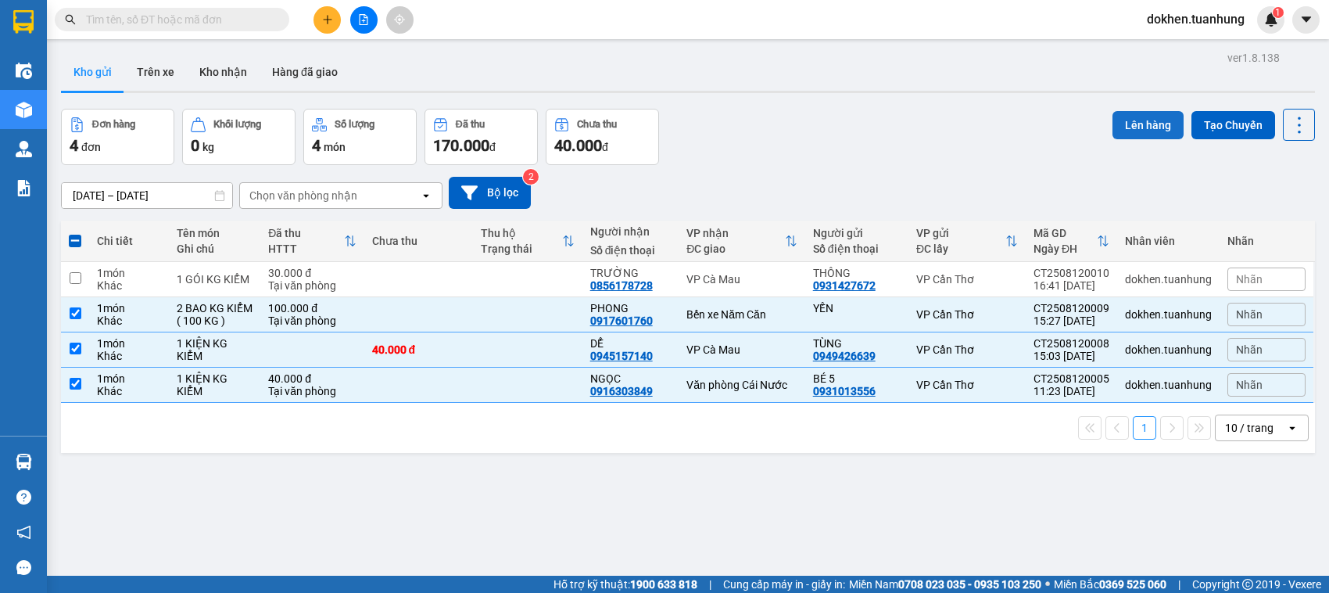
click at [1131, 113] on button "Lên hàng" at bounding box center [1148, 125] width 71 height 28
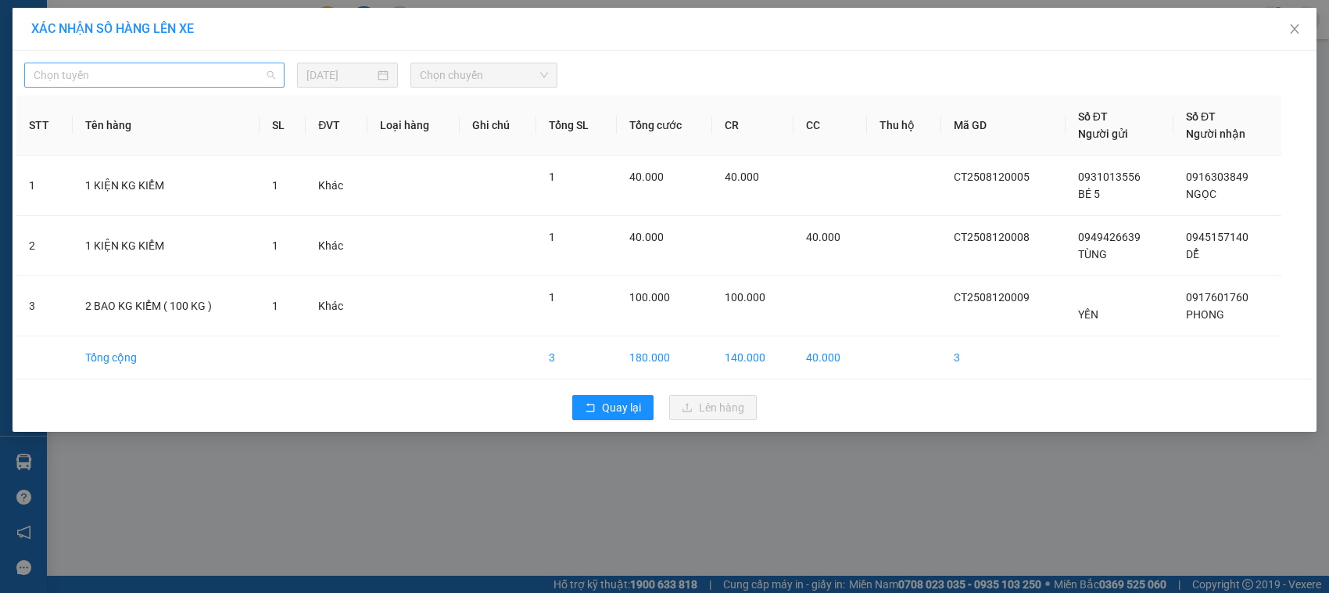
click at [271, 75] on span "Chọn tuyến" at bounding box center [155, 74] width 242 height 23
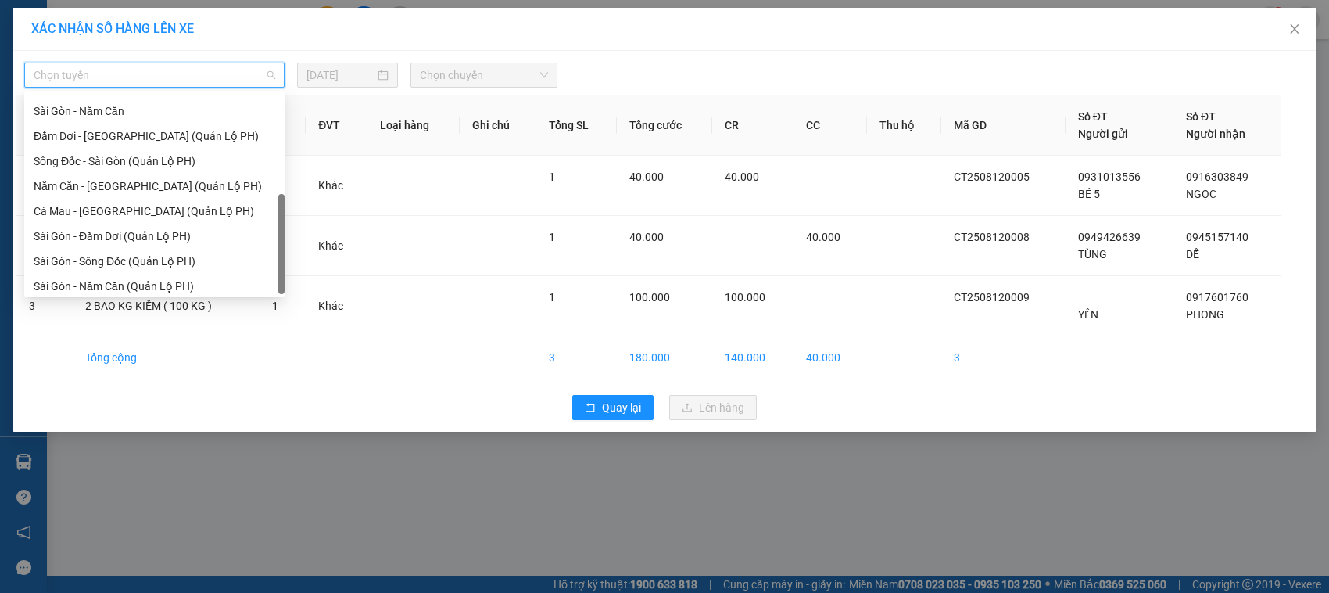
scroll to position [224, 0]
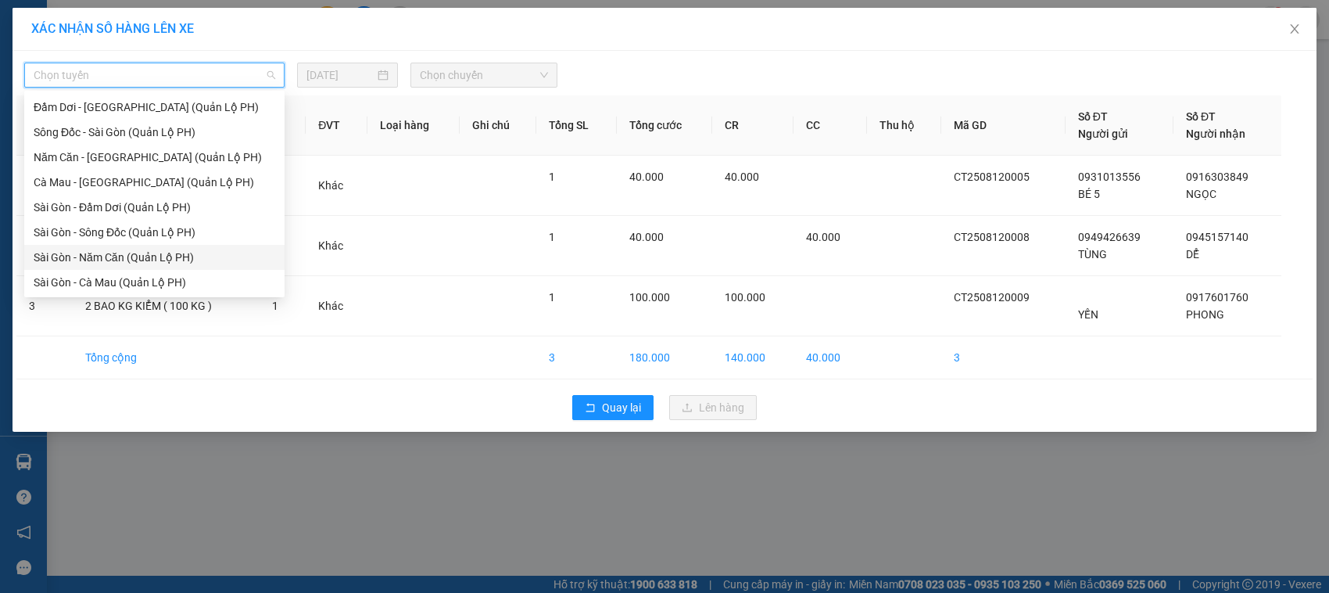
click at [177, 256] on div "Sài Gòn - Năm Căn (Quản Lộ PH)" at bounding box center [155, 257] width 242 height 17
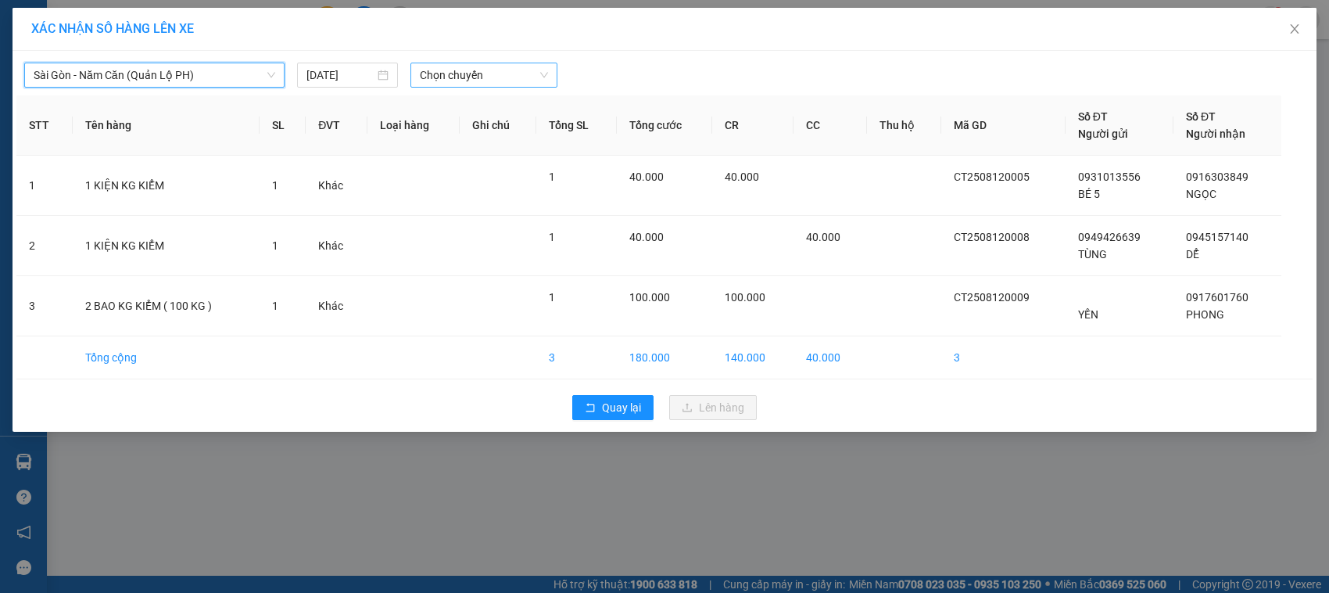
click at [546, 73] on span "Chọn chuyến" at bounding box center [483, 74] width 127 height 23
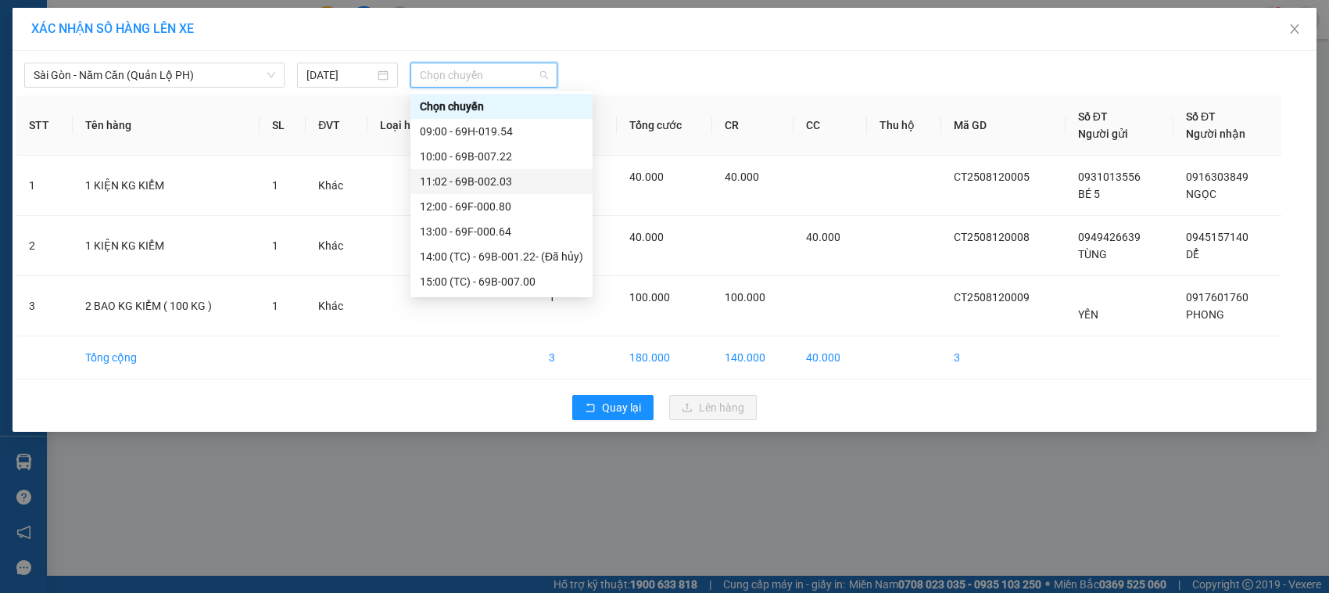
click at [508, 180] on div "11:02 - 69B-002.03" at bounding box center [501, 181] width 163 height 17
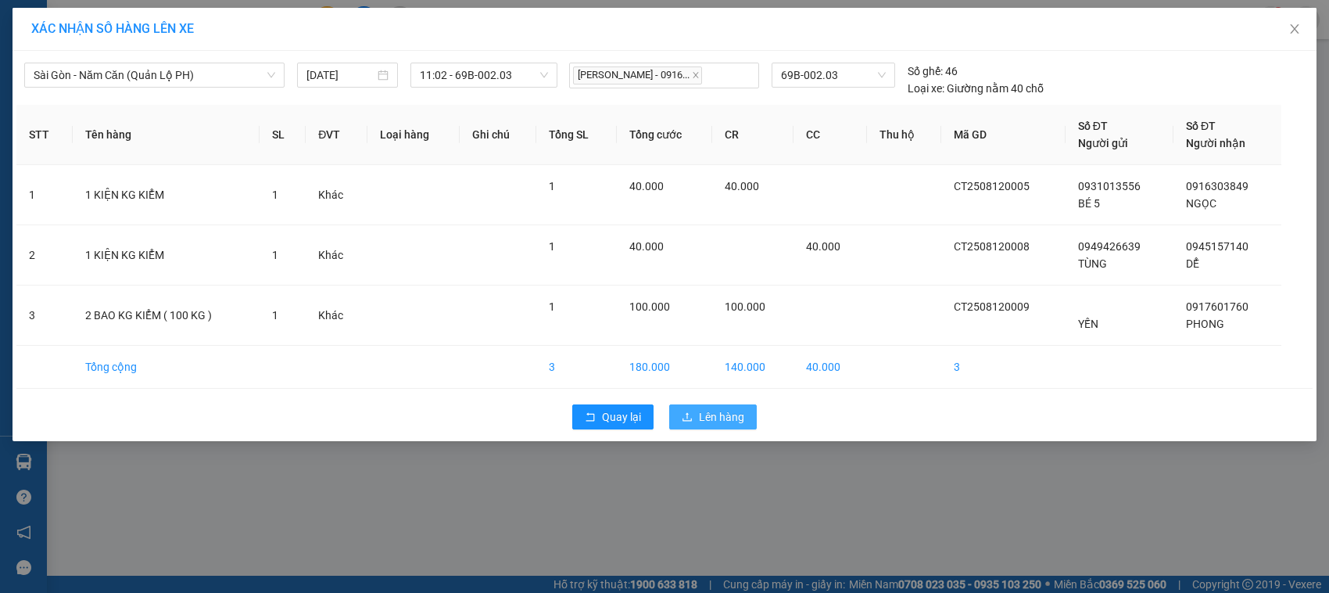
click at [688, 413] on icon "upload" at bounding box center [687, 416] width 11 height 11
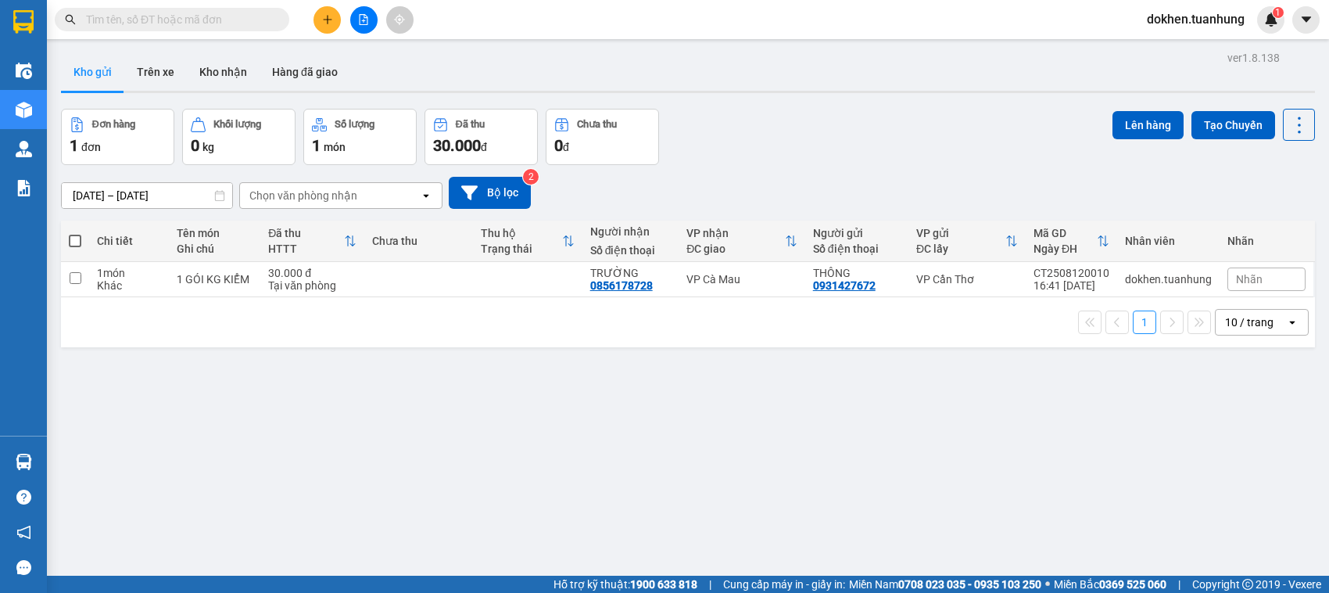
click at [790, 301] on div "1 10 / trang open" at bounding box center [688, 322] width 1254 height 50
